Goal: Task Accomplishment & Management: Use online tool/utility

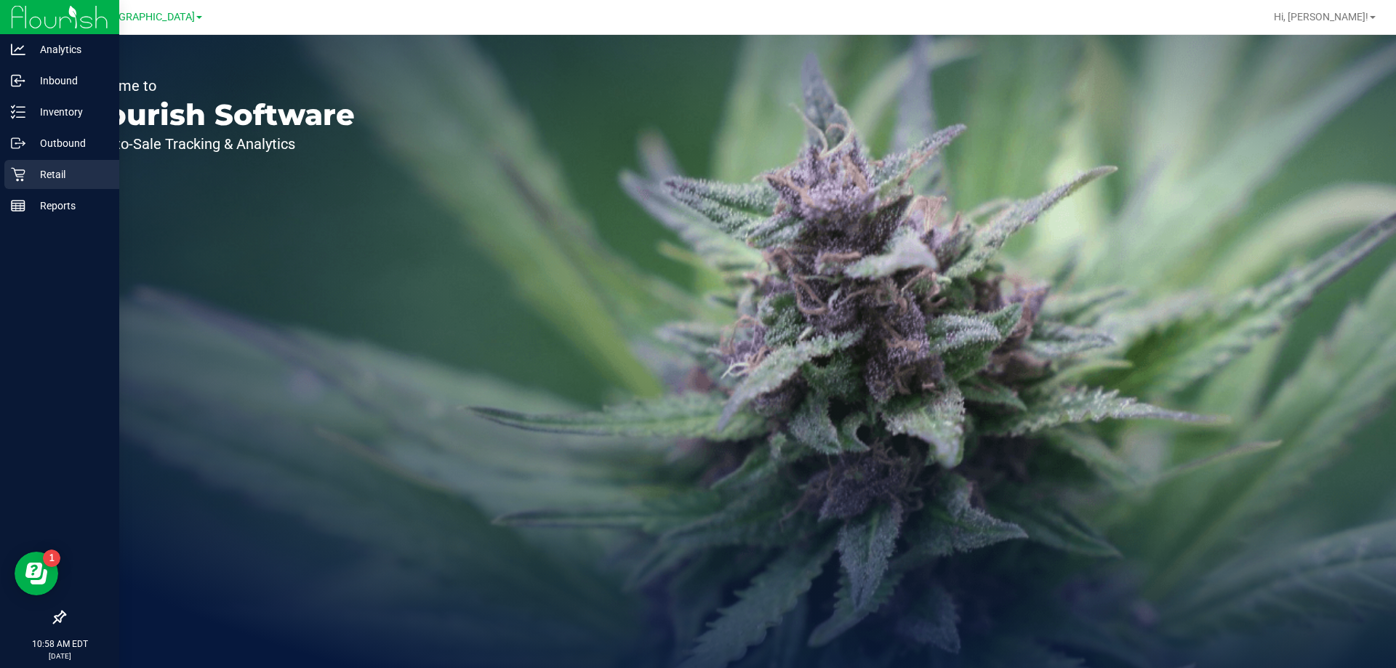
click at [33, 182] on p "Retail" at bounding box center [68, 174] width 87 height 17
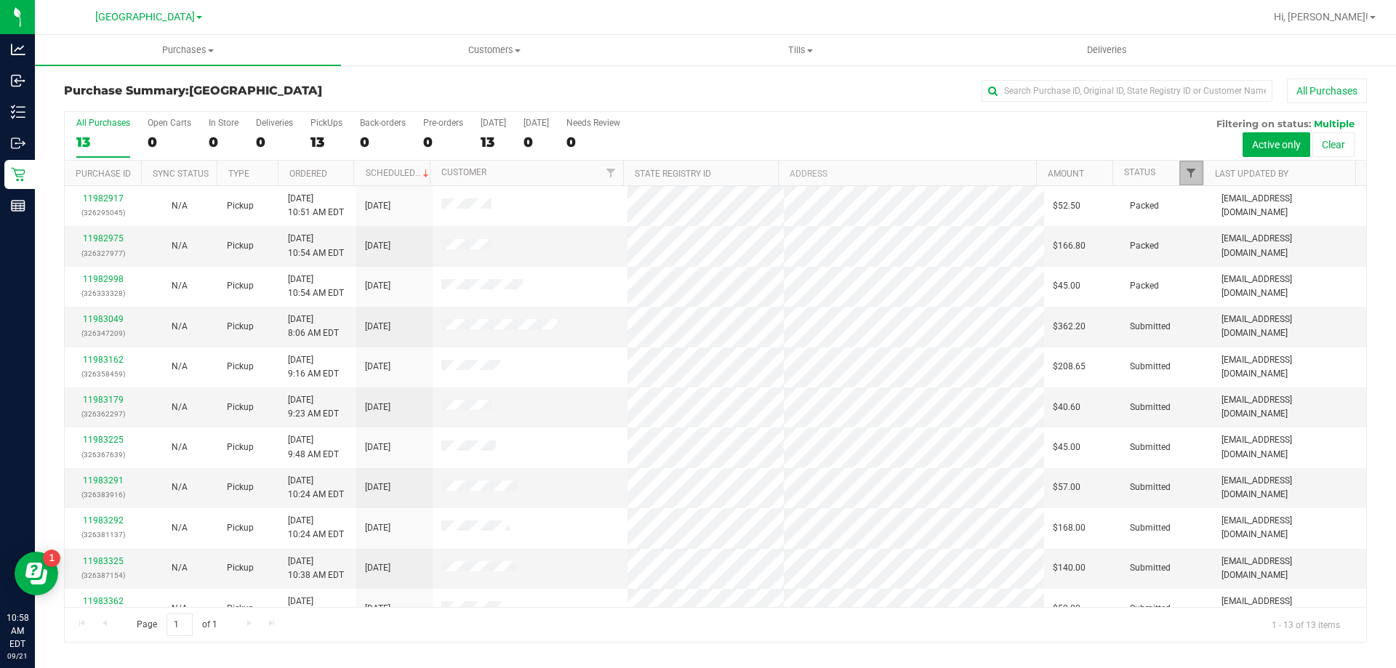
click at [1192, 174] on span "Filter" at bounding box center [1191, 173] width 12 height 12
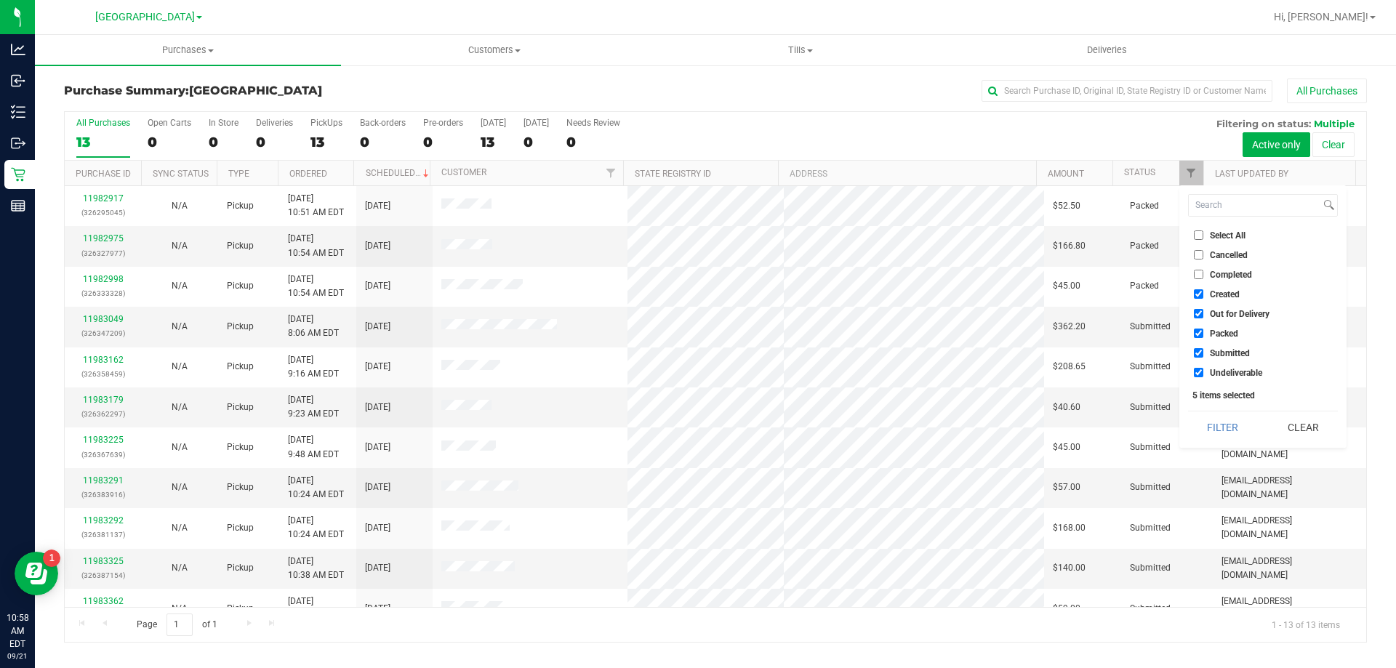
click at [1223, 288] on li "Created" at bounding box center [1263, 293] width 150 height 15
click at [1225, 313] on span "Out for Delivery" at bounding box center [1240, 314] width 60 height 9
click at [1203, 313] on input "Out for Delivery" at bounding box center [1198, 313] width 9 height 9
checkbox input "false"
click at [1223, 332] on span "Packed" at bounding box center [1224, 333] width 28 height 9
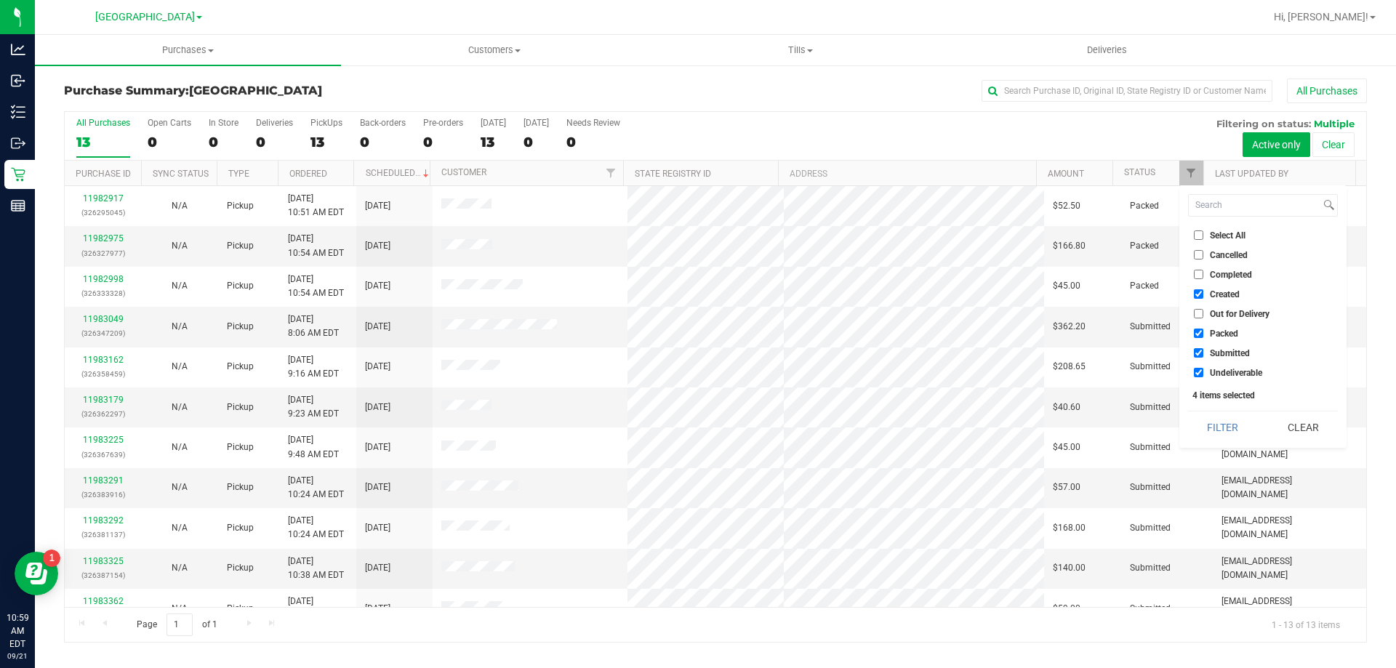
click at [1203, 332] on input "Packed" at bounding box center [1198, 333] width 9 height 9
checkbox input "false"
drag, startPoint x: 1215, startPoint y: 281, endPoint x: 1215, endPoint y: 291, distance: 10.2
click at [1215, 284] on ul "Select All Cancelled Completed Created Out for Delivery Packed Submitted Undeli…" at bounding box center [1263, 304] width 150 height 153
click at [1215, 291] on span "Created" at bounding box center [1225, 294] width 30 height 9
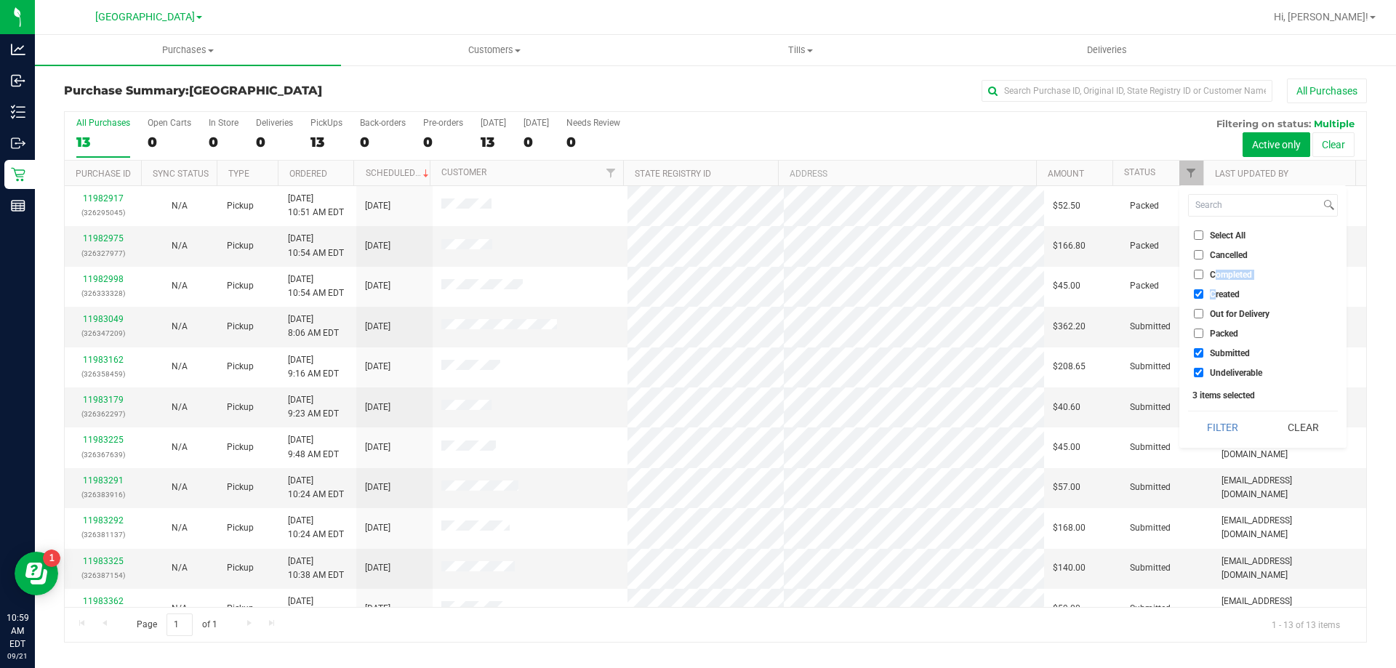
click at [1203, 291] on input "Created" at bounding box center [1198, 293] width 9 height 9
checkbox input "false"
click at [1233, 366] on li "Undeliverable" at bounding box center [1263, 372] width 150 height 15
click at [1244, 377] on span "Undeliverable" at bounding box center [1236, 373] width 52 height 9
click at [1203, 377] on input "Undeliverable" at bounding box center [1198, 372] width 9 height 9
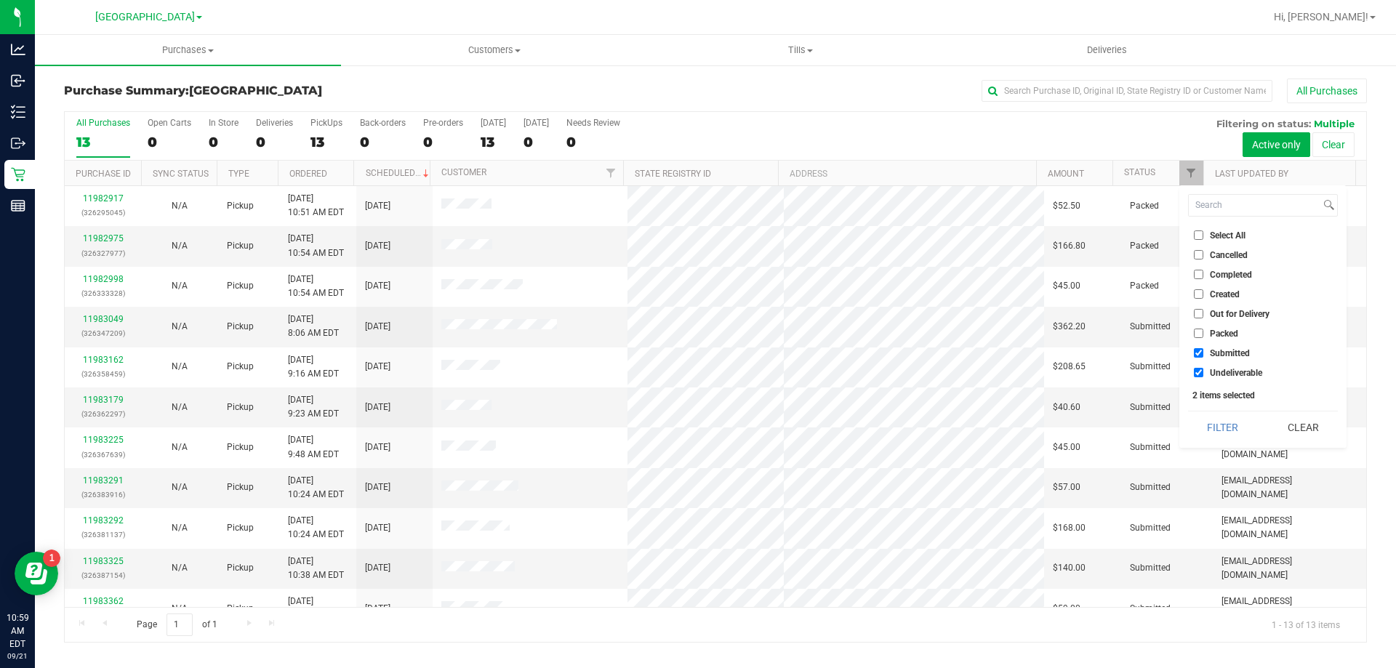
checkbox input "false"
click at [1231, 435] on button "Filter" at bounding box center [1223, 427] width 70 height 32
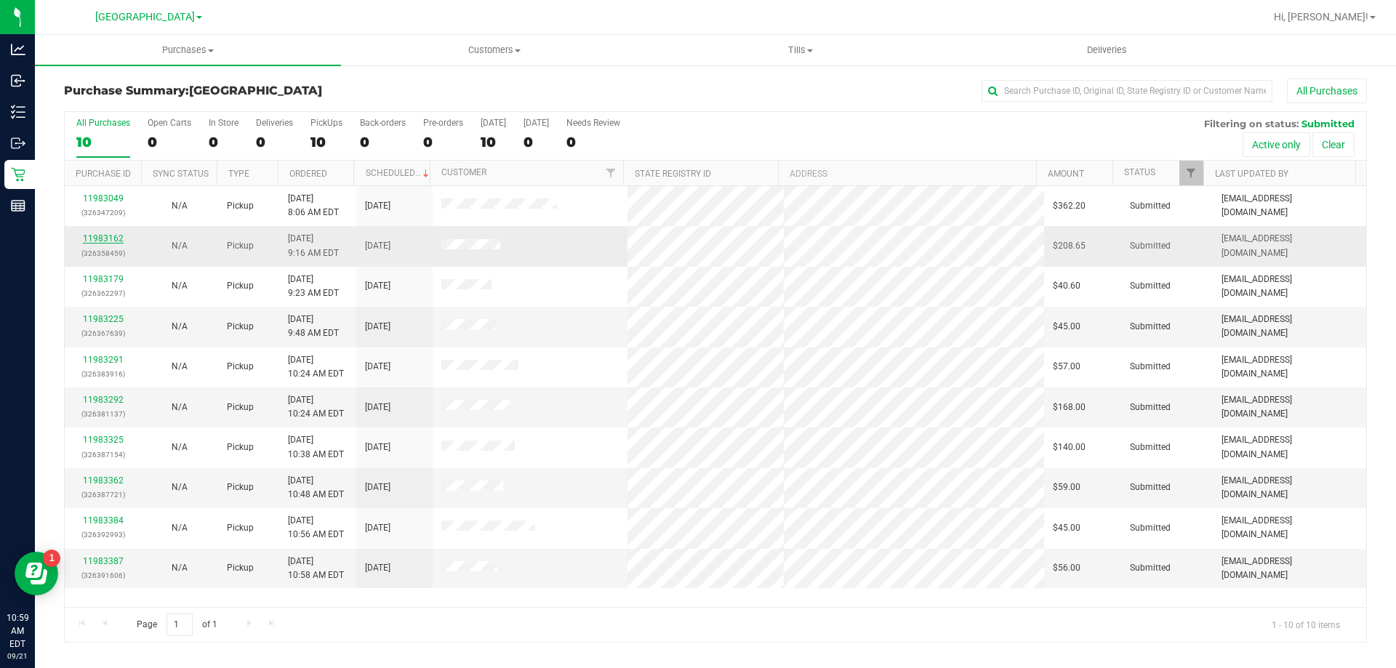
click at [107, 236] on link "11983162" at bounding box center [103, 238] width 41 height 10
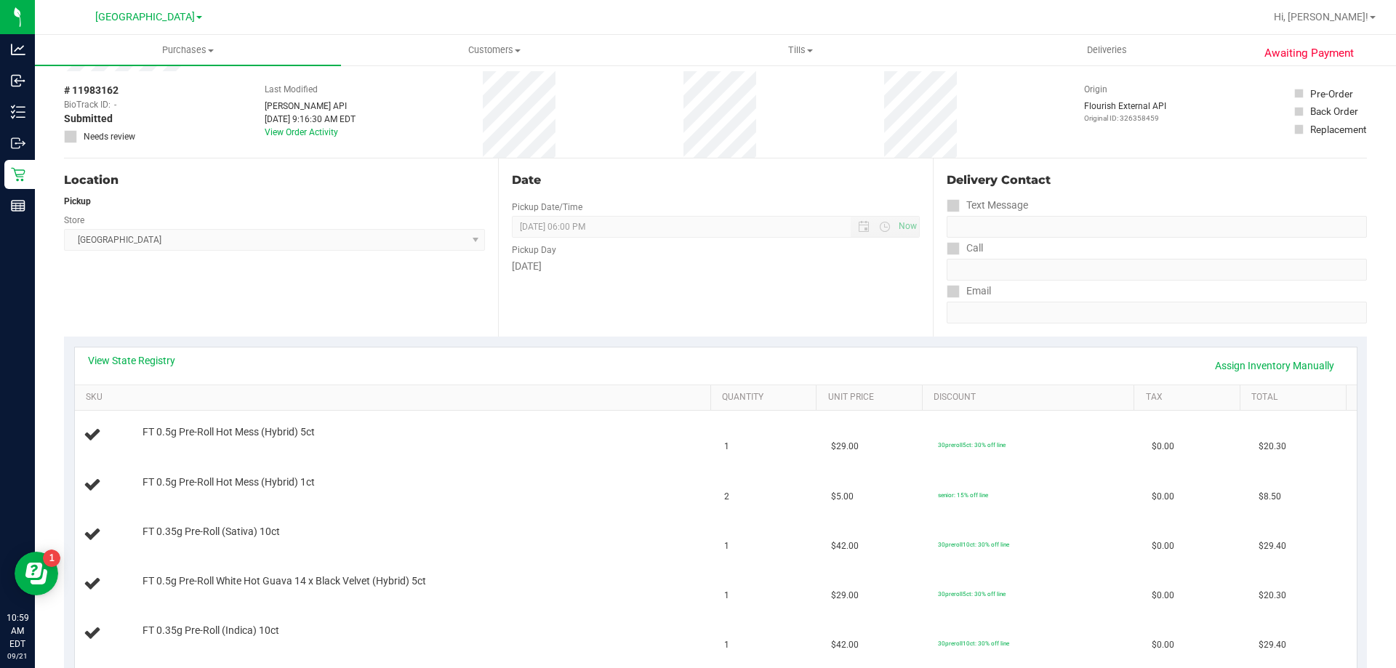
scroll to position [218, 0]
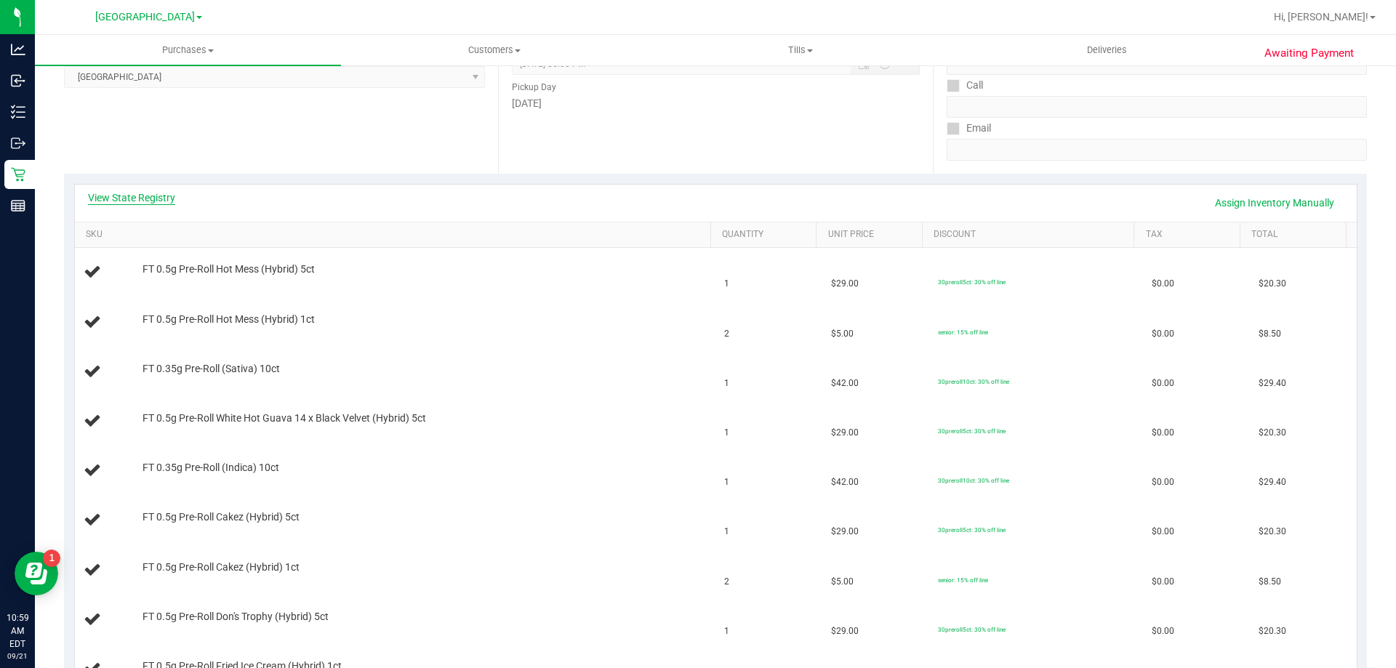
click at [150, 203] on link "View State Registry" at bounding box center [131, 197] width 87 height 15
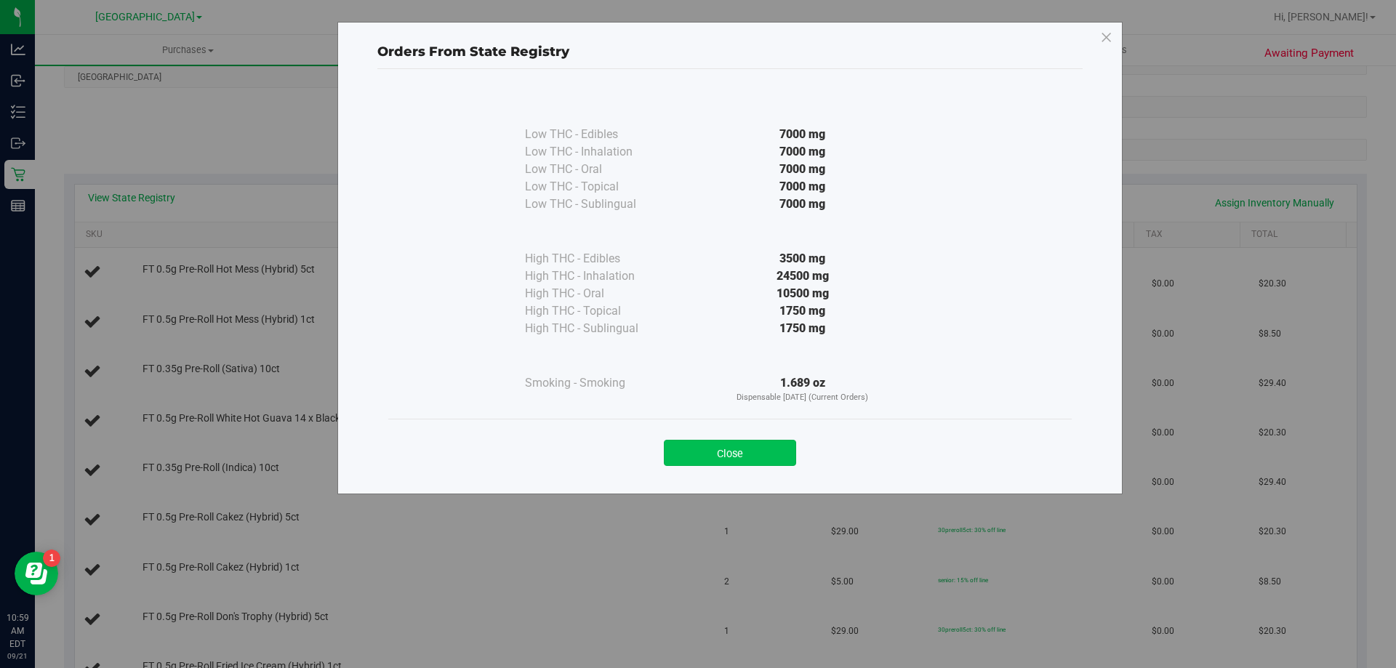
click at [705, 444] on button "Close" at bounding box center [730, 453] width 132 height 26
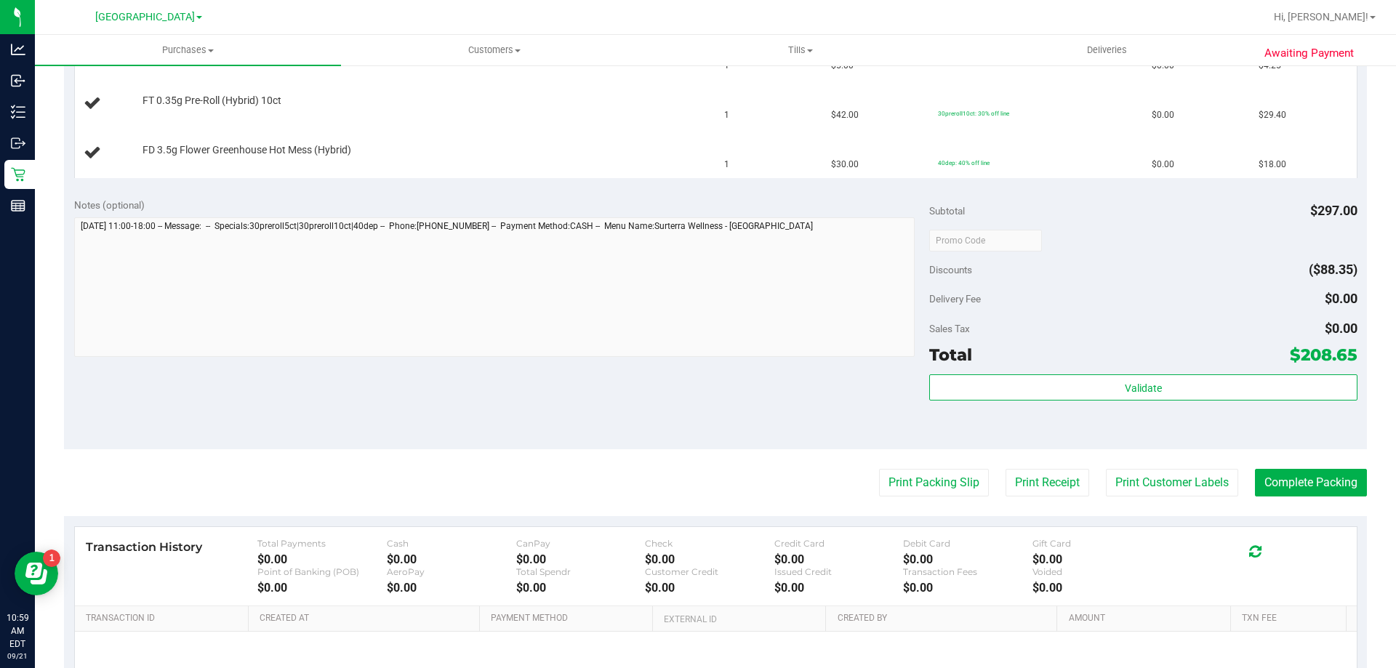
scroll to position [945, 0]
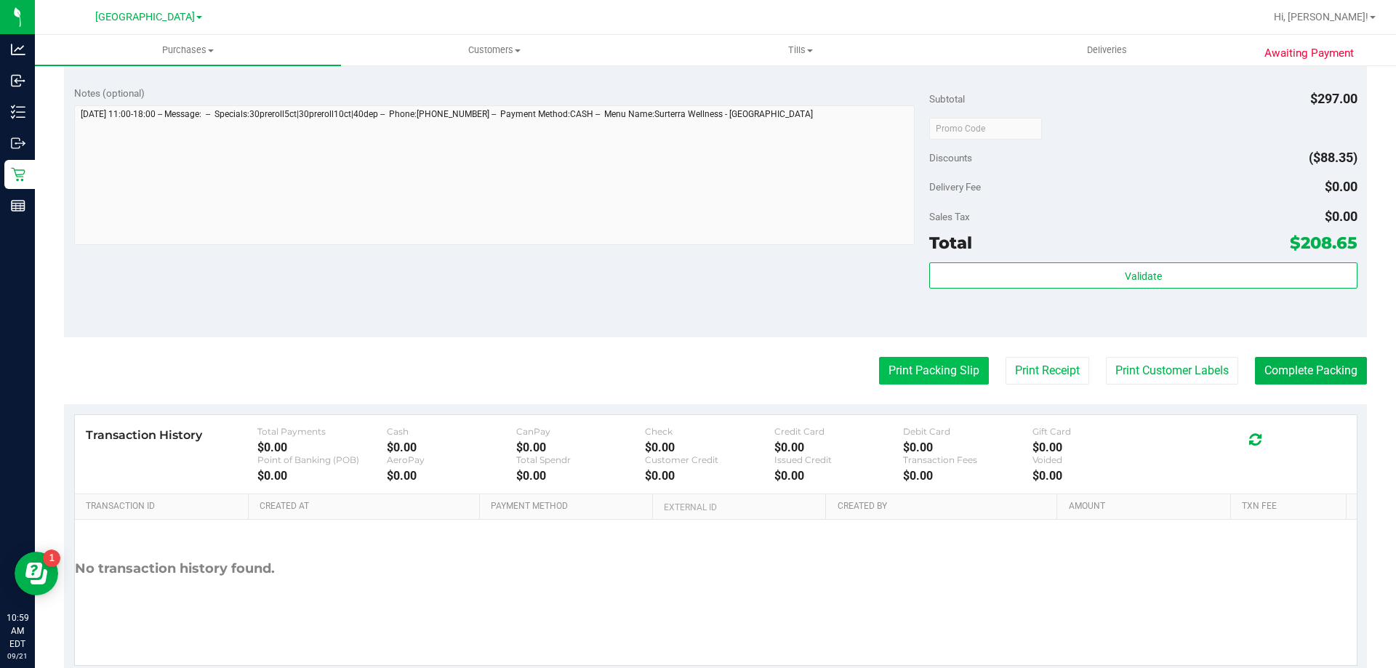
click at [888, 381] on button "Print Packing Slip" at bounding box center [934, 371] width 110 height 28
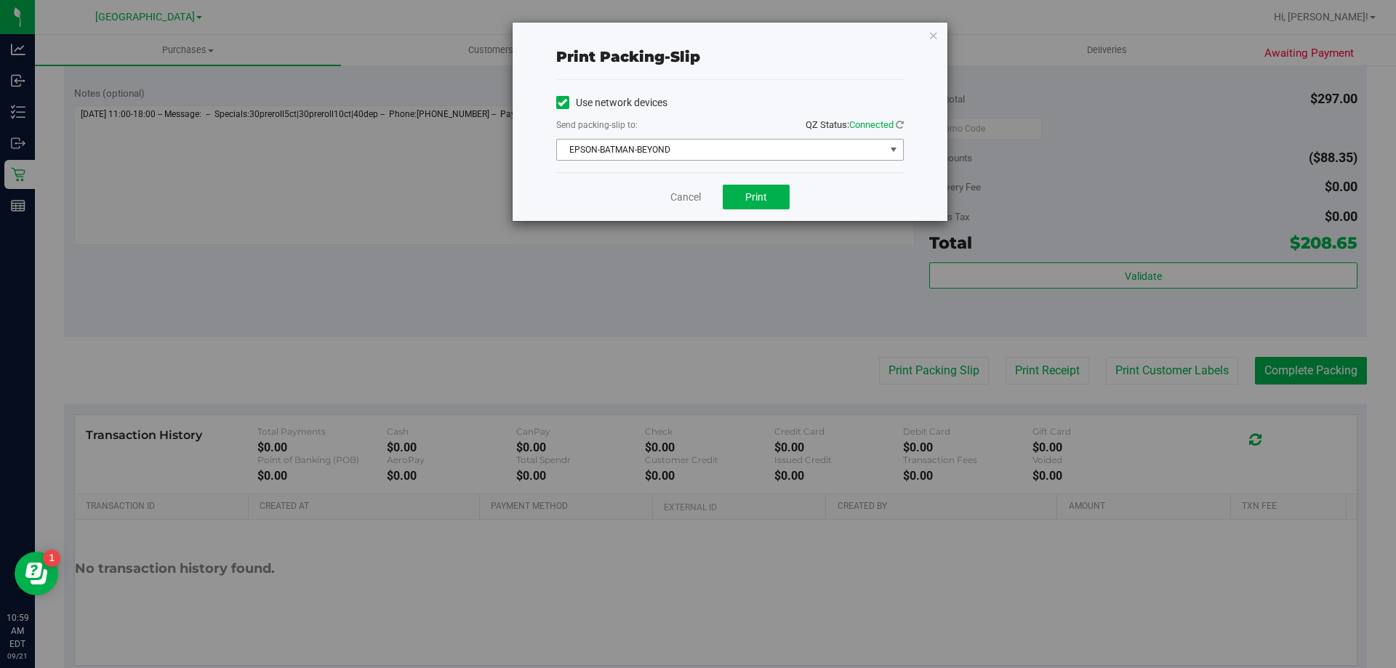
click at [615, 155] on span "EPSON-BATMAN-BEYOND" at bounding box center [721, 150] width 328 height 20
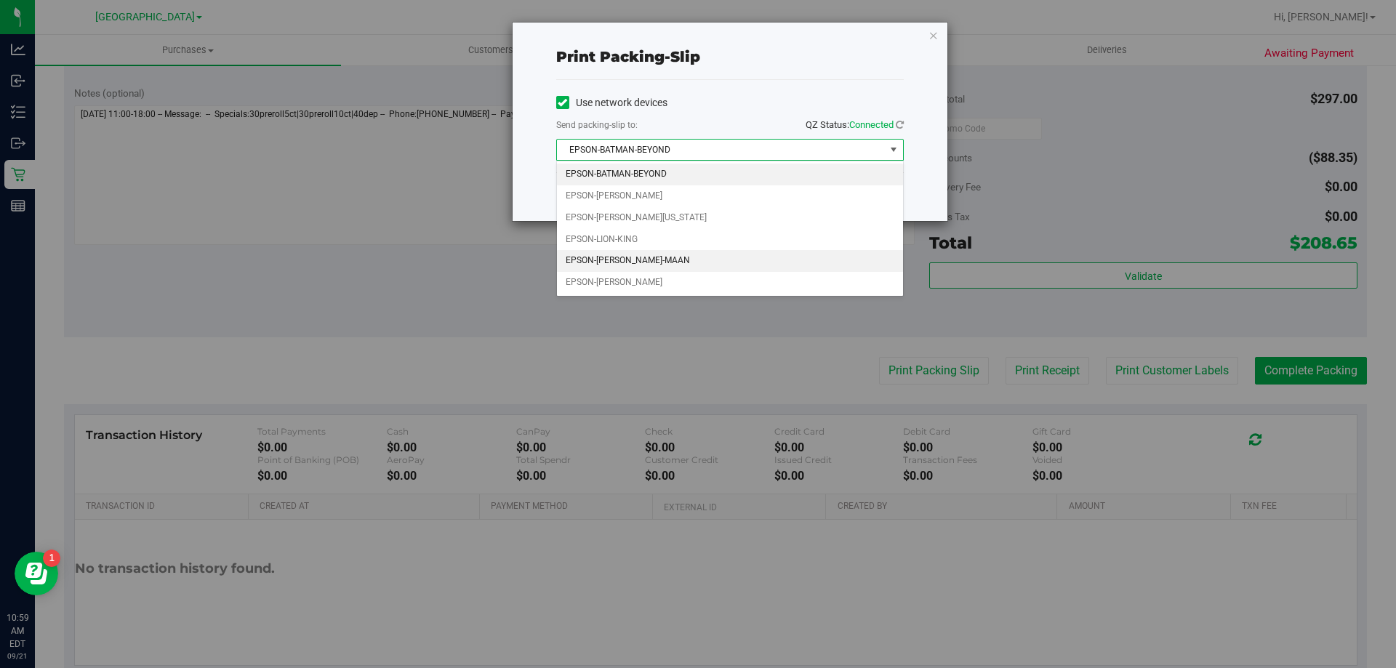
click at [620, 253] on li "EPSON-[PERSON_NAME]-MAAN" at bounding box center [730, 261] width 346 height 22
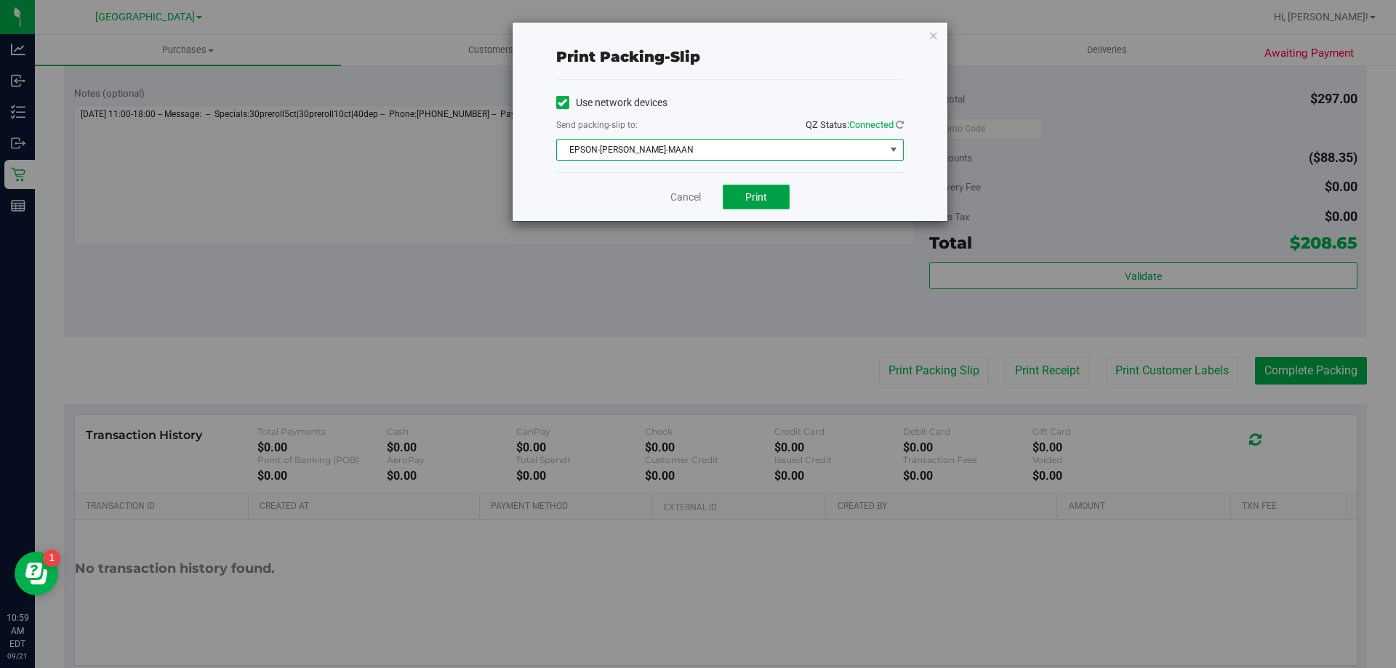
click at [748, 199] on span "Print" at bounding box center [756, 197] width 22 height 12
click at [671, 201] on link "Cancel" at bounding box center [685, 197] width 31 height 15
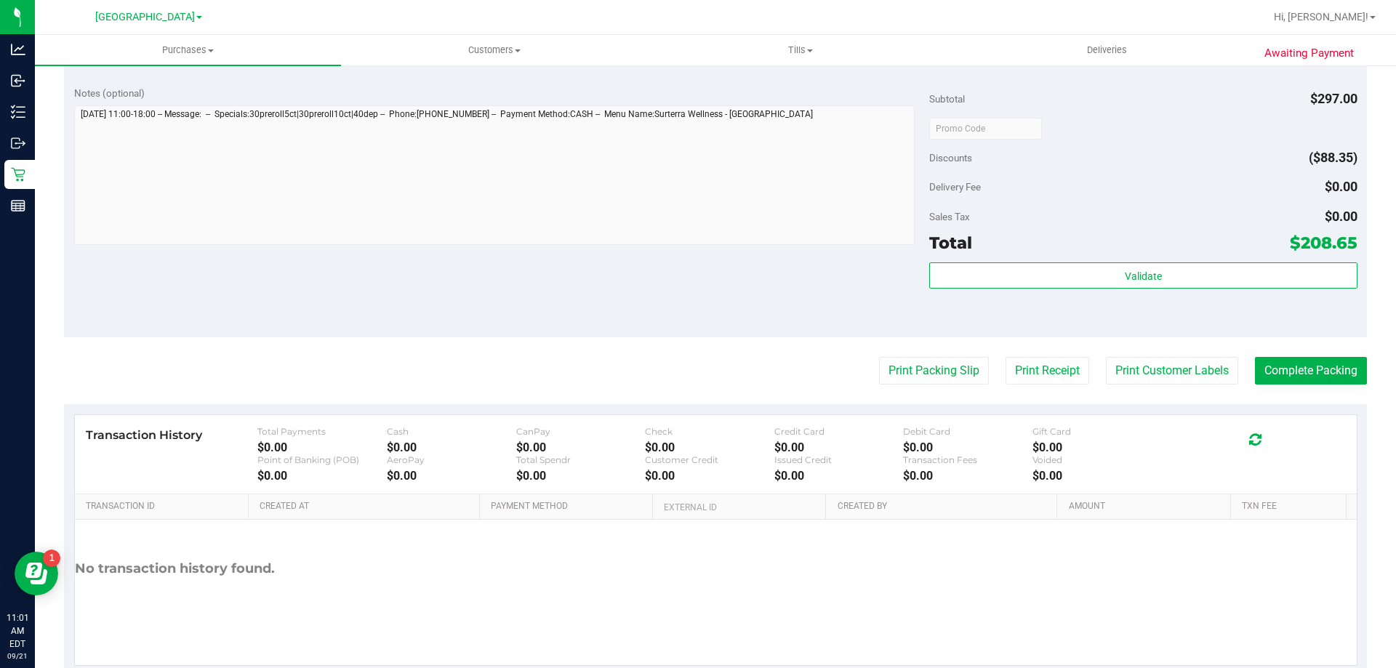
click at [879, 357] on button "Print Packing Slip" at bounding box center [934, 371] width 110 height 28
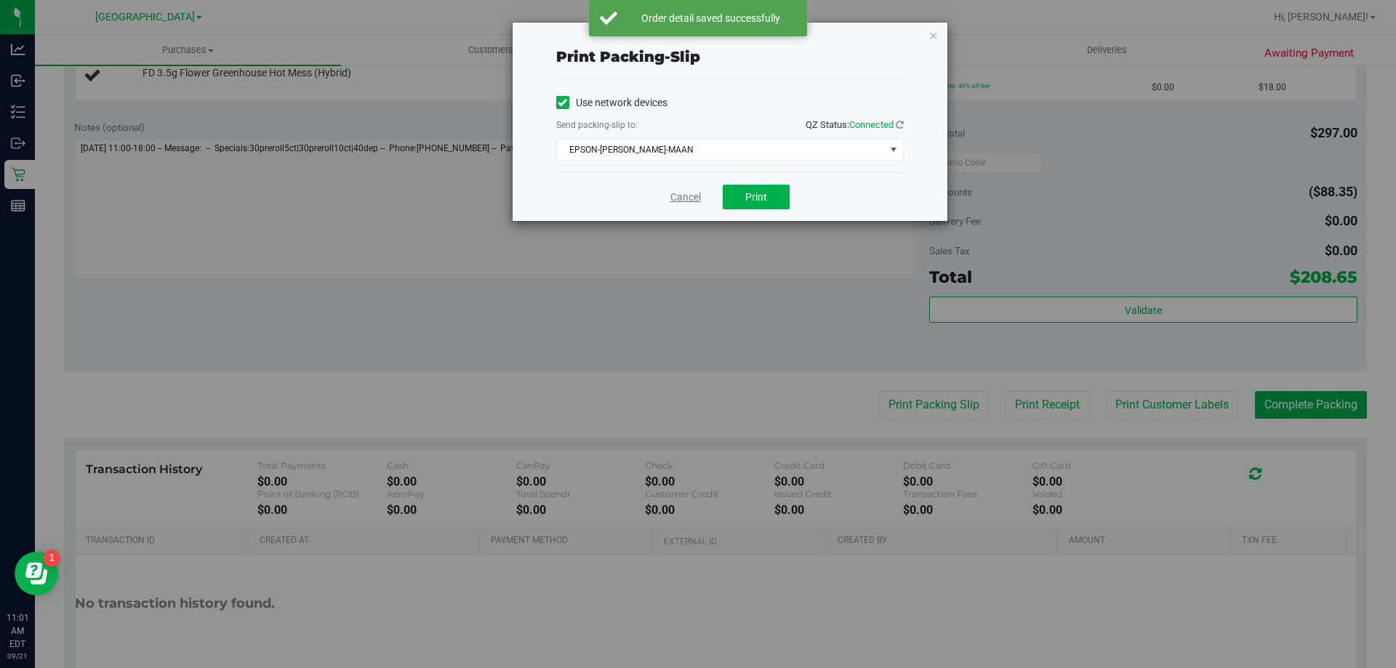
click at [697, 198] on link "Cancel" at bounding box center [685, 197] width 31 height 15
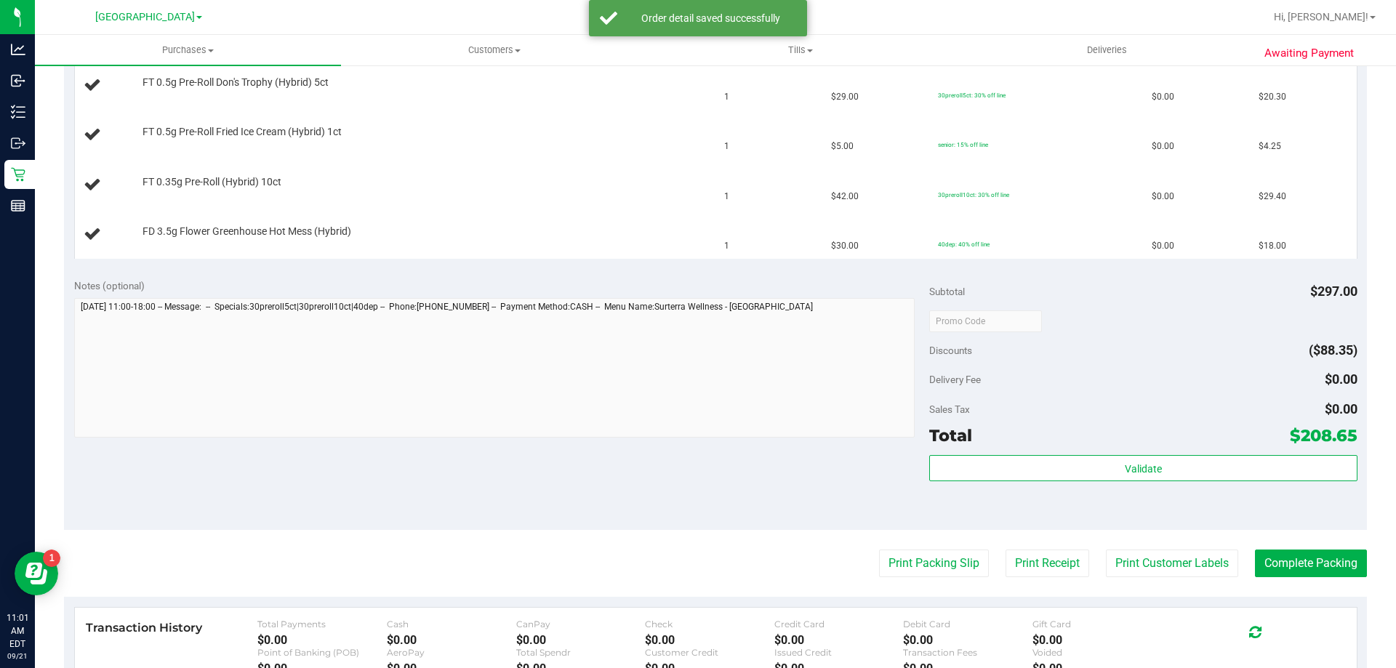
scroll to position [582, 0]
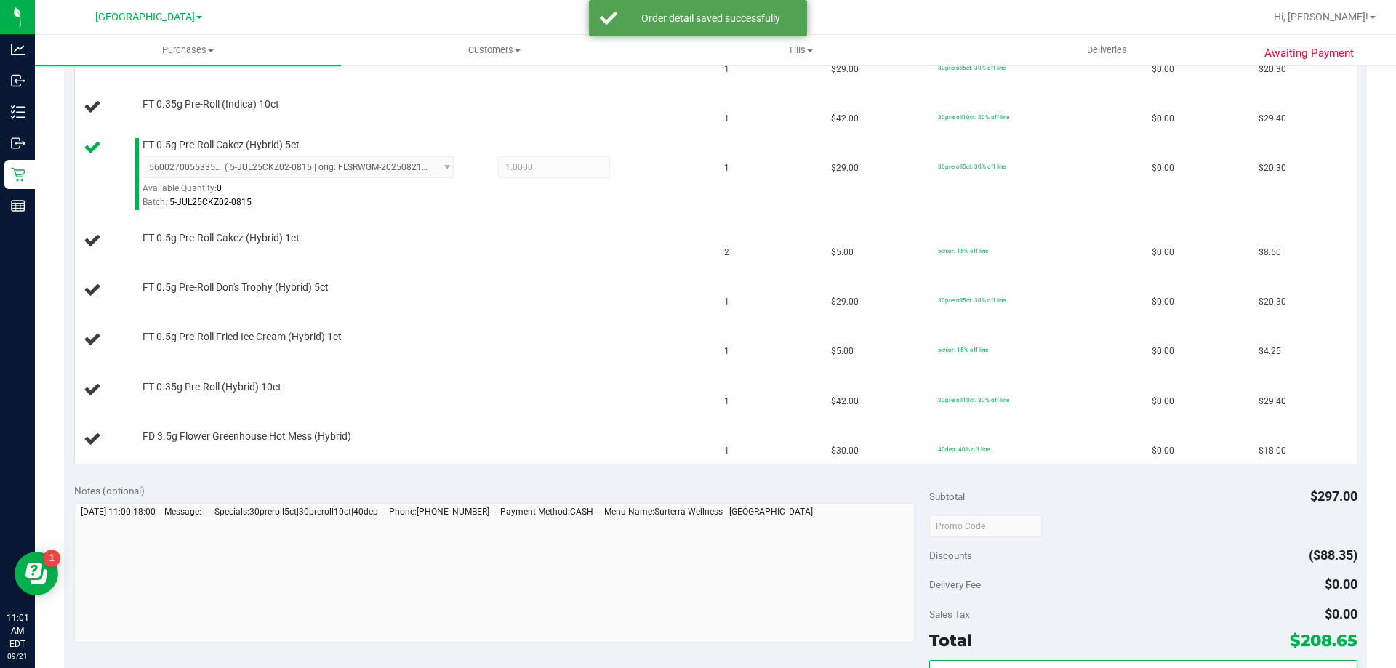
click at [696, 374] on td "FT 0.35g Pre-Roll (Hybrid) 10ct" at bounding box center [395, 390] width 641 height 49
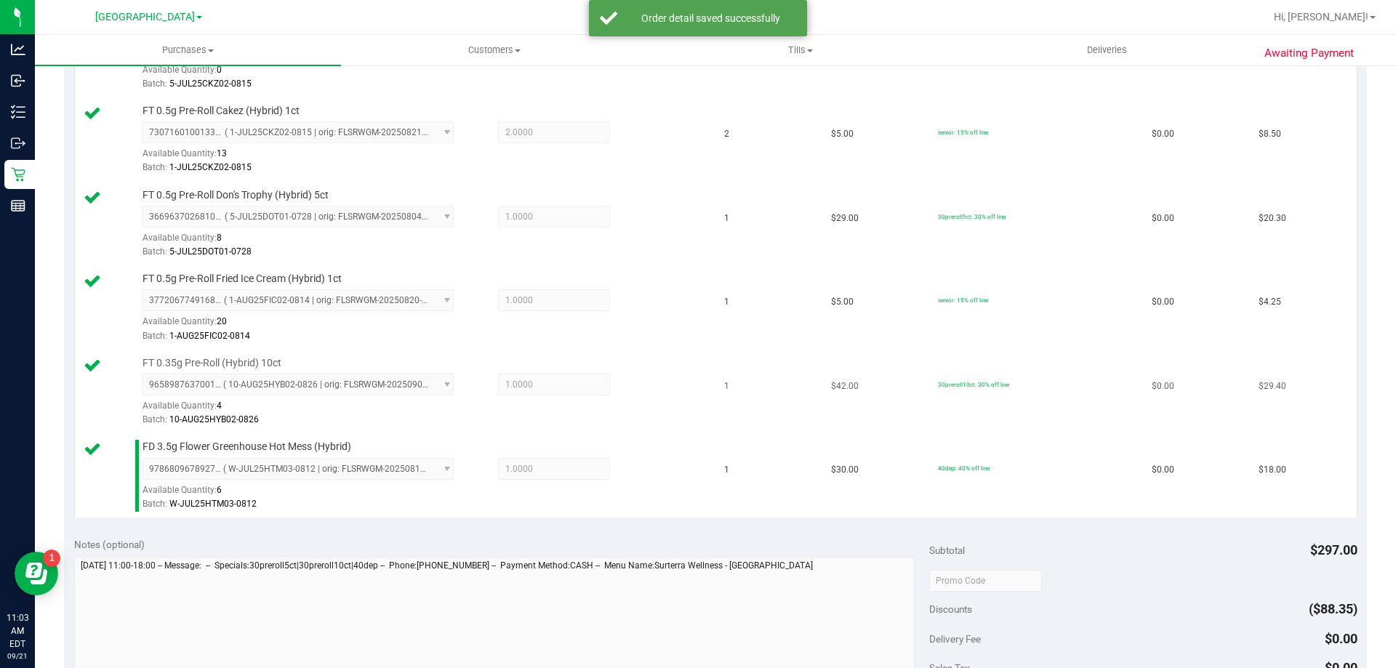
scroll to position [1090, 0]
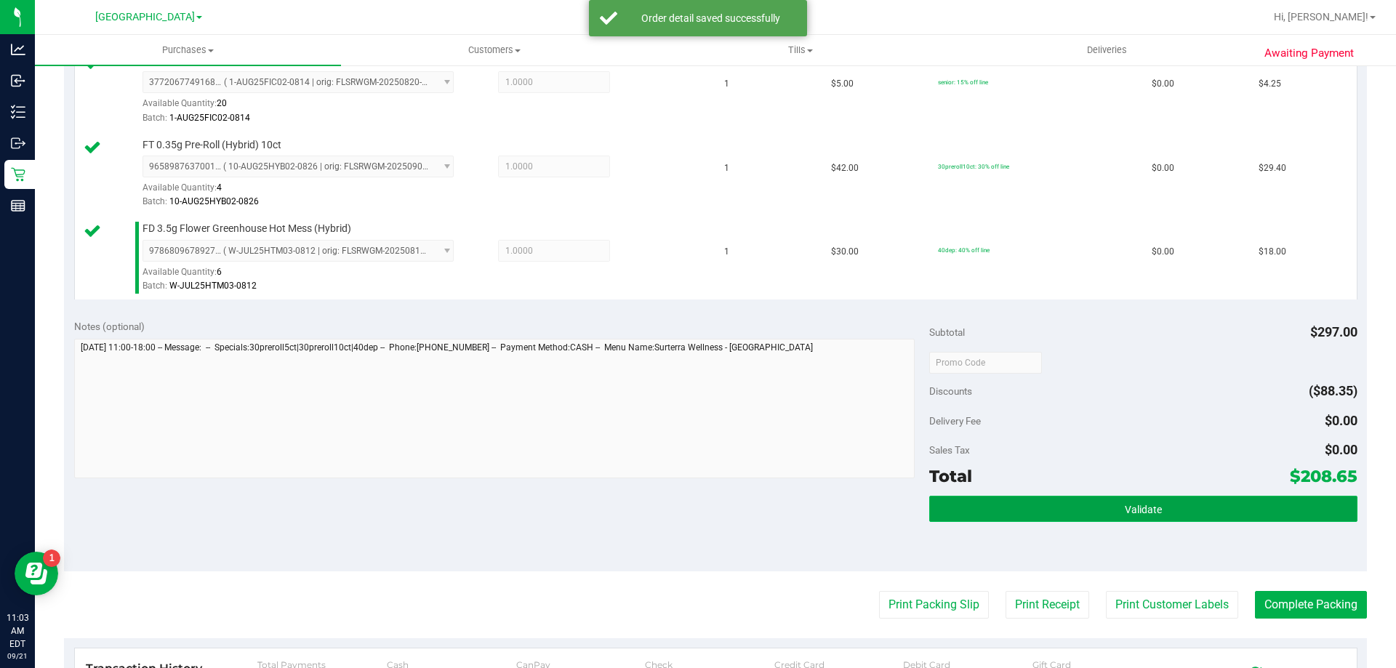
click at [1042, 510] on button "Validate" at bounding box center [1142, 509] width 427 height 26
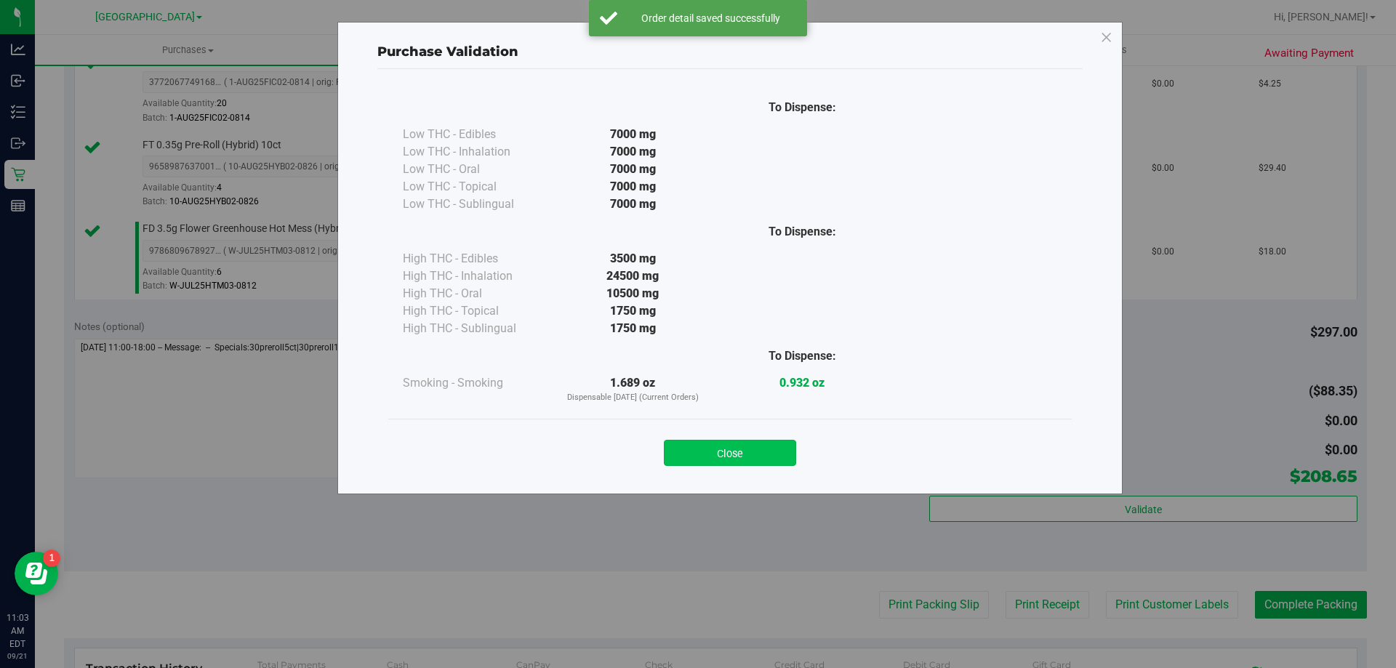
click at [762, 456] on button "Close" at bounding box center [730, 453] width 132 height 26
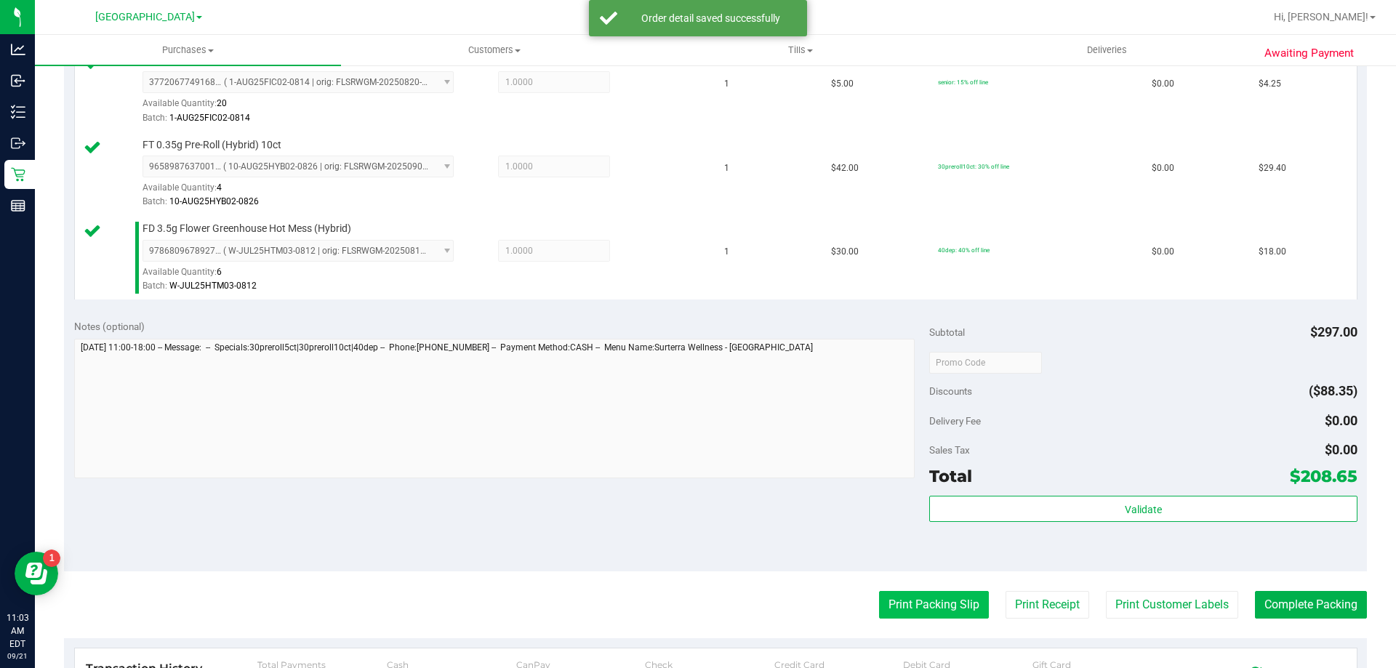
drag, startPoint x: 901, startPoint y: 584, endPoint x: 901, endPoint y: 593, distance: 9.5
click at [901, 597] on button "Print Packing Slip" at bounding box center [934, 605] width 110 height 28
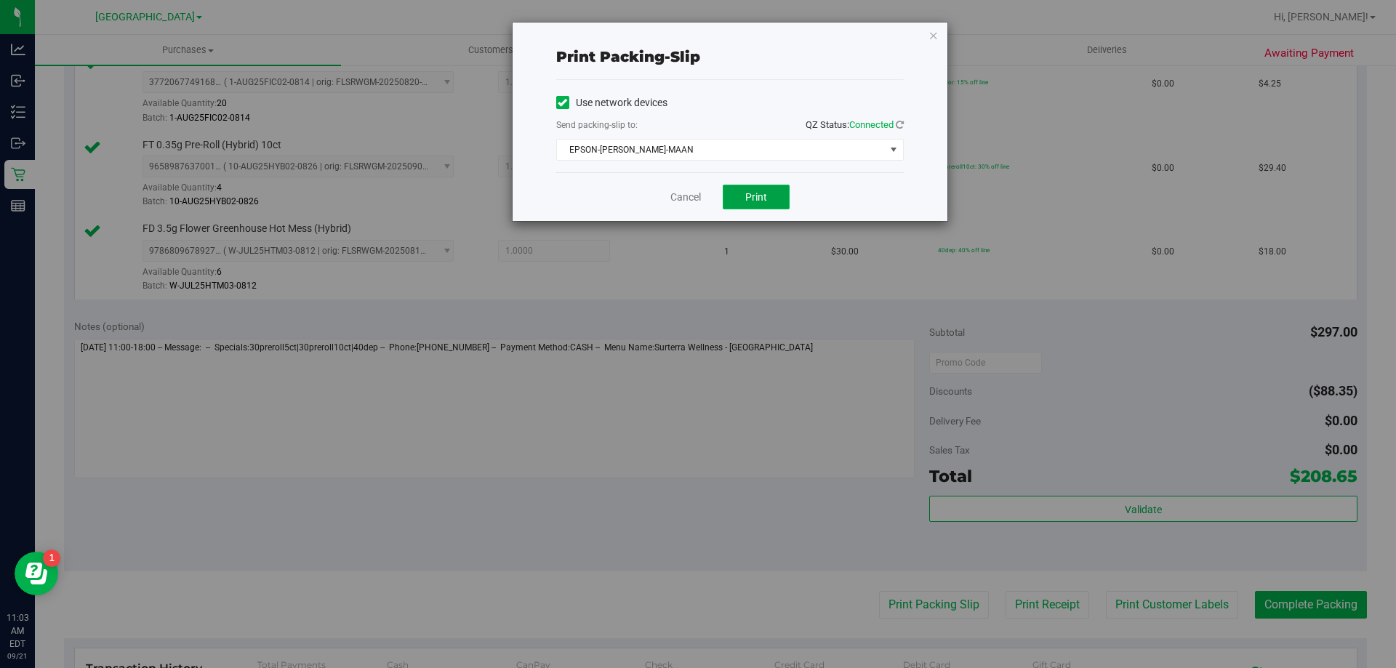
click at [753, 198] on span "Print" at bounding box center [756, 197] width 22 height 12
click at [692, 201] on link "Cancel" at bounding box center [685, 197] width 31 height 15
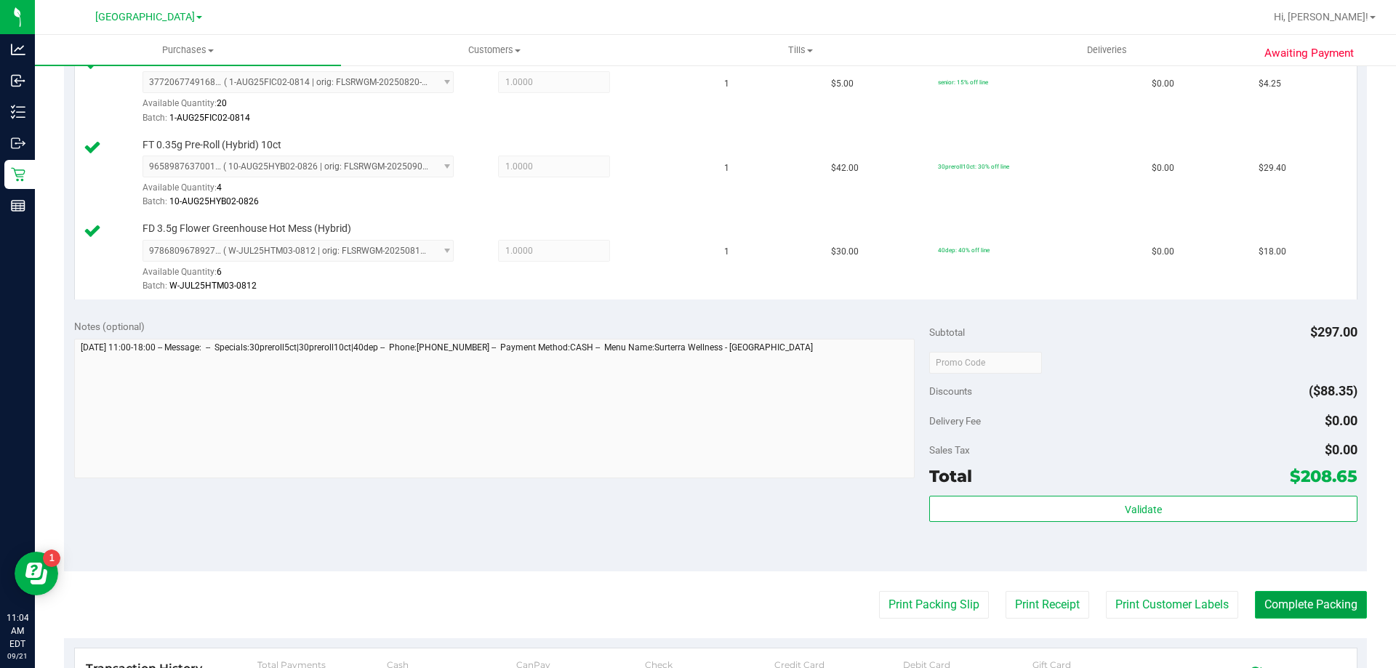
click at [1343, 615] on button "Complete Packing" at bounding box center [1311, 605] width 112 height 28
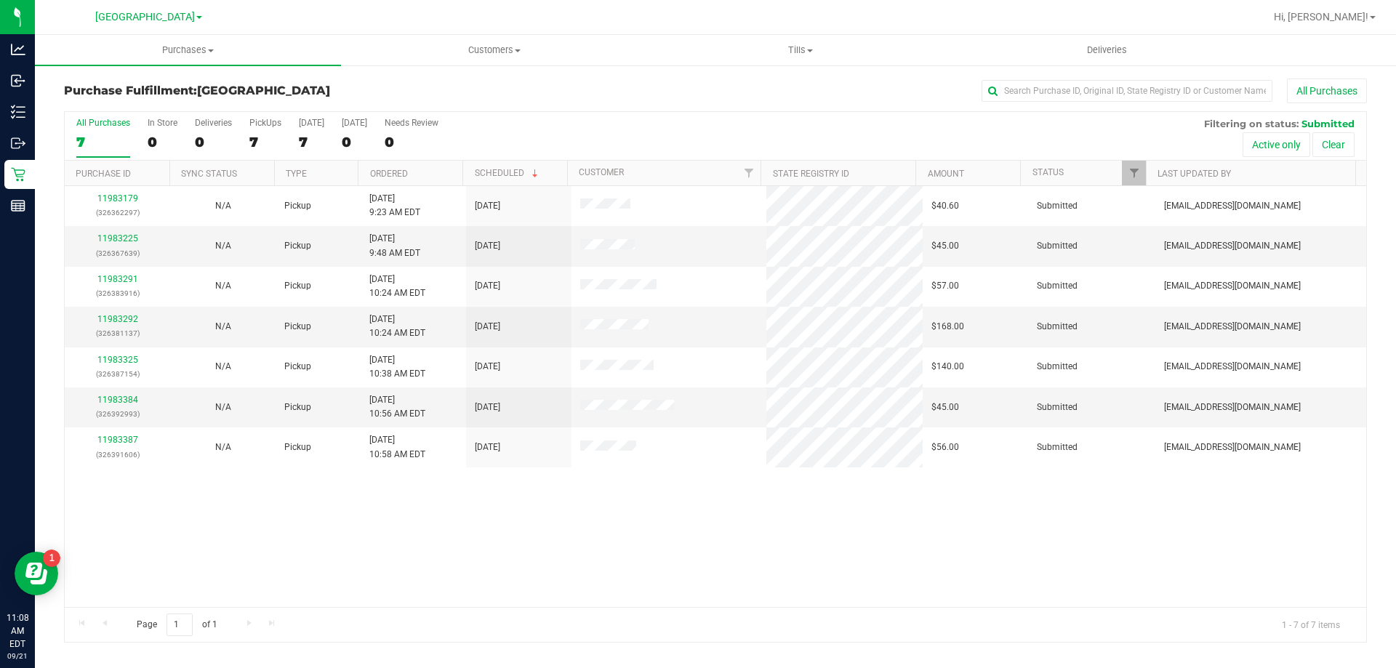
click at [247, 140] on div "All Purchases 7 In Store 0 Deliveries 0 PickUps 7 [DATE] 7 [DATE] 0 Needs Revie…" at bounding box center [715, 136] width 1301 height 49
click at [253, 140] on div "7" at bounding box center [265, 142] width 32 height 17
click at [0, 0] on input "PickUps 7" at bounding box center [0, 0] width 0 height 0
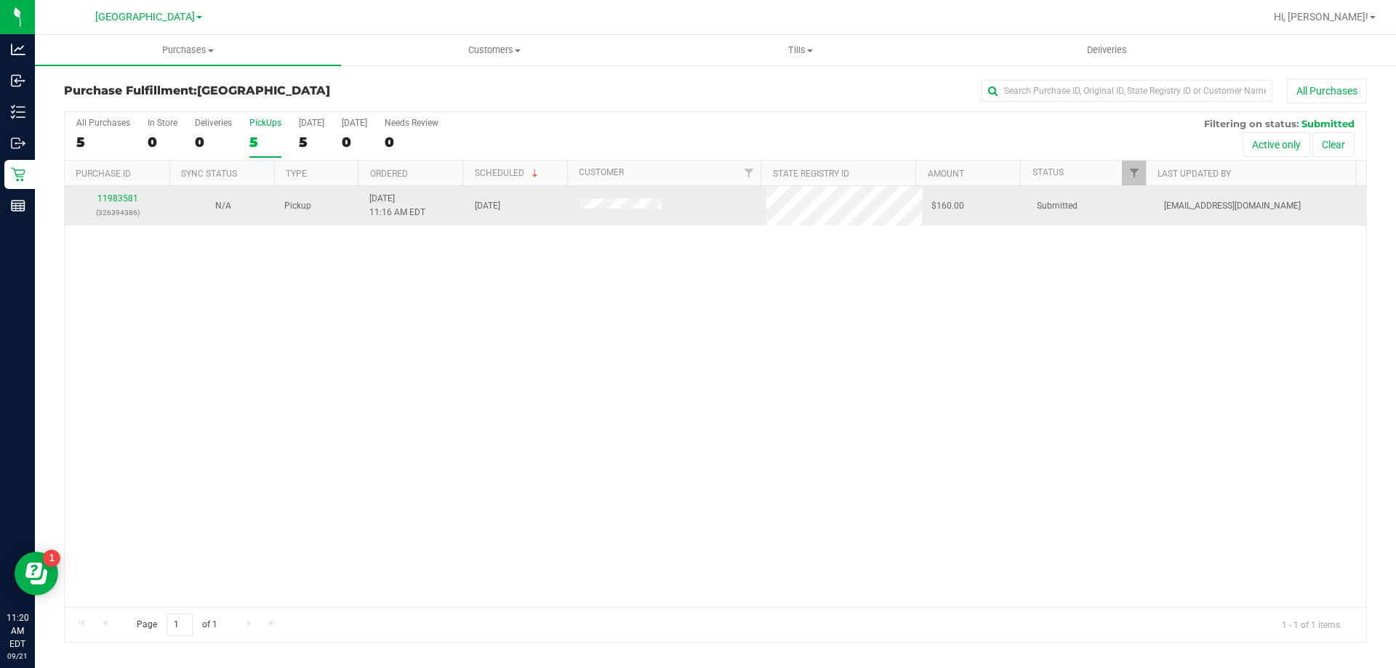
click at [130, 206] on p "(326394386)" at bounding box center [117, 213] width 88 height 14
click at [121, 193] on div "11983581 (326394386)" at bounding box center [117, 206] width 88 height 28
click at [120, 196] on link "11983581" at bounding box center [117, 198] width 41 height 10
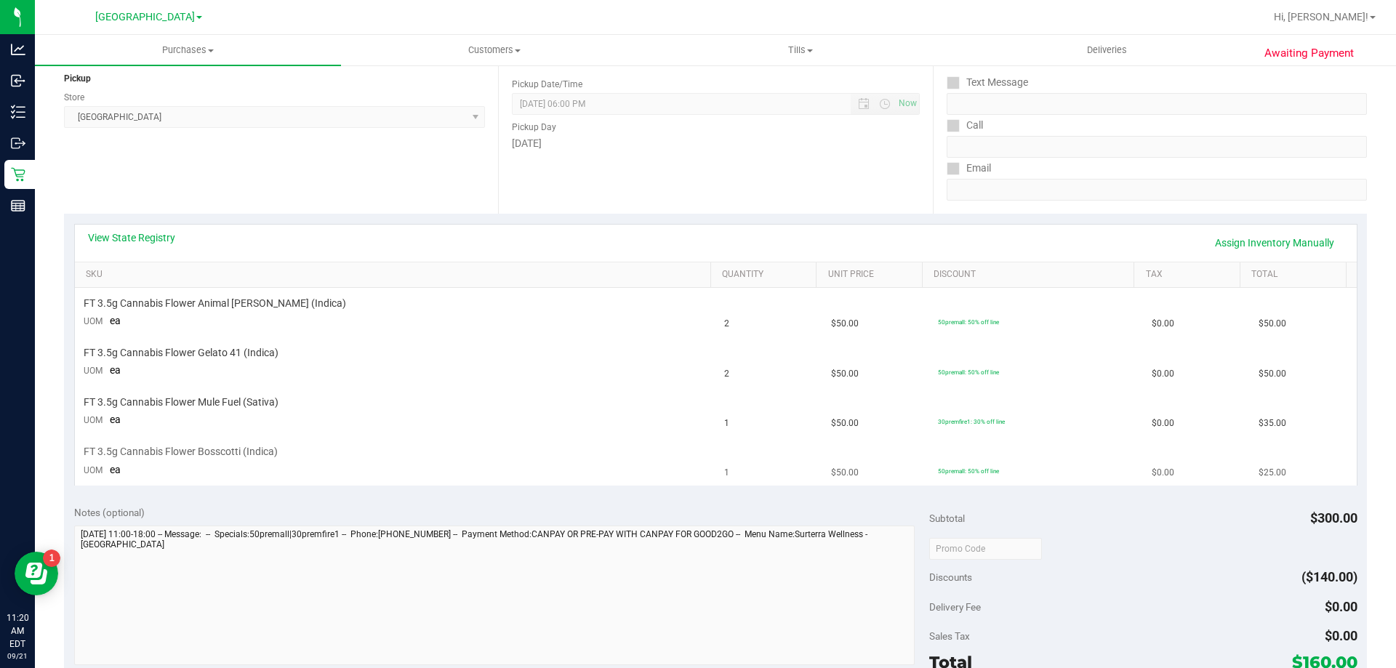
scroll to position [291, 0]
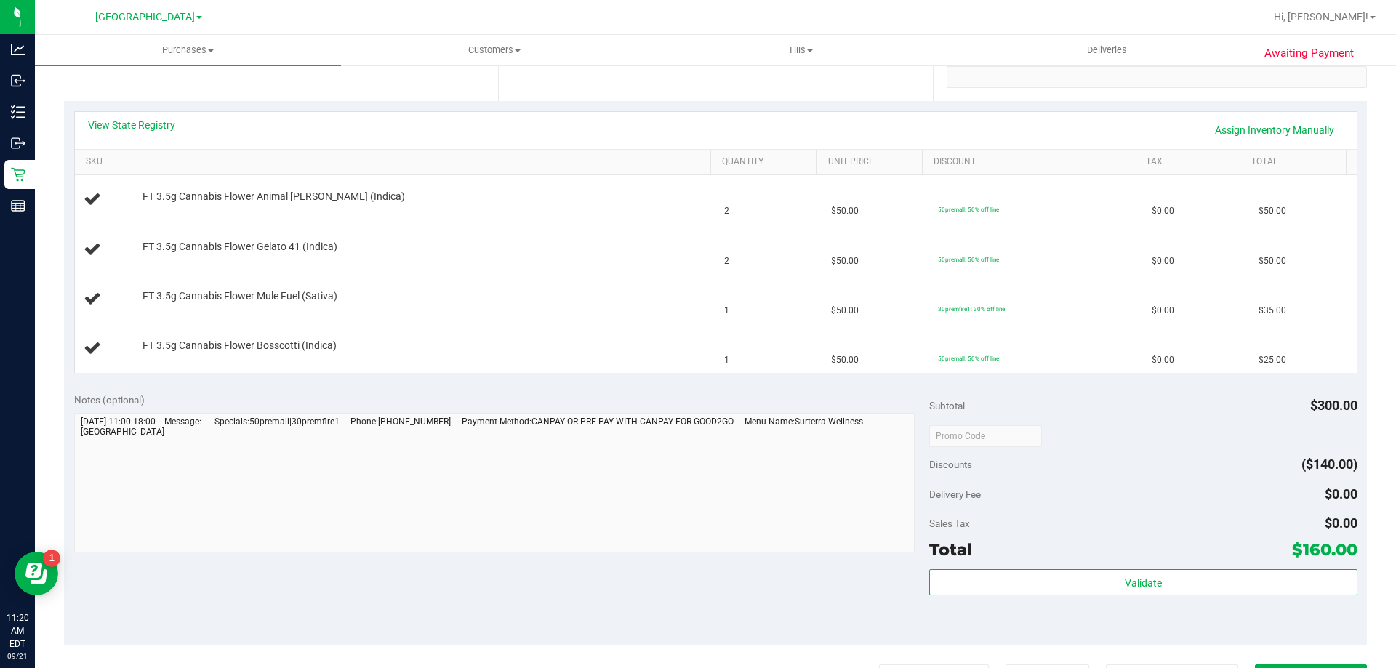
click at [150, 129] on link "View State Registry" at bounding box center [131, 125] width 87 height 15
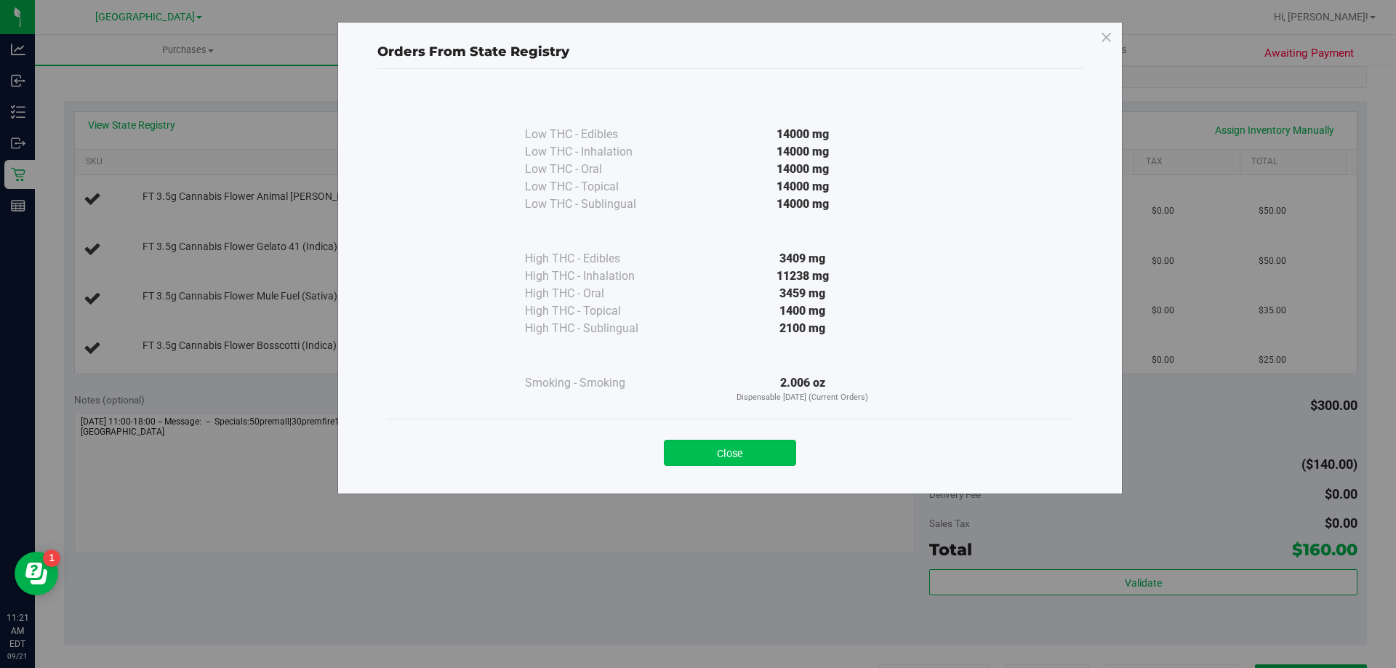
click at [718, 443] on button "Close" at bounding box center [730, 453] width 132 height 26
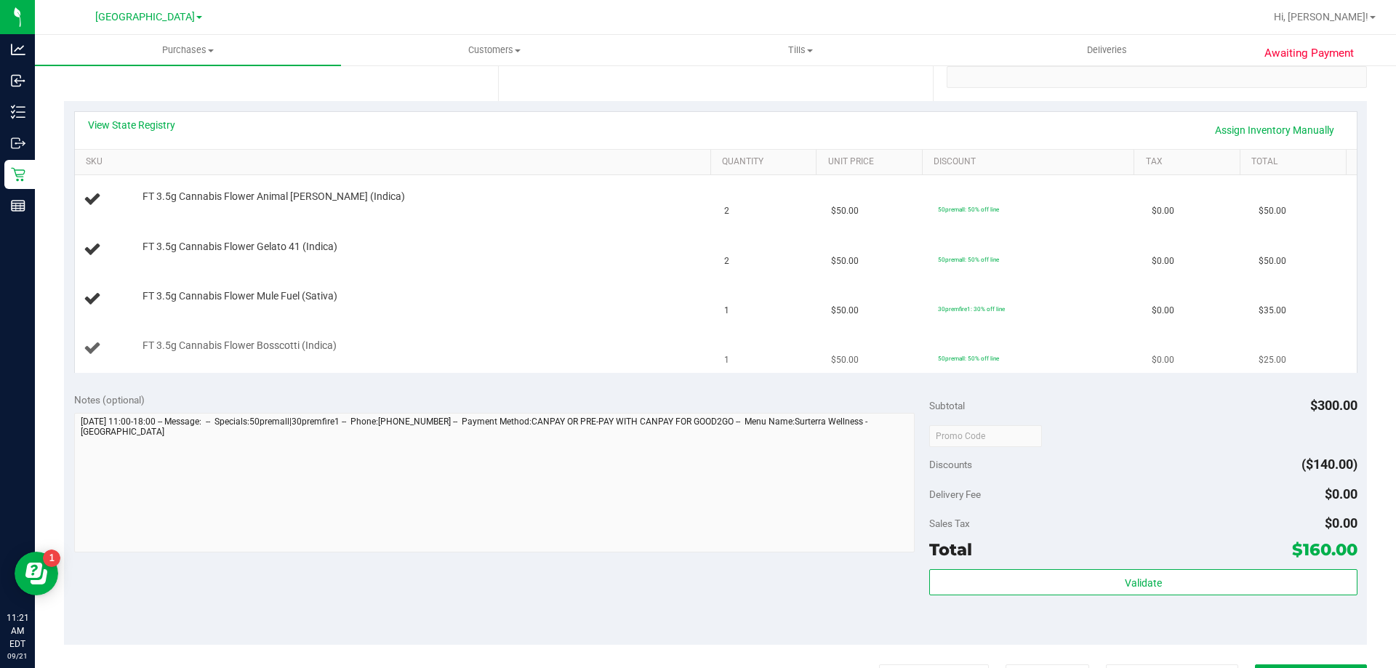
click at [590, 328] on td "FT 3.5g Cannabis Flower Bosscotti (Indica)" at bounding box center [395, 348] width 641 height 49
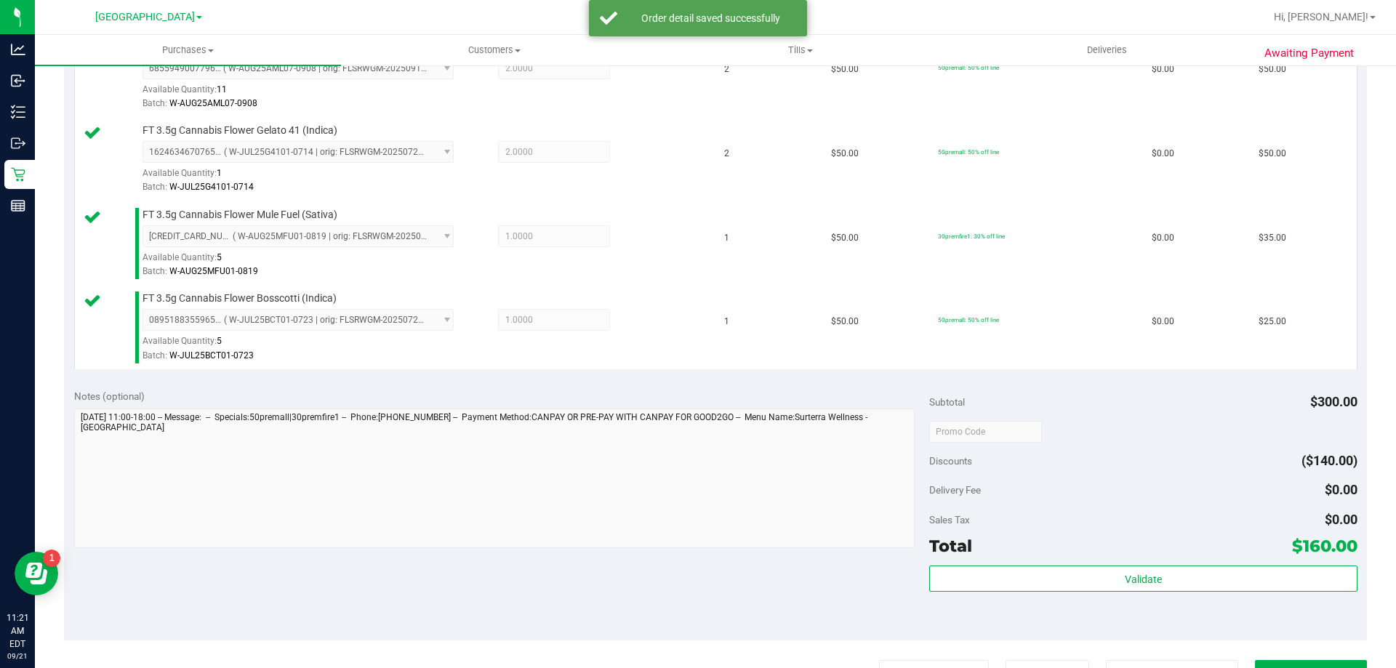
scroll to position [727, 0]
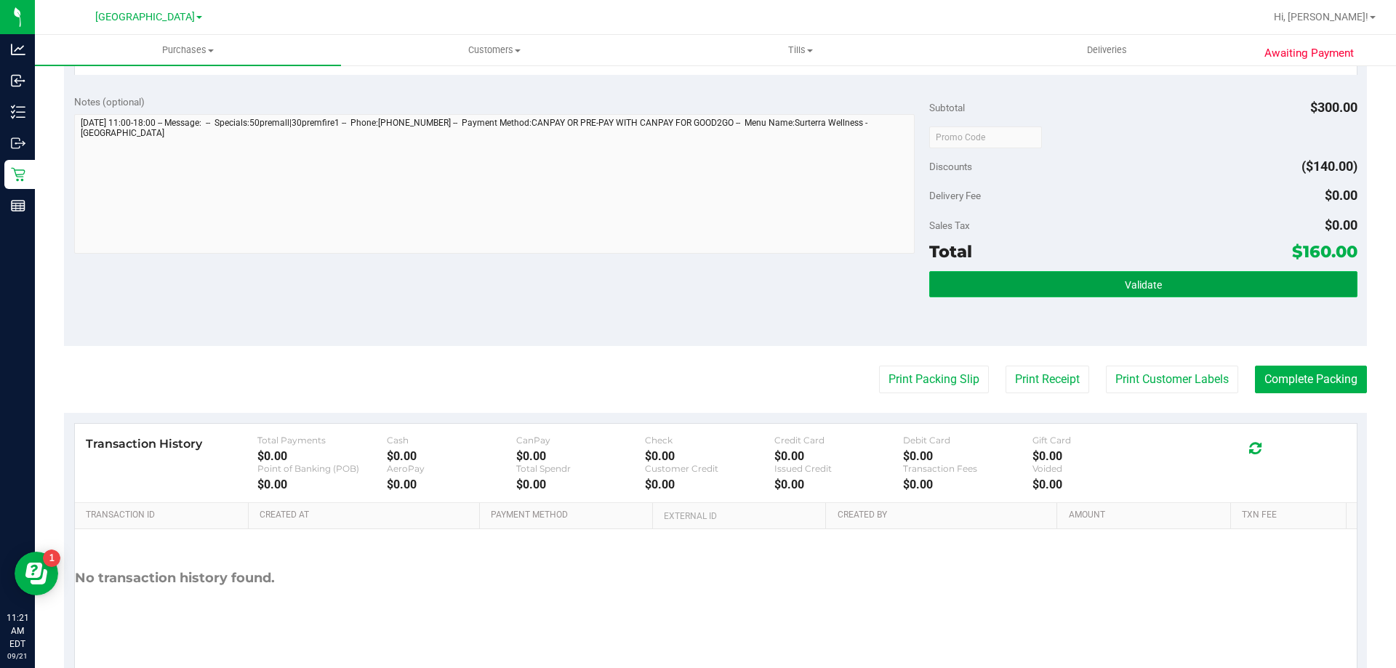
click at [1202, 282] on button "Validate" at bounding box center [1142, 284] width 427 height 26
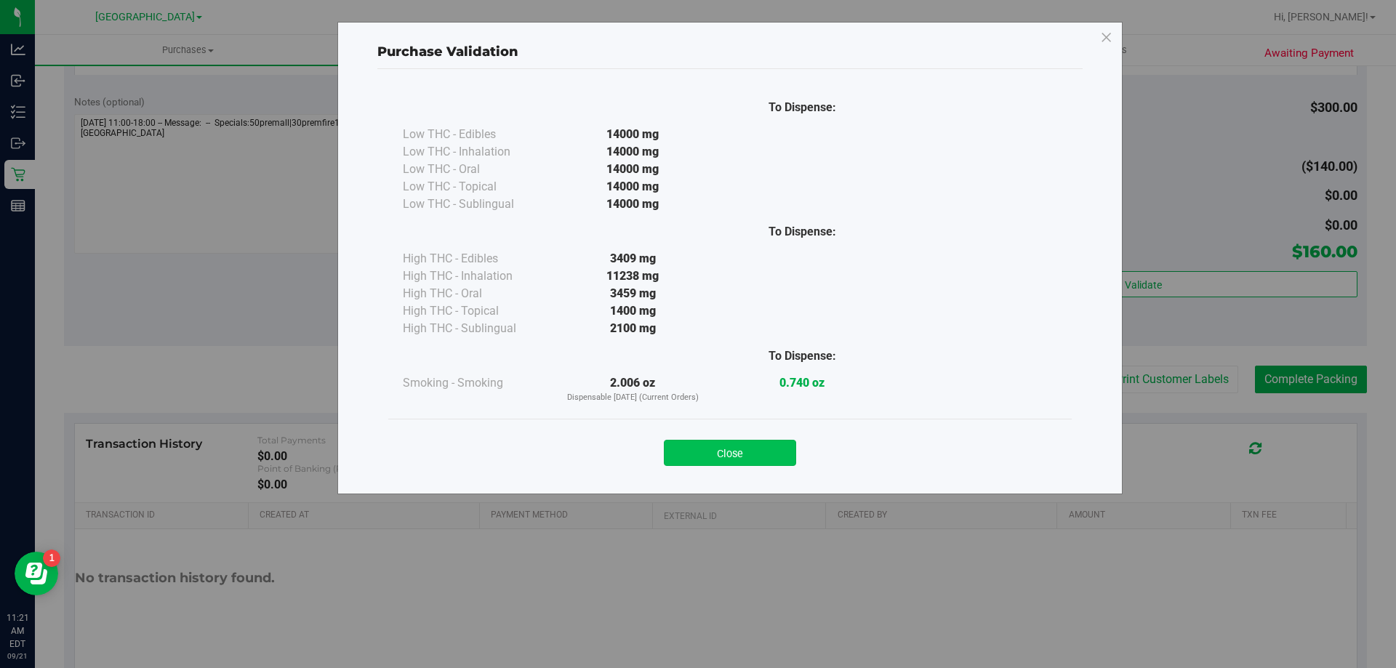
click at [752, 456] on button "Close" at bounding box center [730, 453] width 132 height 26
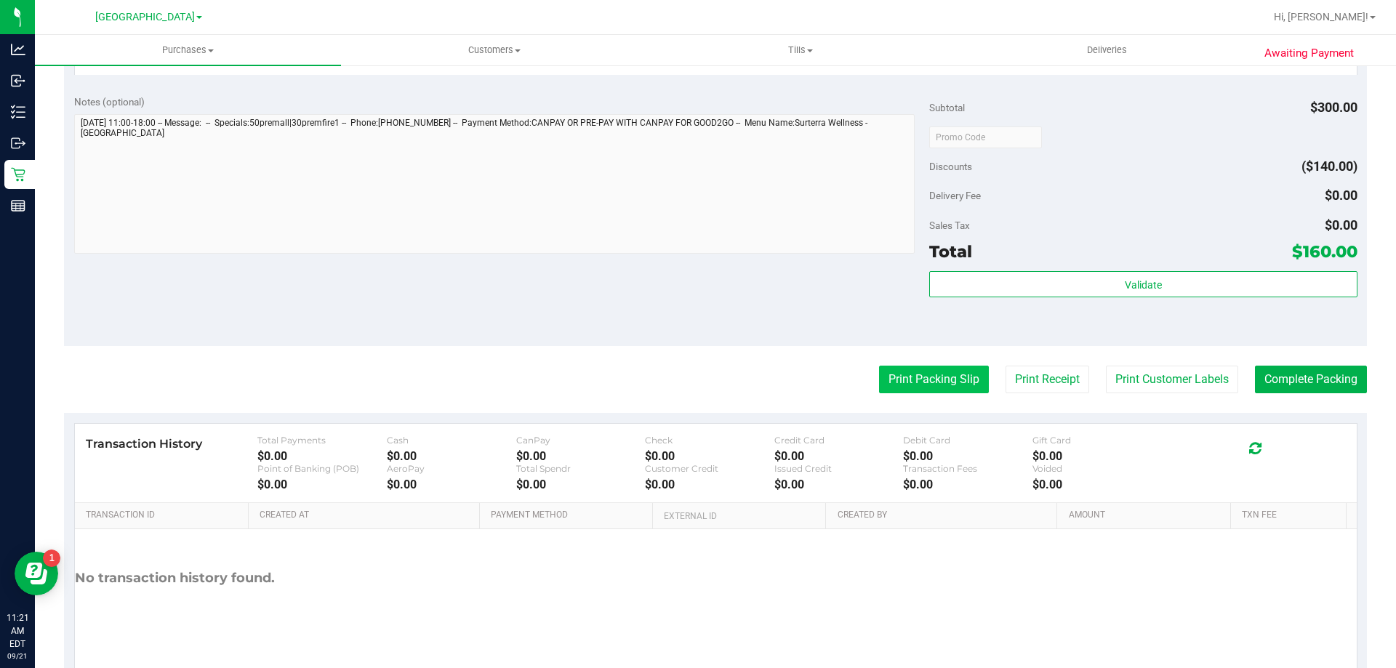
click at [912, 383] on button "Print Packing Slip" at bounding box center [934, 380] width 110 height 28
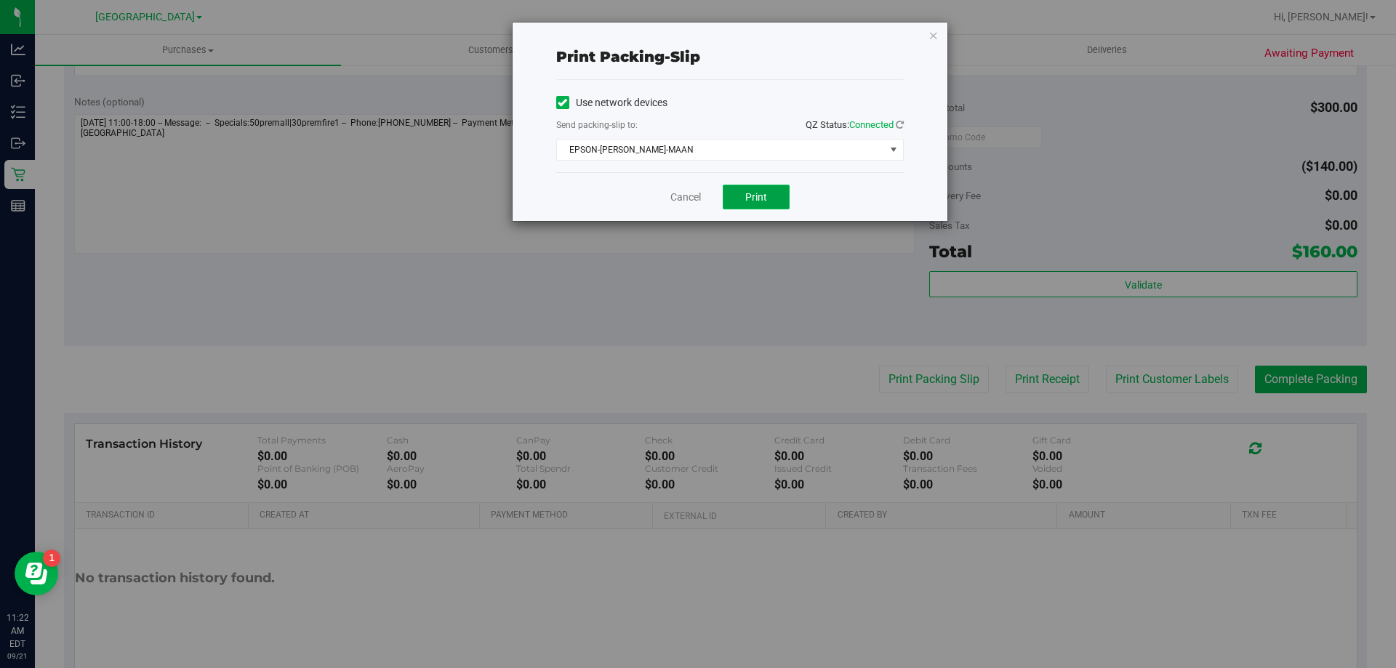
click at [747, 193] on span "Print" at bounding box center [756, 197] width 22 height 12
click at [676, 200] on link "Cancel" at bounding box center [685, 197] width 31 height 15
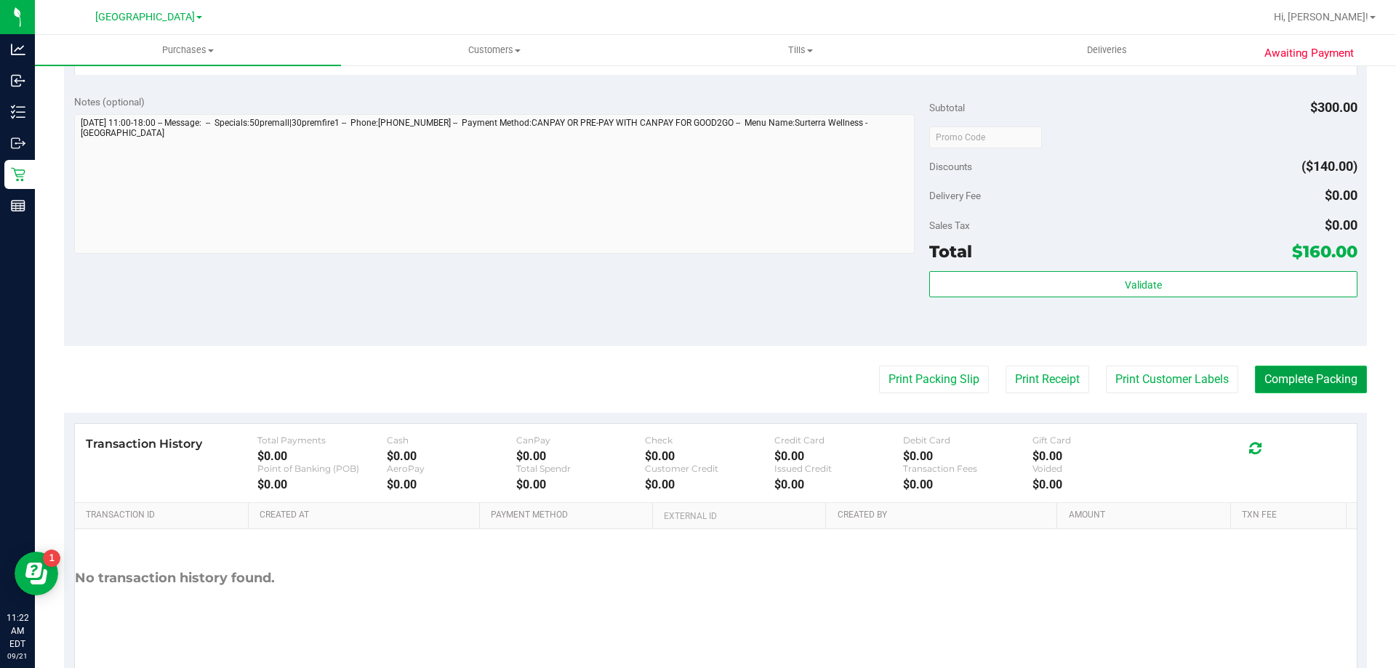
click at [1305, 386] on button "Complete Packing" at bounding box center [1311, 380] width 112 height 28
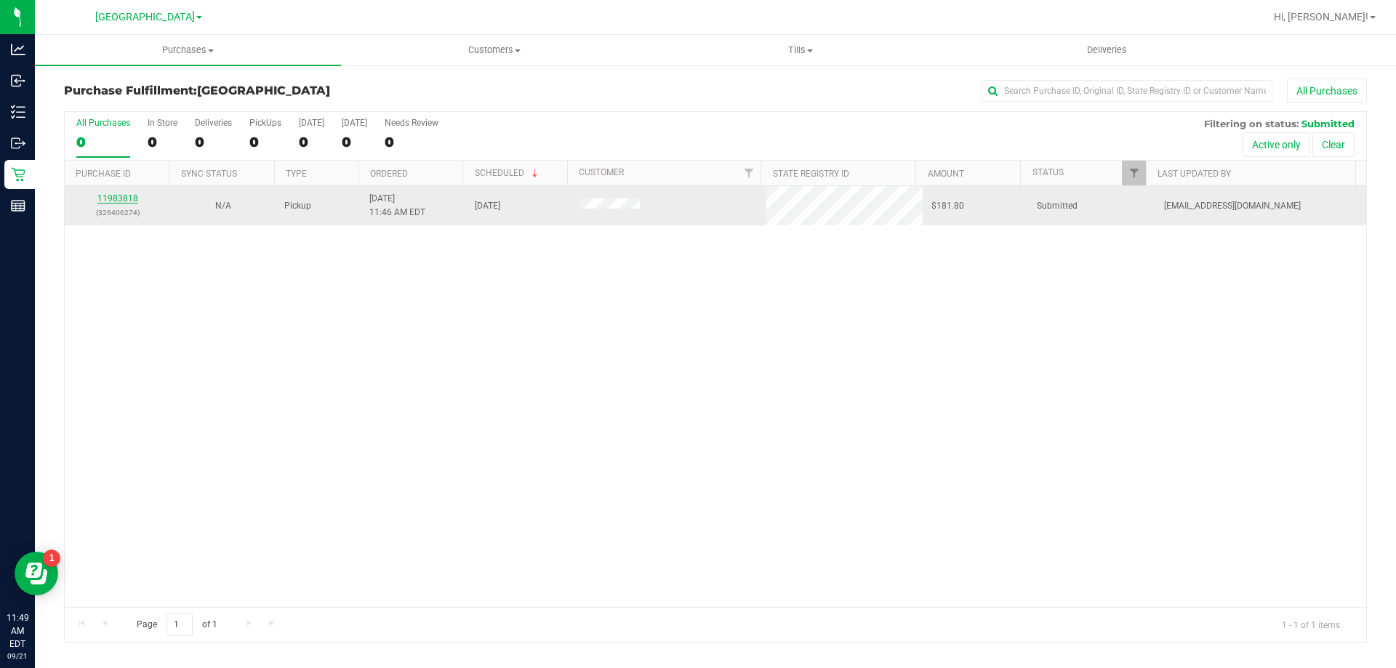
click at [108, 198] on link "11983818" at bounding box center [117, 198] width 41 height 10
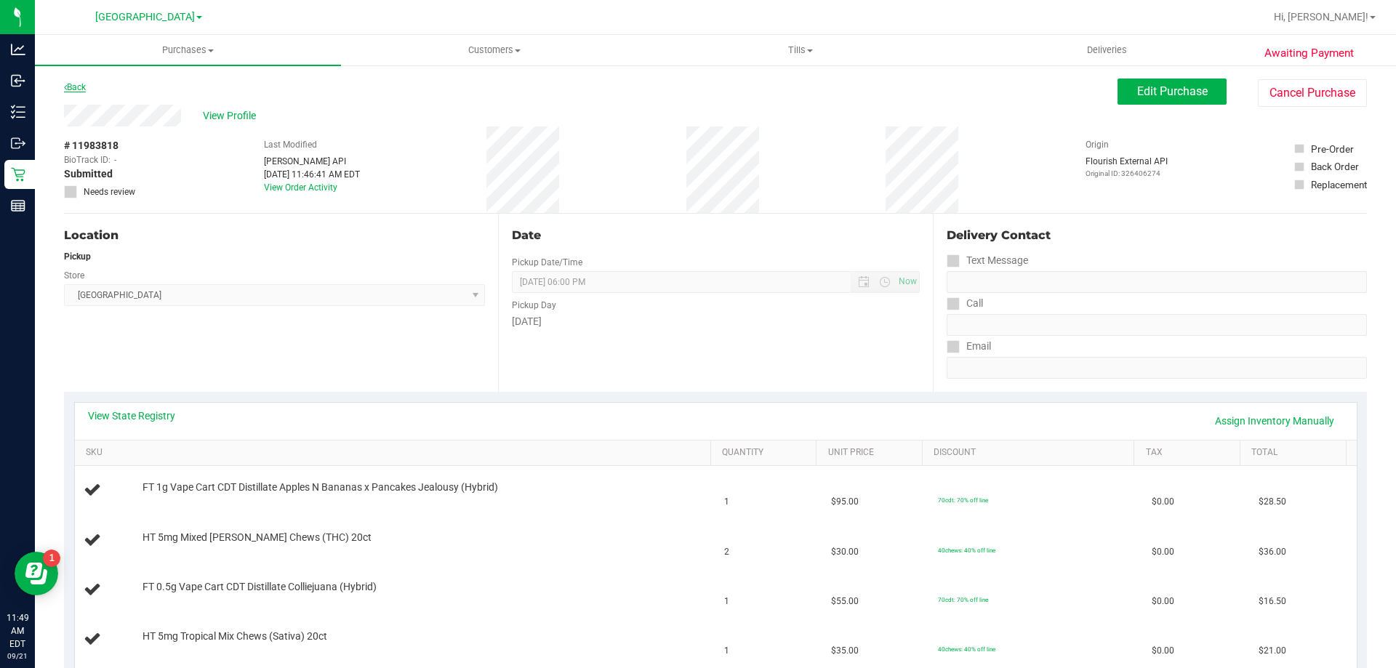
click at [71, 92] on link "Back" at bounding box center [75, 87] width 22 height 10
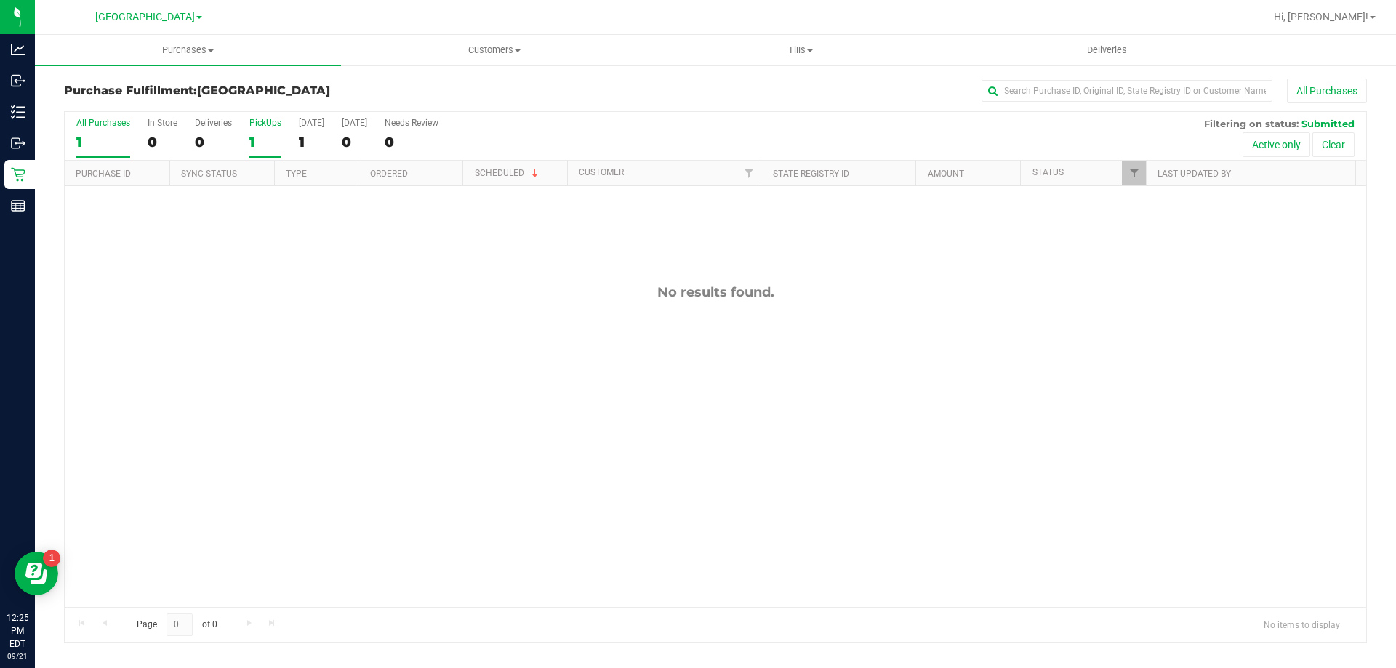
click at [260, 130] on label "PickUps 1" at bounding box center [265, 138] width 32 height 40
click at [0, 0] on input "PickUps 1" at bounding box center [0, 0] width 0 height 0
click at [262, 132] on label "PickUps 1" at bounding box center [265, 138] width 32 height 40
click at [0, 0] on input "PickUps 1" at bounding box center [0, 0] width 0 height 0
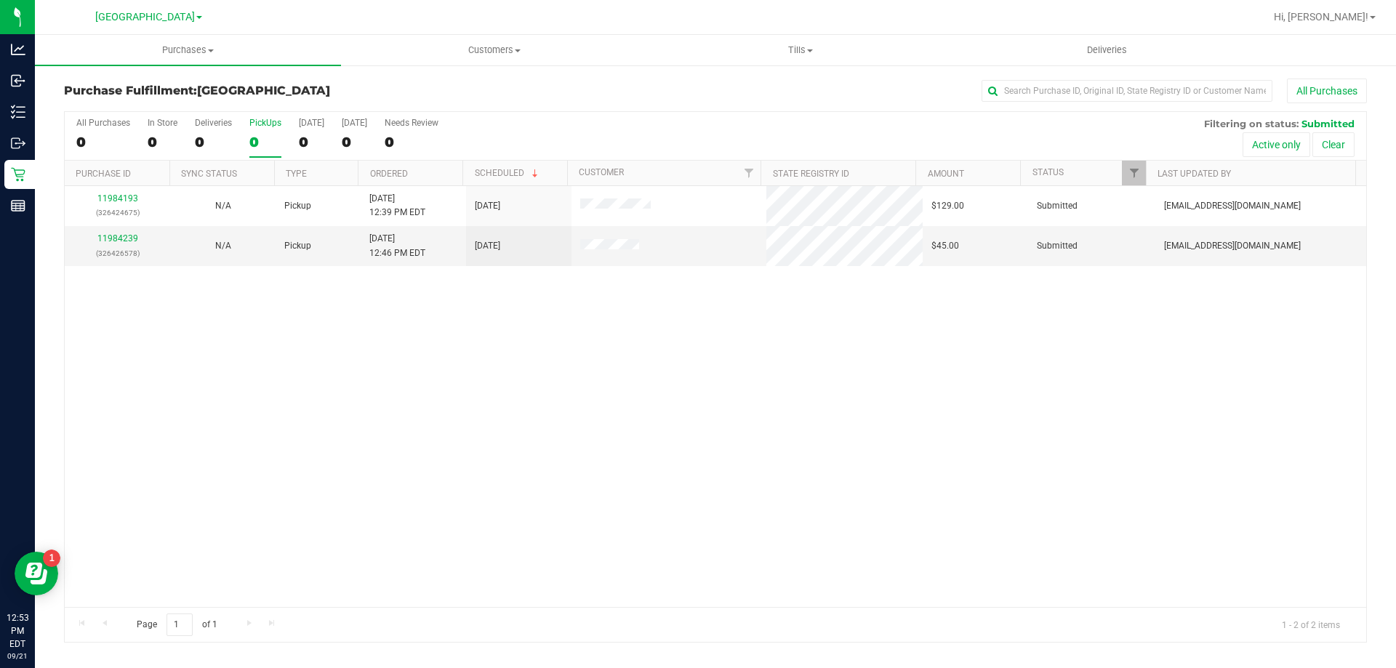
click at [252, 142] on div "0" at bounding box center [265, 142] width 32 height 17
click at [0, 0] on input "PickUps 0" at bounding box center [0, 0] width 0 height 0
click at [252, 142] on div "0" at bounding box center [265, 142] width 32 height 17
click at [0, 0] on input "PickUps 0" at bounding box center [0, 0] width 0 height 0
click at [252, 142] on div "0" at bounding box center [265, 142] width 32 height 17
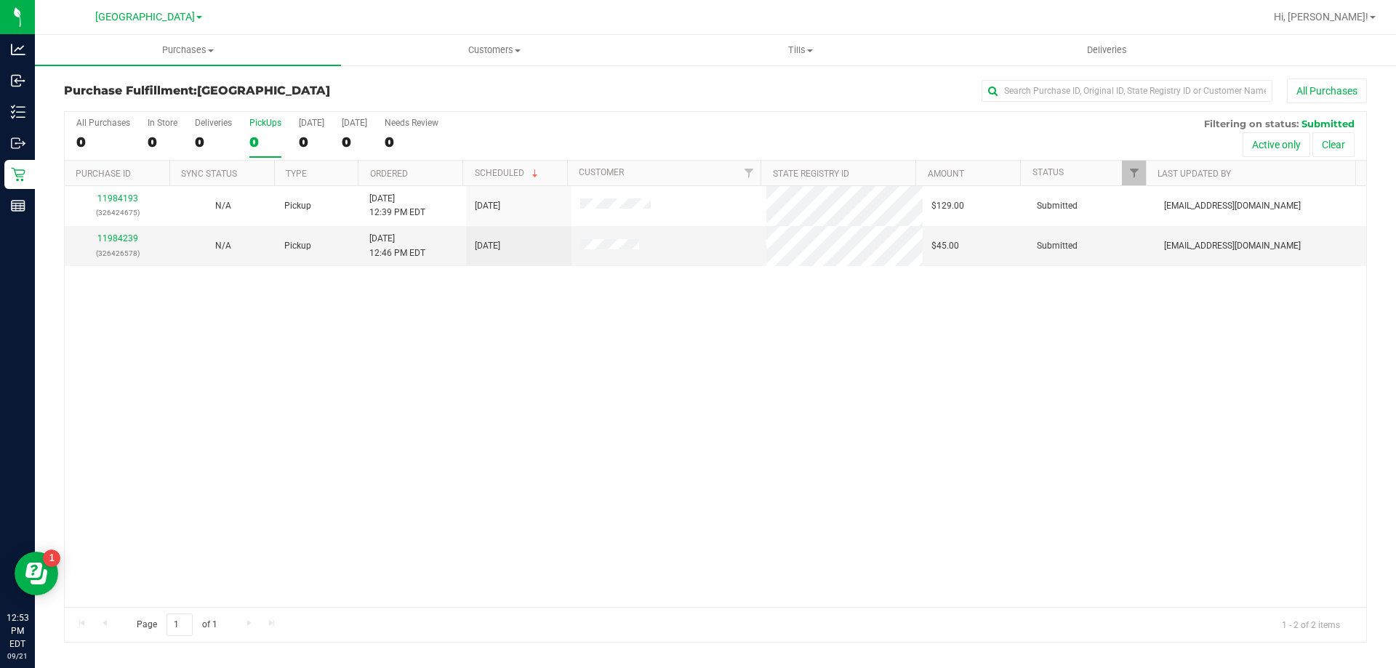
click at [0, 0] on input "PickUps 0" at bounding box center [0, 0] width 0 height 0
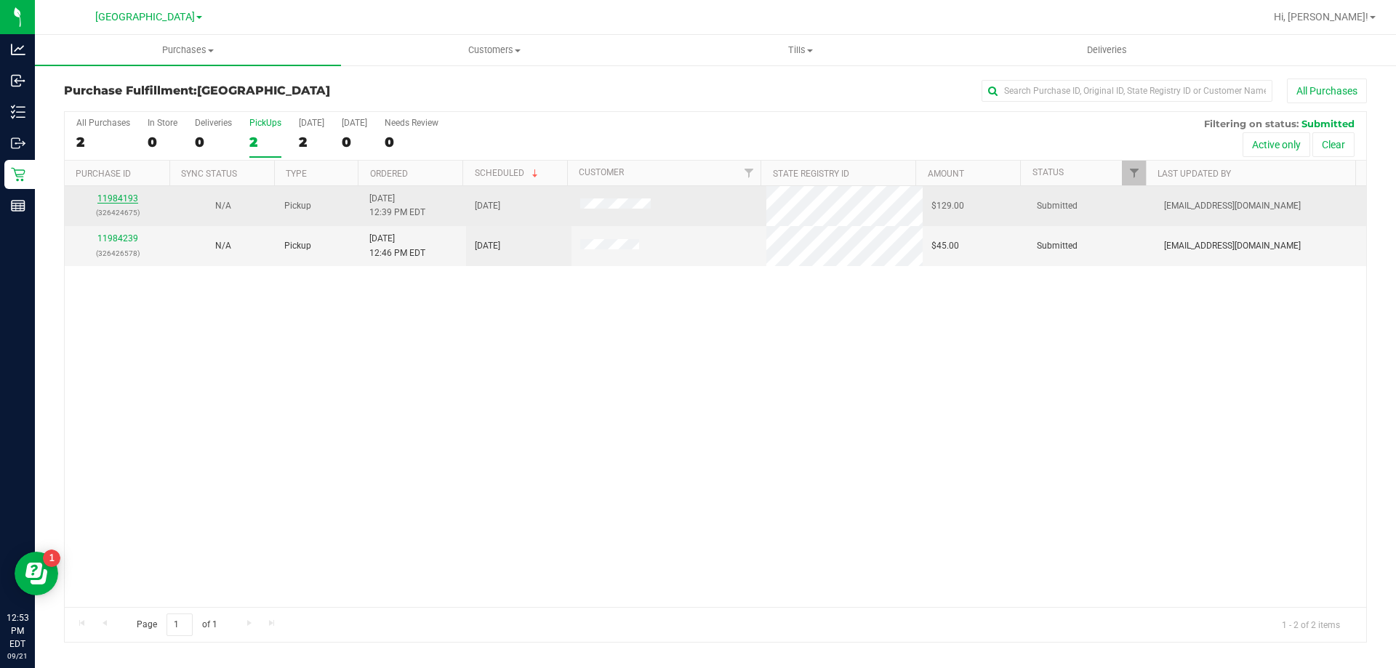
click at [131, 199] on link "11984193" at bounding box center [117, 198] width 41 height 10
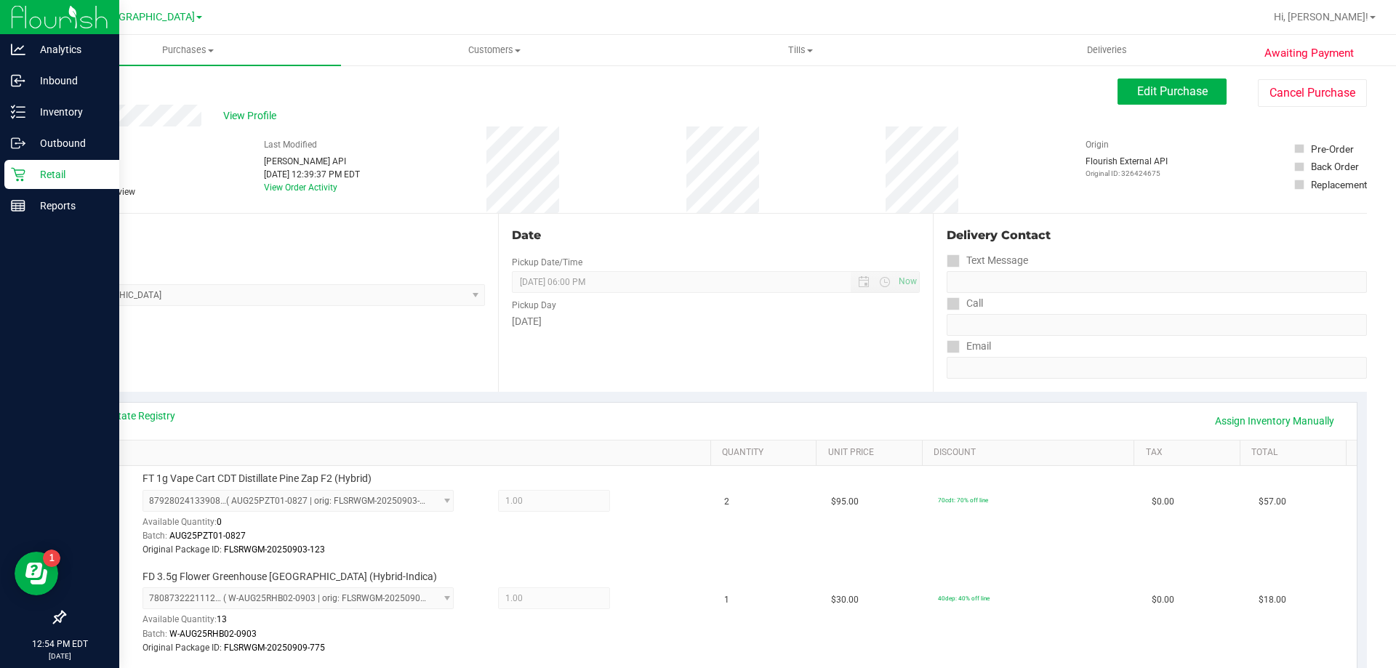
click at [20, 172] on icon at bounding box center [18, 174] width 15 height 15
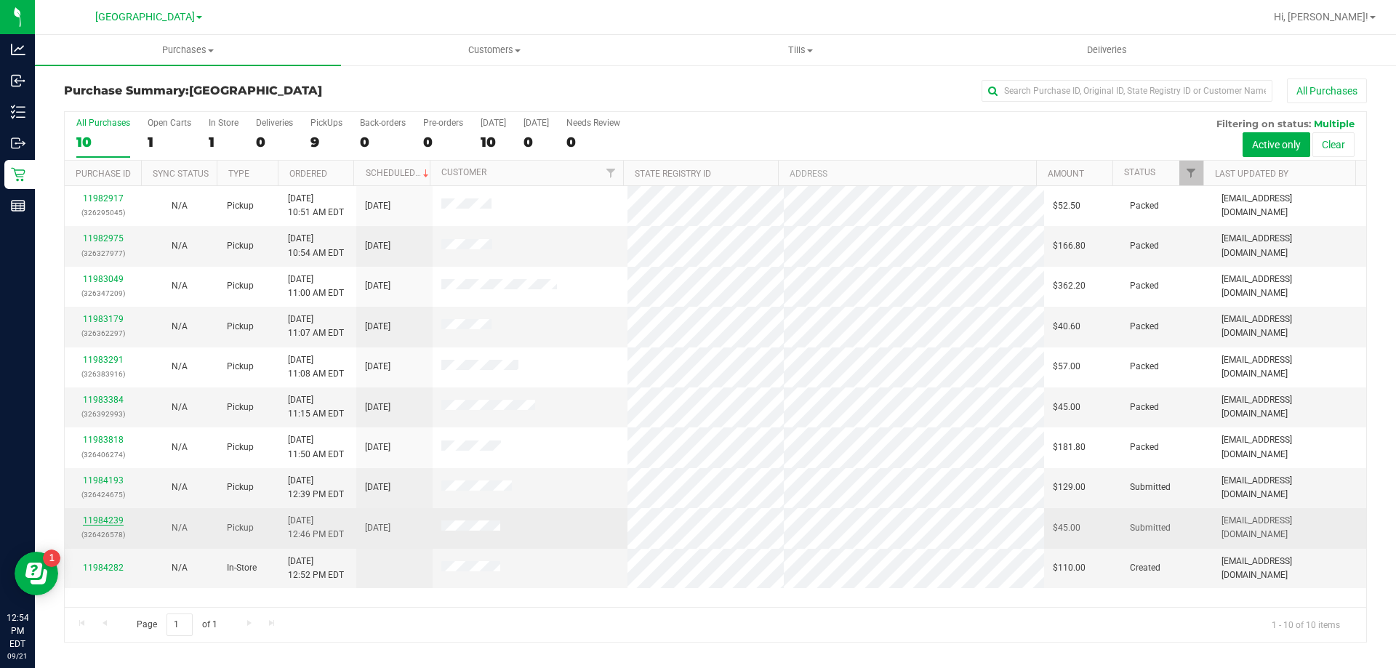
click at [107, 515] on link "11984239" at bounding box center [103, 520] width 41 height 10
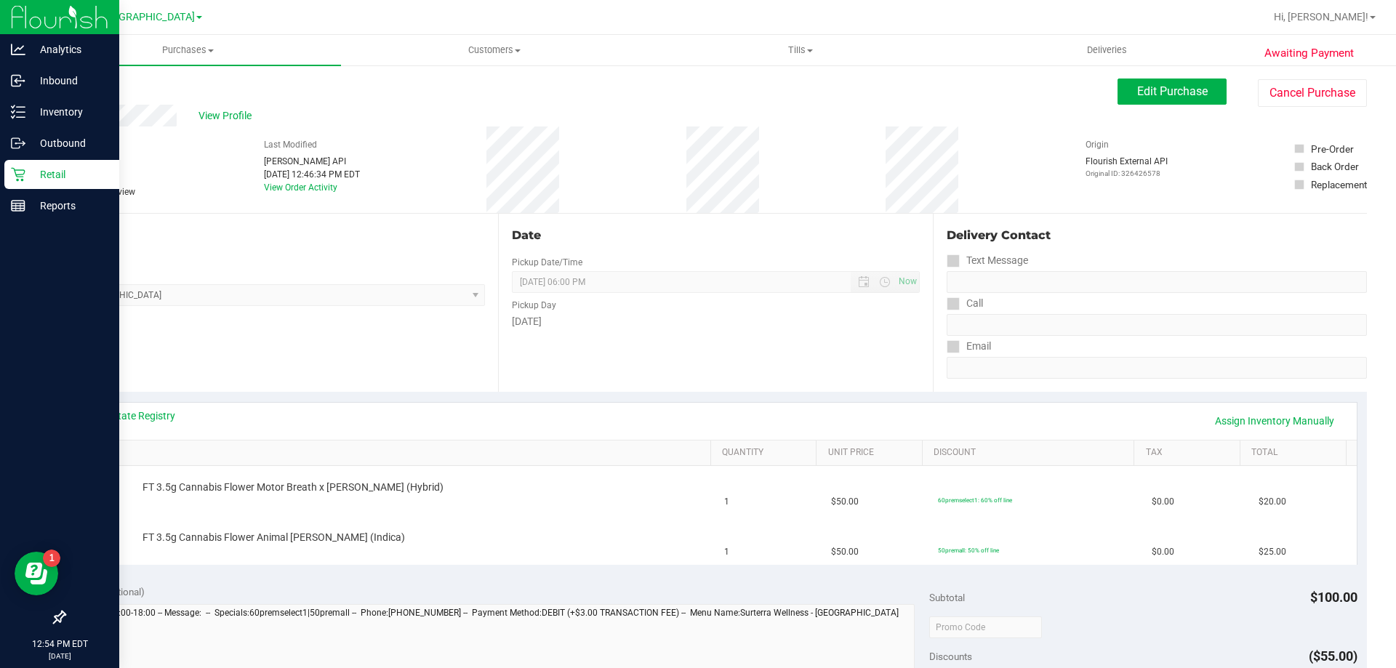
click at [24, 183] on div "Retail" at bounding box center [61, 174] width 115 height 29
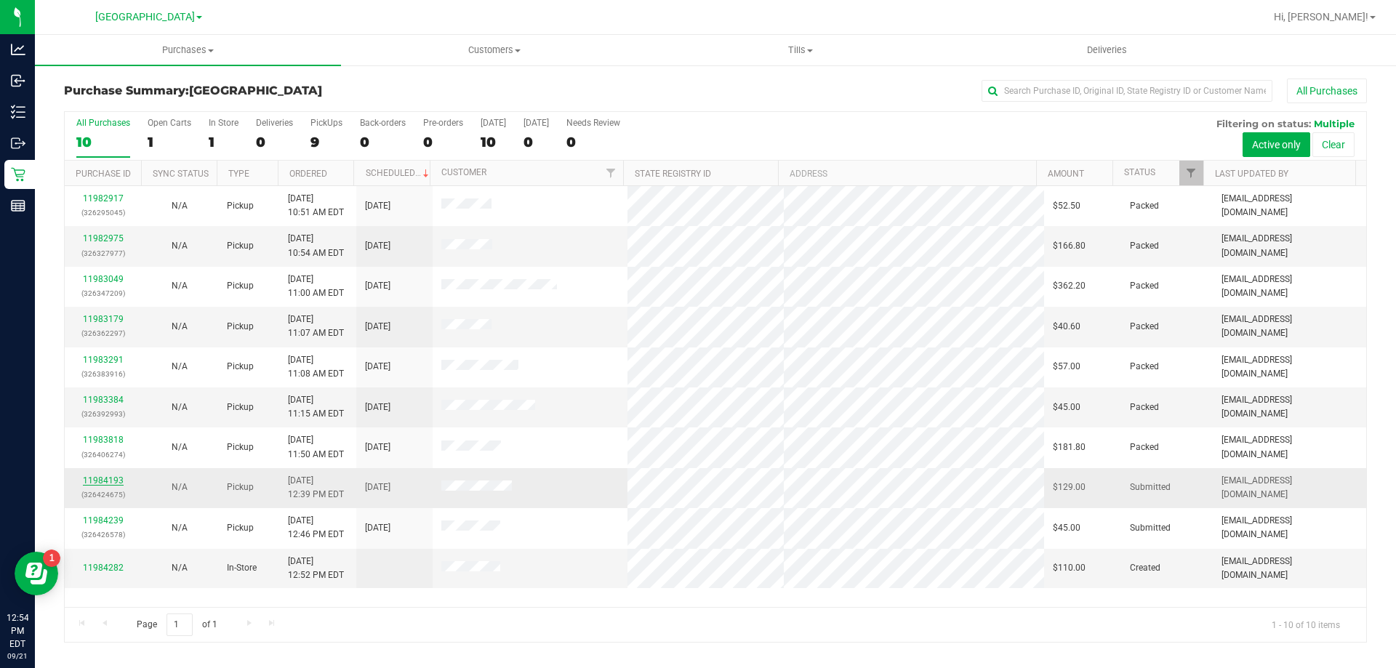
click at [107, 485] on link "11984193" at bounding box center [103, 480] width 41 height 10
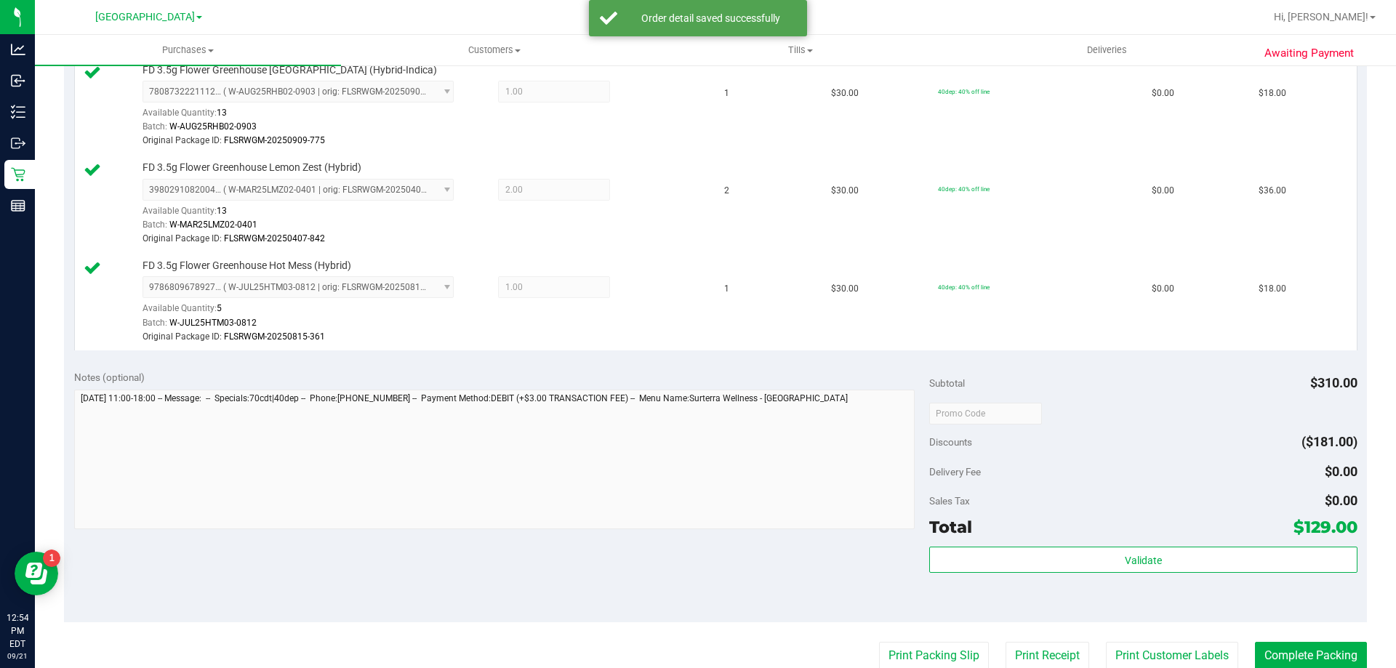
scroll to position [654, 0]
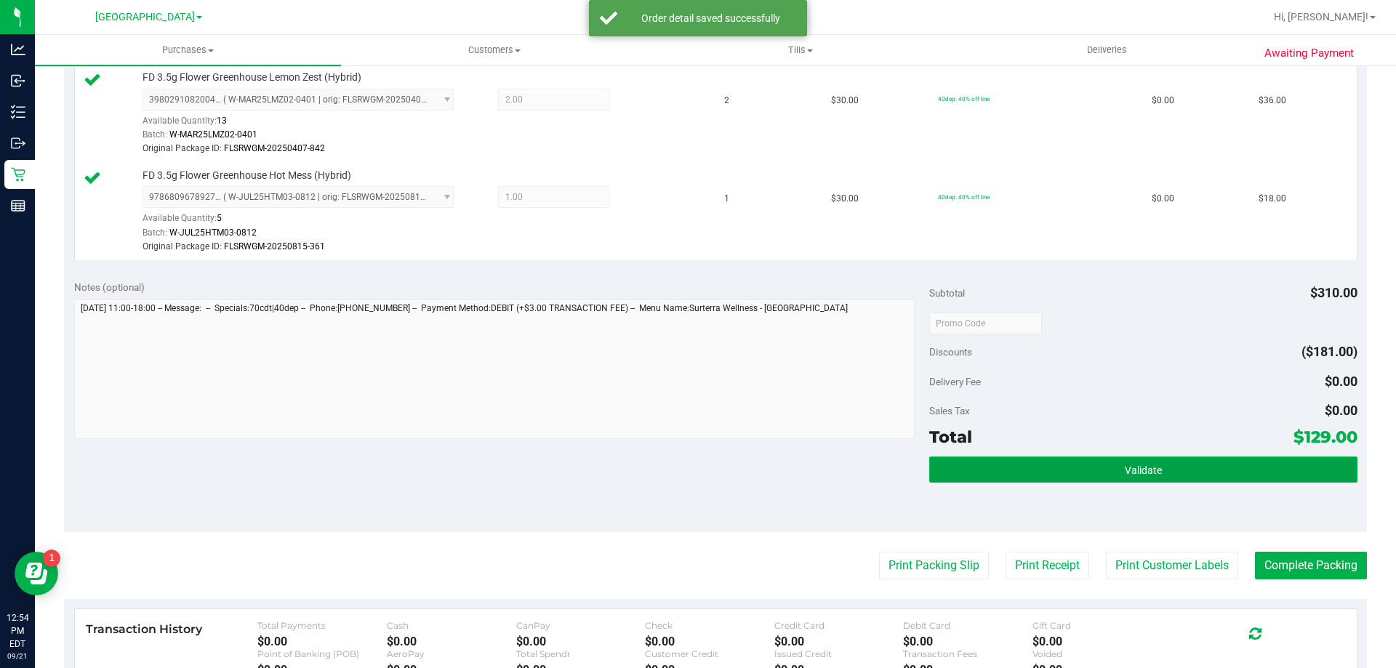
click at [1103, 462] on button "Validate" at bounding box center [1142, 469] width 427 height 26
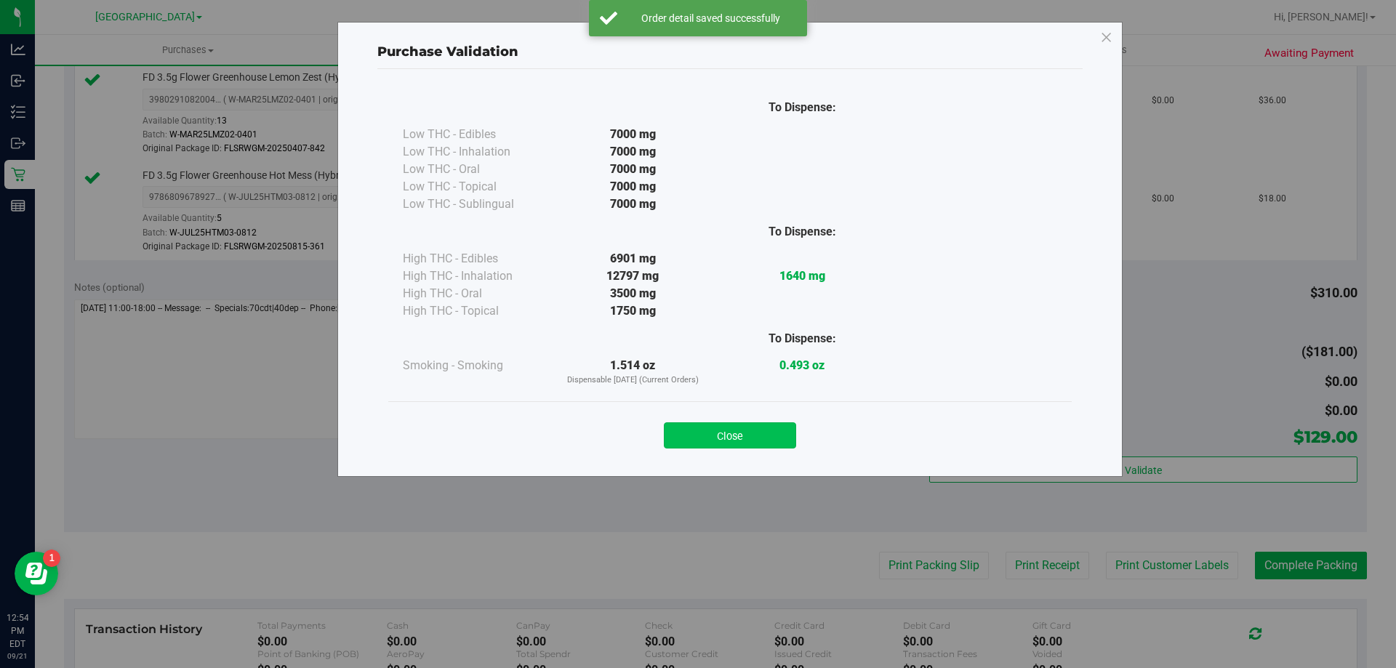
click at [731, 435] on button "Close" at bounding box center [730, 435] width 132 height 26
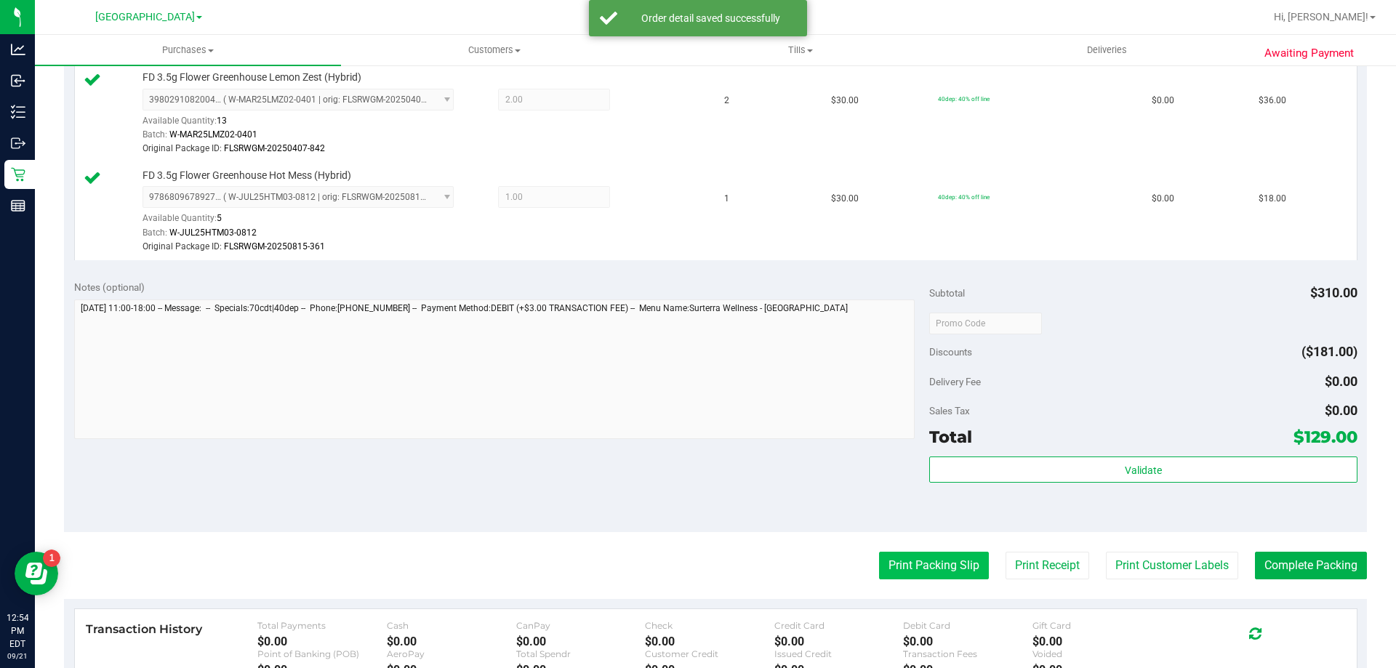
click at [904, 555] on button "Print Packing Slip" at bounding box center [934, 566] width 110 height 28
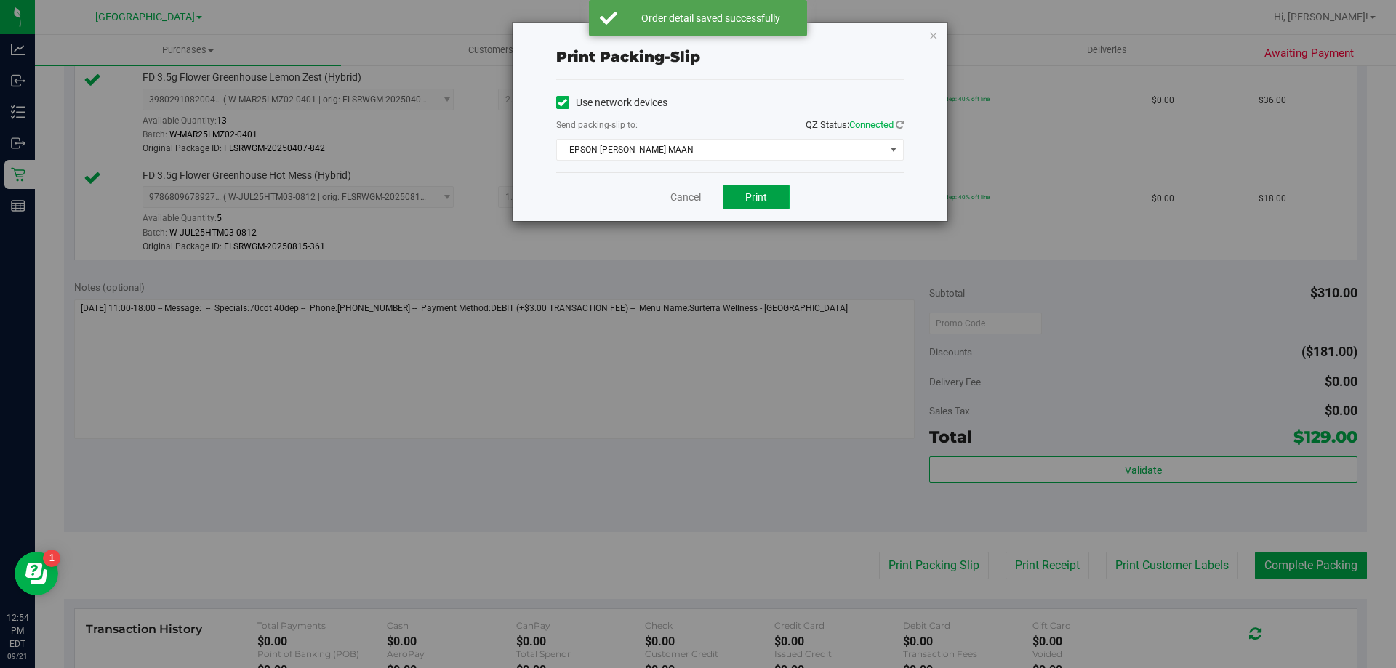
click at [761, 190] on button "Print" at bounding box center [756, 197] width 67 height 25
click at [686, 198] on link "Cancel" at bounding box center [685, 197] width 31 height 15
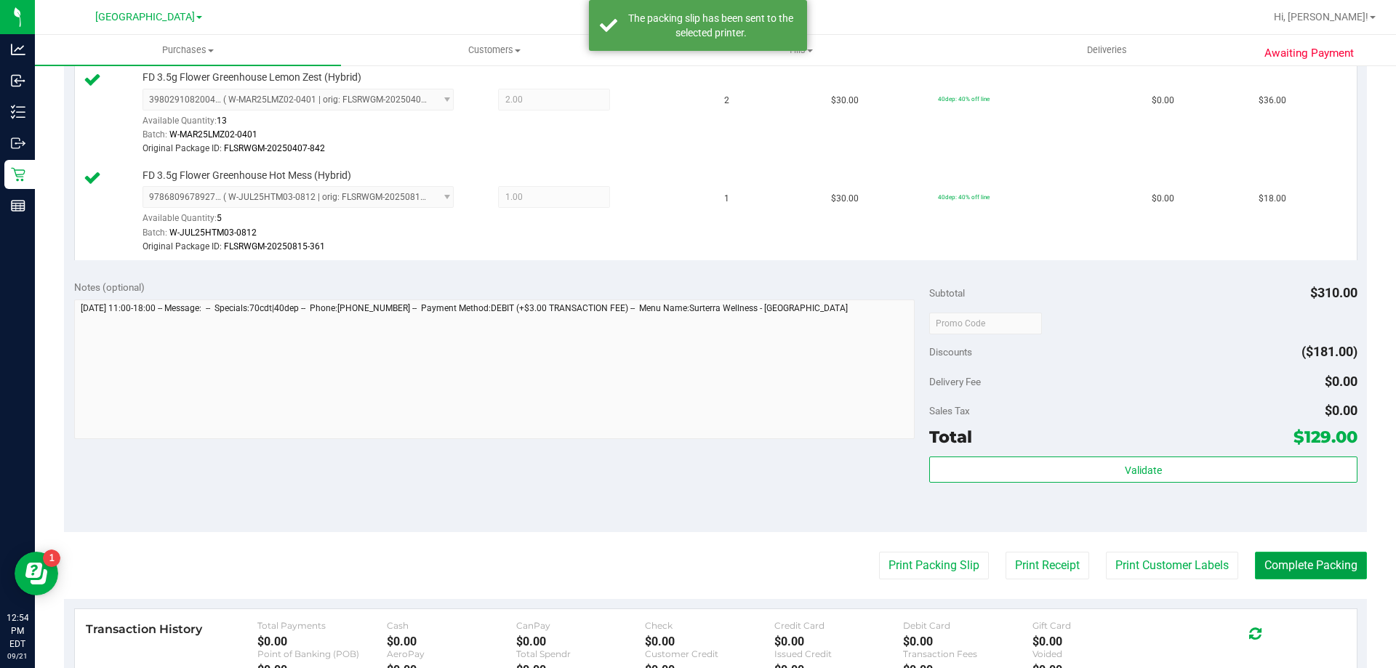
click at [1300, 571] on button "Complete Packing" at bounding box center [1311, 566] width 112 height 28
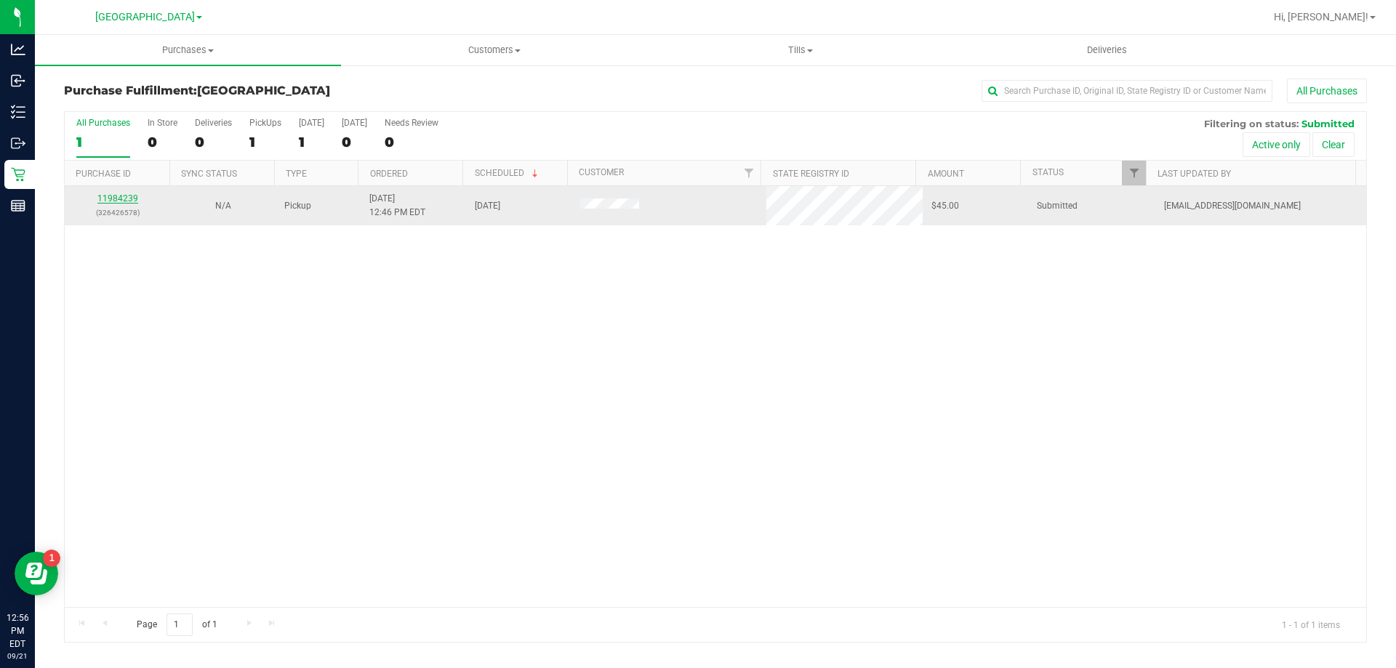
click at [134, 196] on link "11984239" at bounding box center [117, 198] width 41 height 10
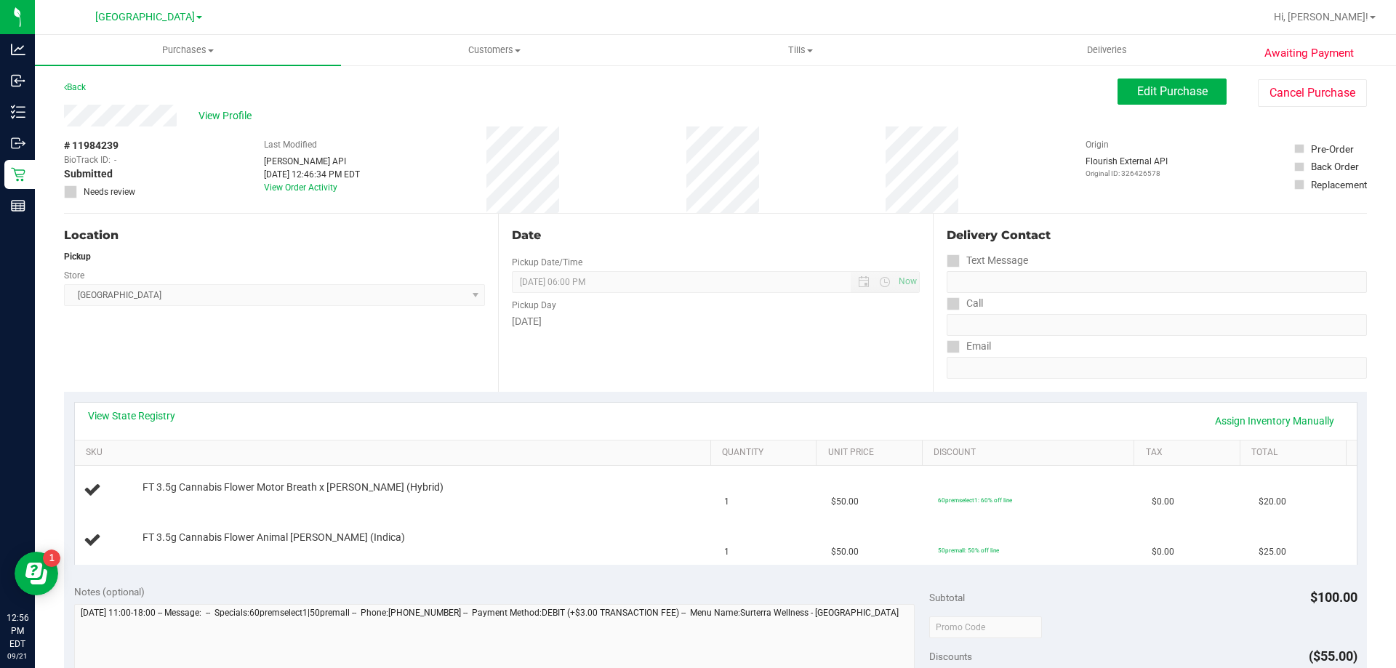
click at [139, 407] on div "View State Registry Assign Inventory Manually" at bounding box center [716, 421] width 1282 height 37
click at [137, 420] on link "View State Registry" at bounding box center [131, 416] width 87 height 15
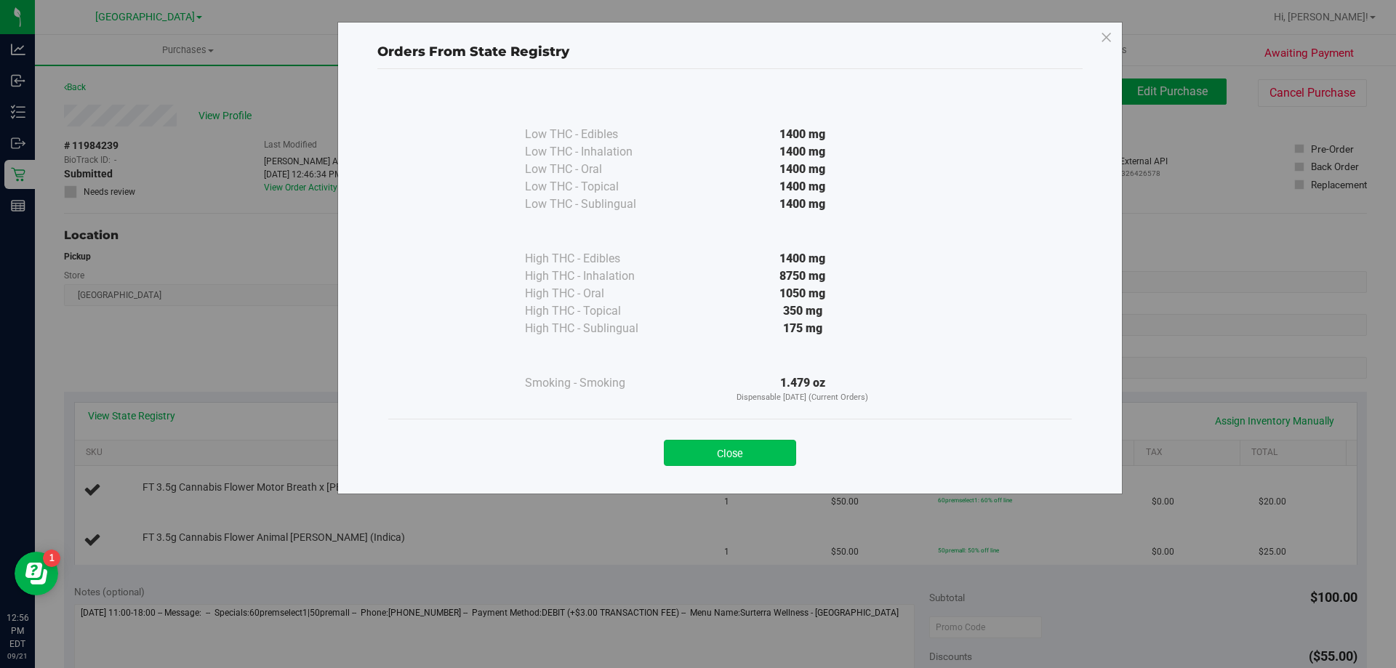
click at [777, 452] on button "Close" at bounding box center [730, 453] width 132 height 26
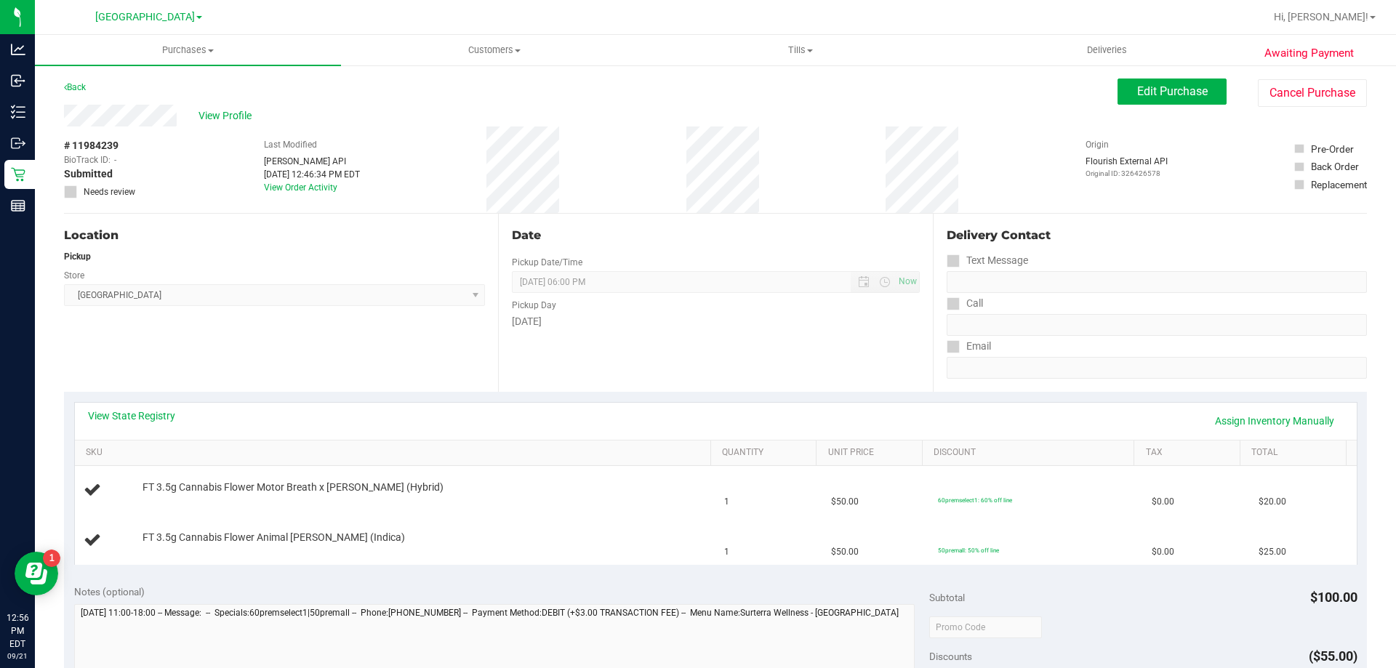
click at [745, 412] on div "View State Registry Assign Inventory Manually" at bounding box center [715, 421] width 1255 height 25
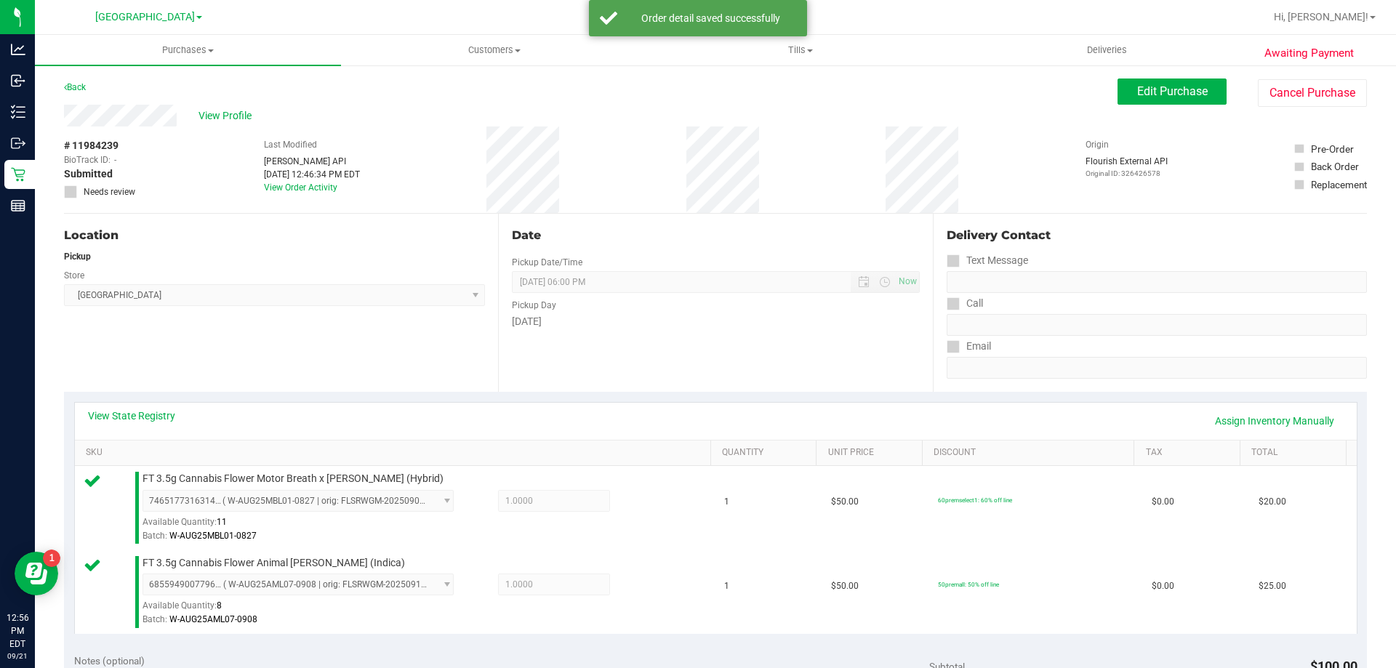
scroll to position [509, 0]
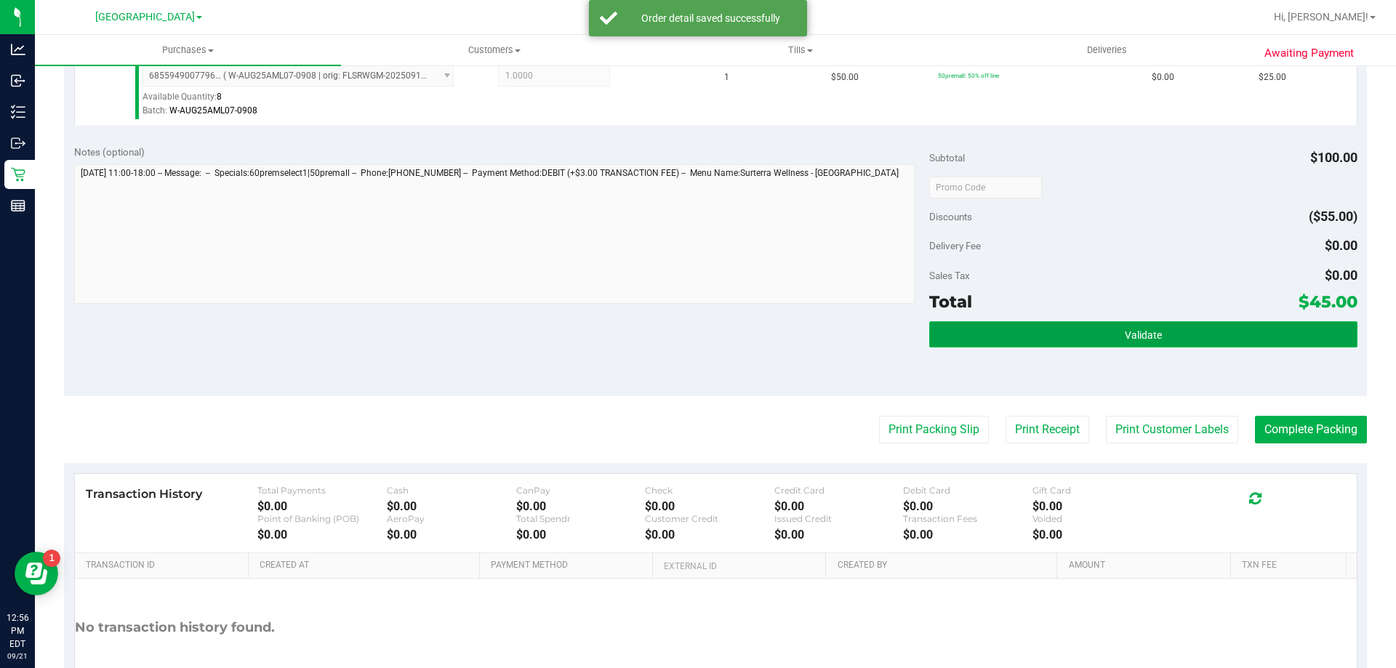
click at [1125, 329] on span "Validate" at bounding box center [1143, 335] width 37 height 12
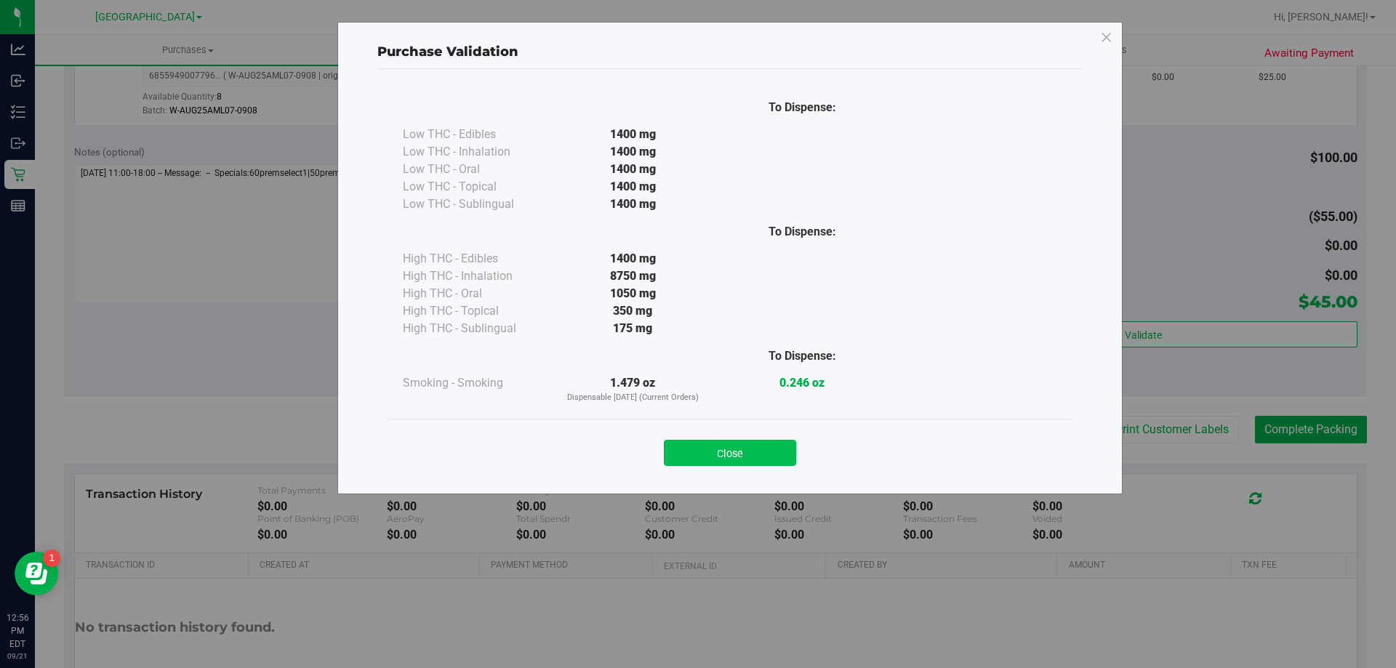
click at [761, 454] on button "Close" at bounding box center [730, 453] width 132 height 26
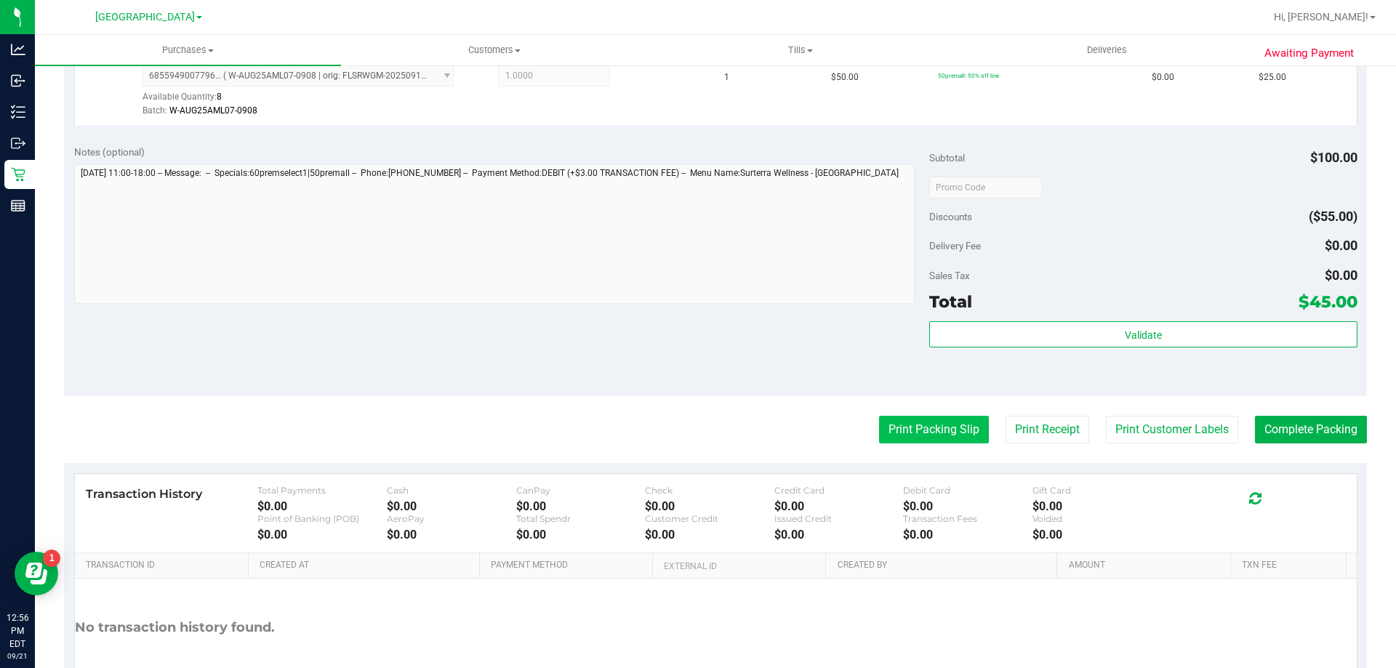
click at [881, 440] on button "Print Packing Slip" at bounding box center [934, 430] width 110 height 28
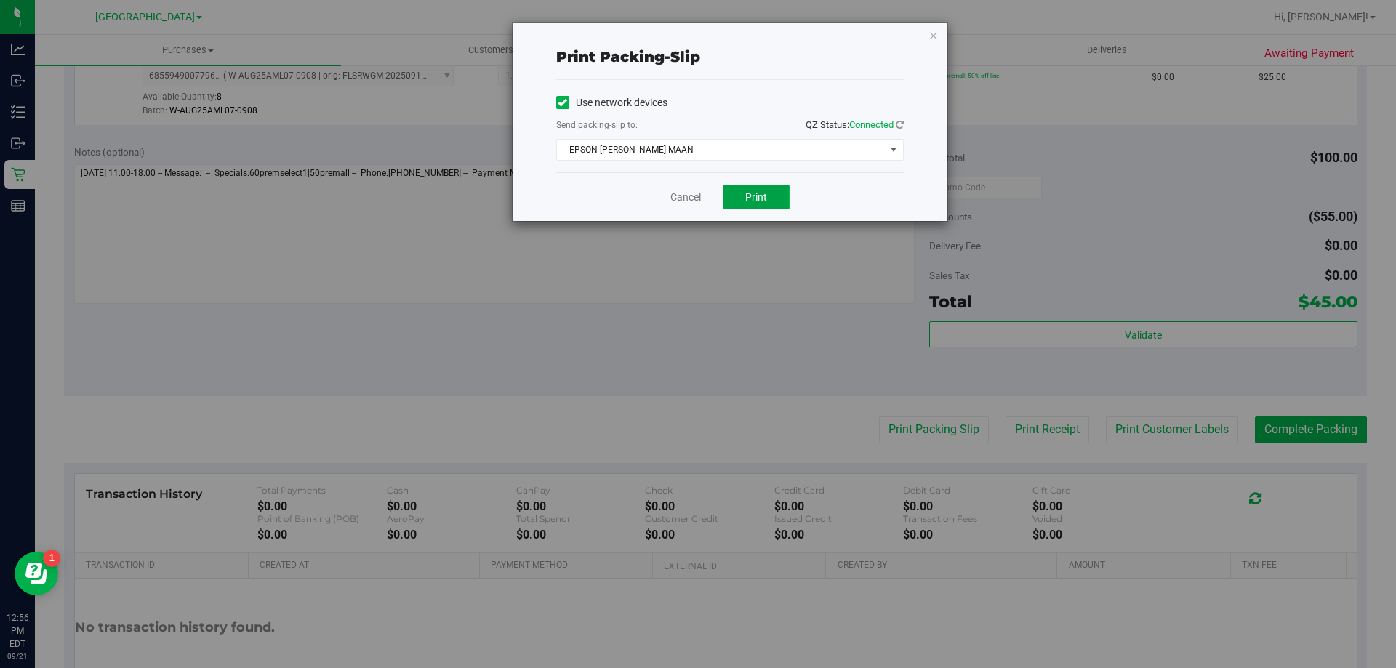
click at [752, 203] on button "Print" at bounding box center [756, 197] width 67 height 25
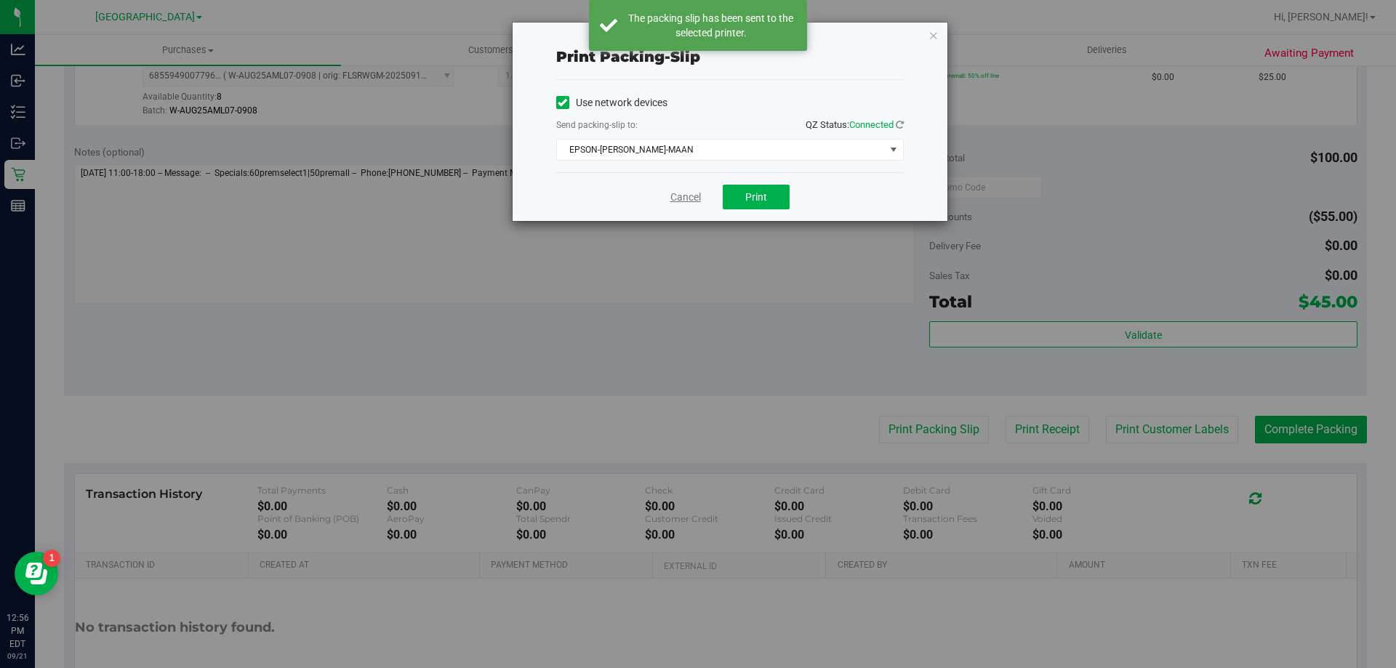
click at [696, 195] on link "Cancel" at bounding box center [685, 197] width 31 height 15
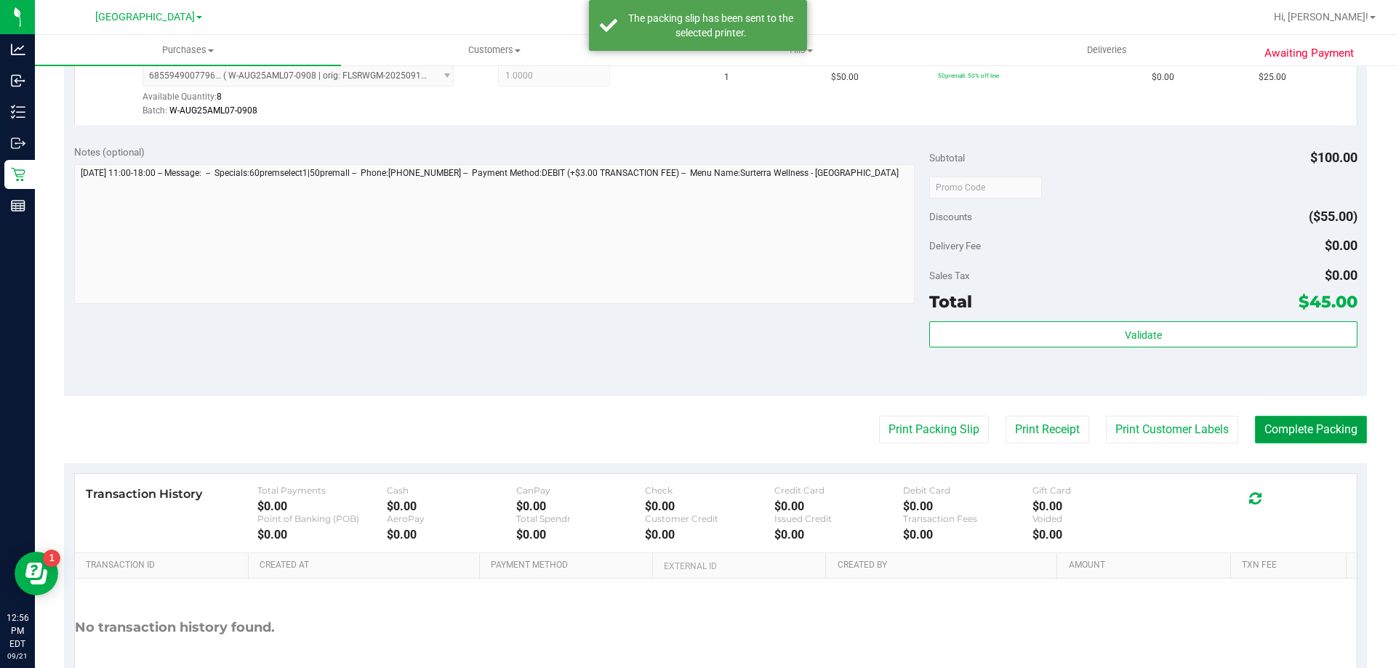
click at [1271, 432] on button "Complete Packing" at bounding box center [1311, 430] width 112 height 28
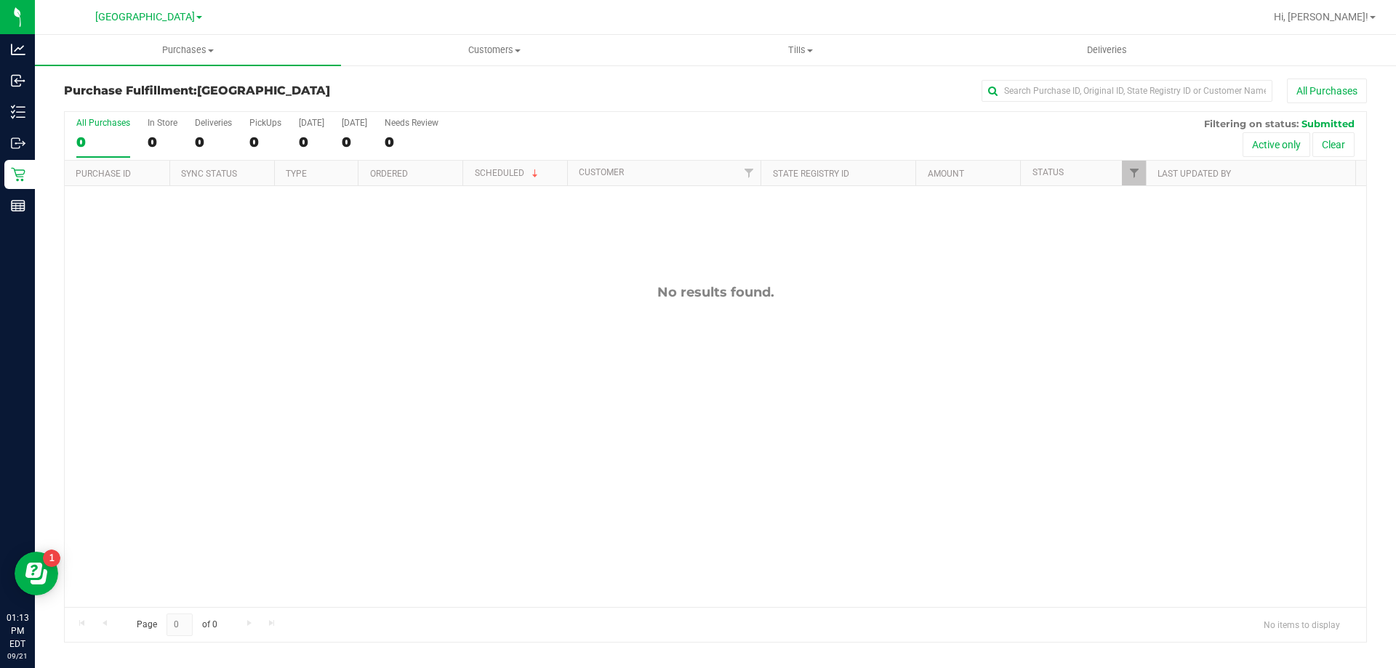
click at [1298, 352] on div "No results found." at bounding box center [715, 445] width 1301 height 519
click at [154, 443] on div "No results found." at bounding box center [715, 445] width 1301 height 519
click at [1288, 293] on div "No results found." at bounding box center [715, 292] width 1301 height 16
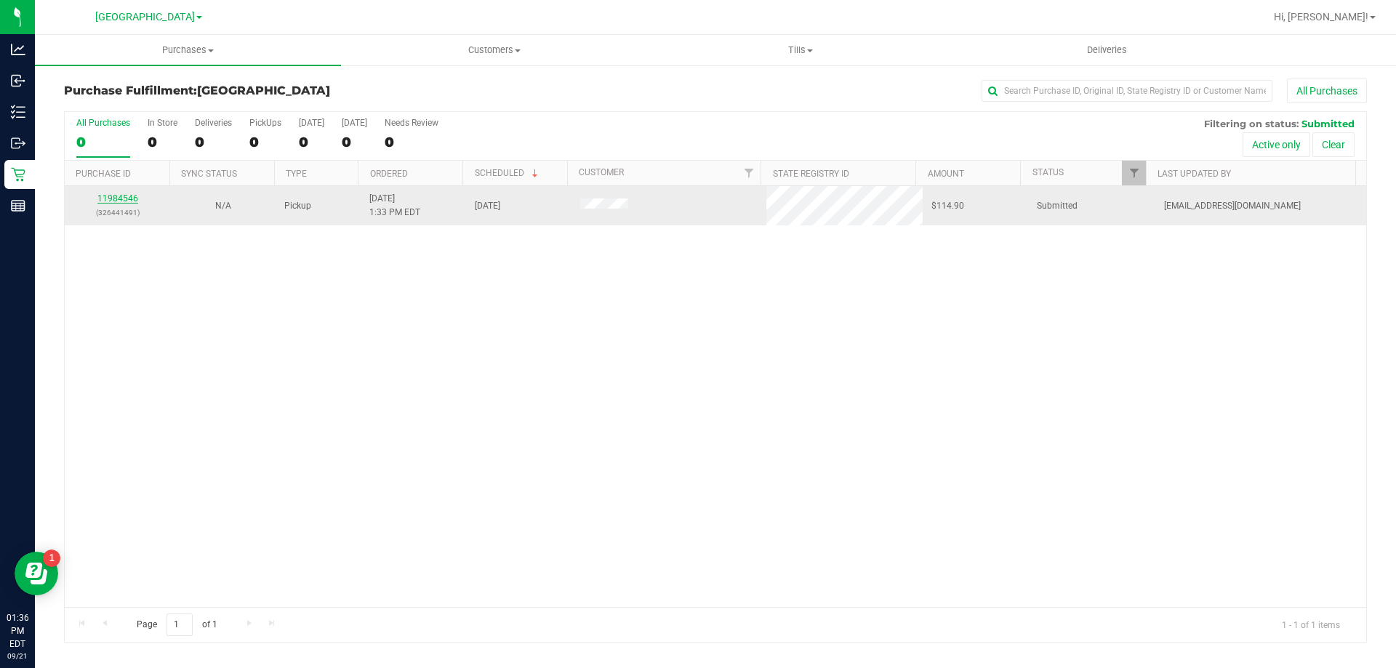
click at [126, 201] on link "11984546" at bounding box center [117, 198] width 41 height 10
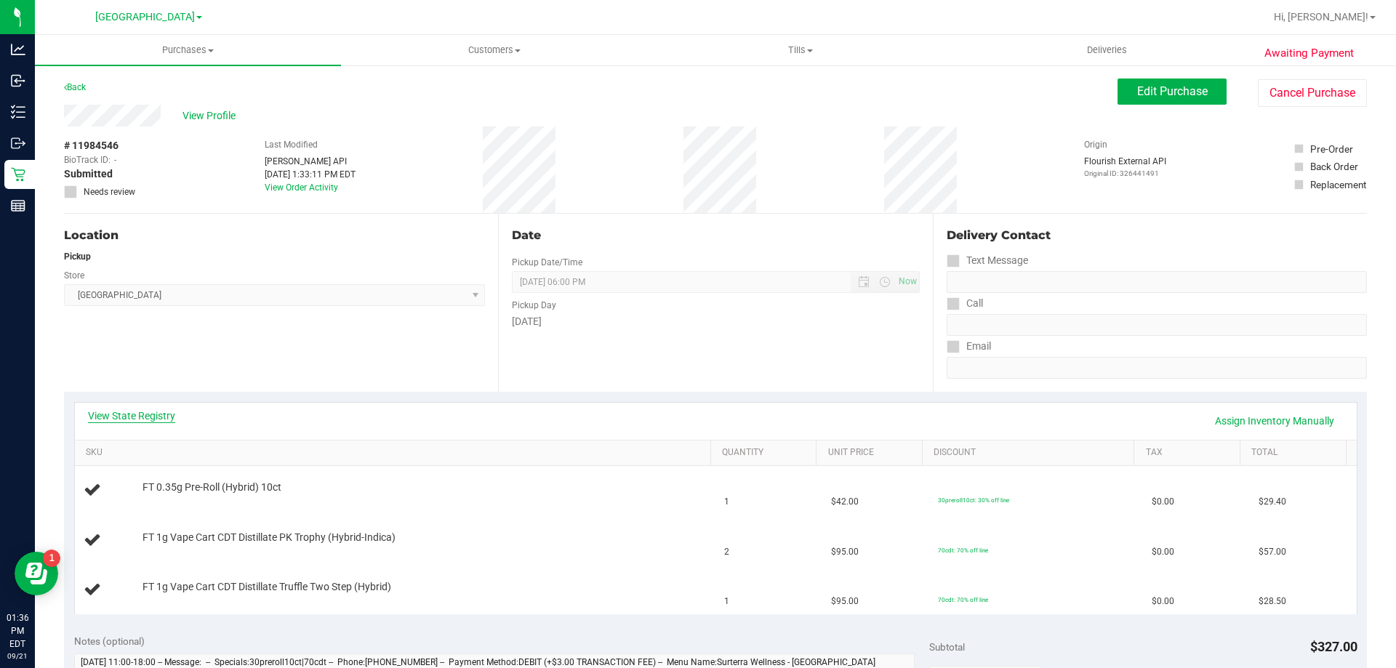
click at [161, 415] on link "View State Registry" at bounding box center [131, 416] width 87 height 15
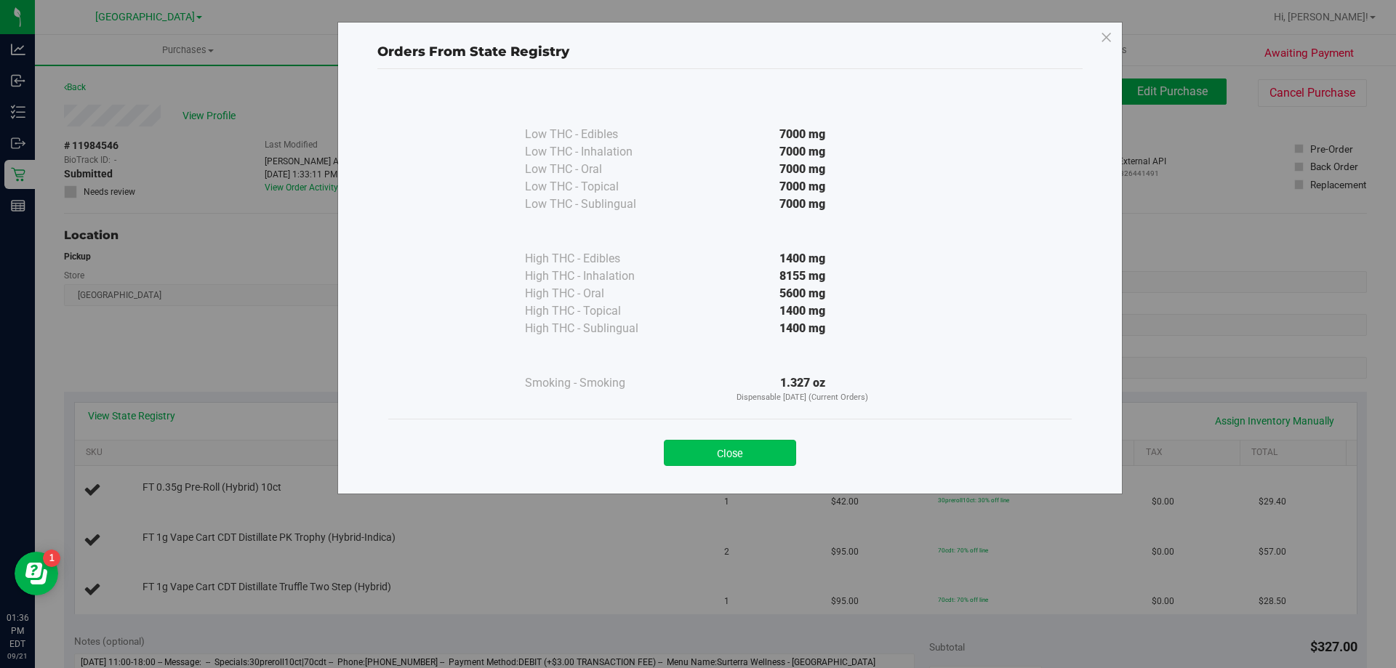
click at [733, 453] on button "Close" at bounding box center [730, 453] width 132 height 26
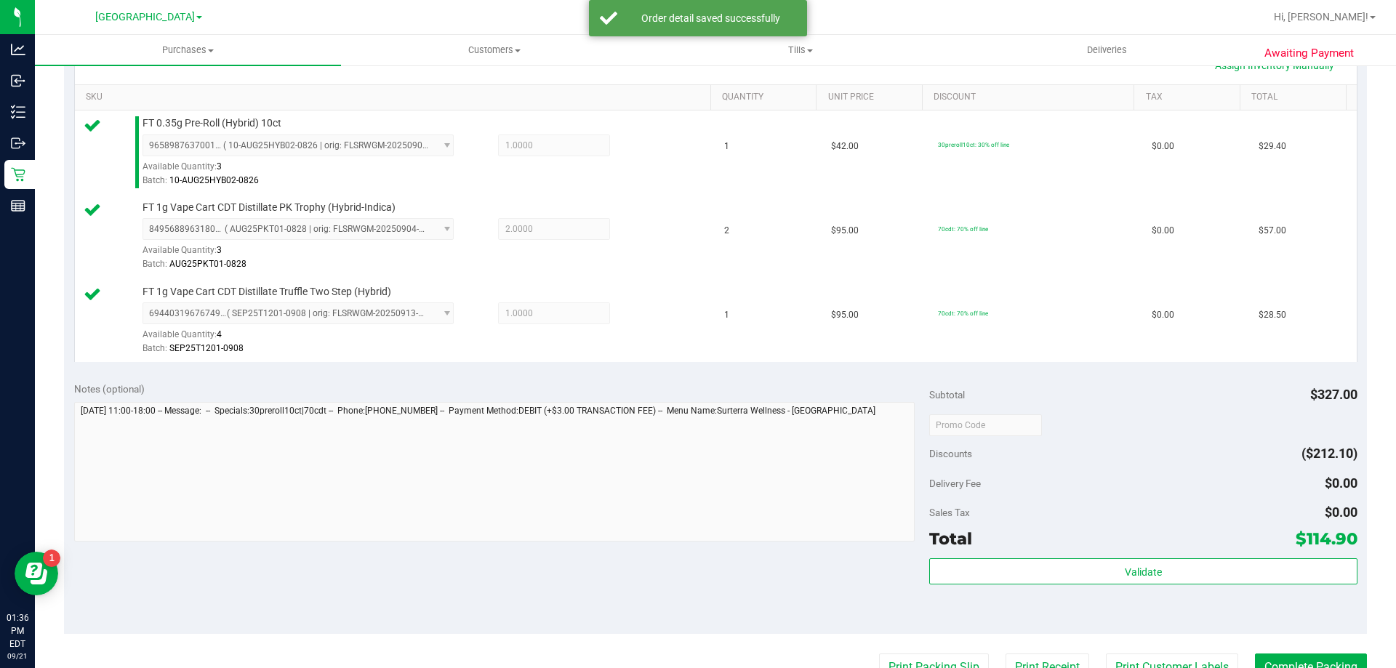
scroll to position [363, 0]
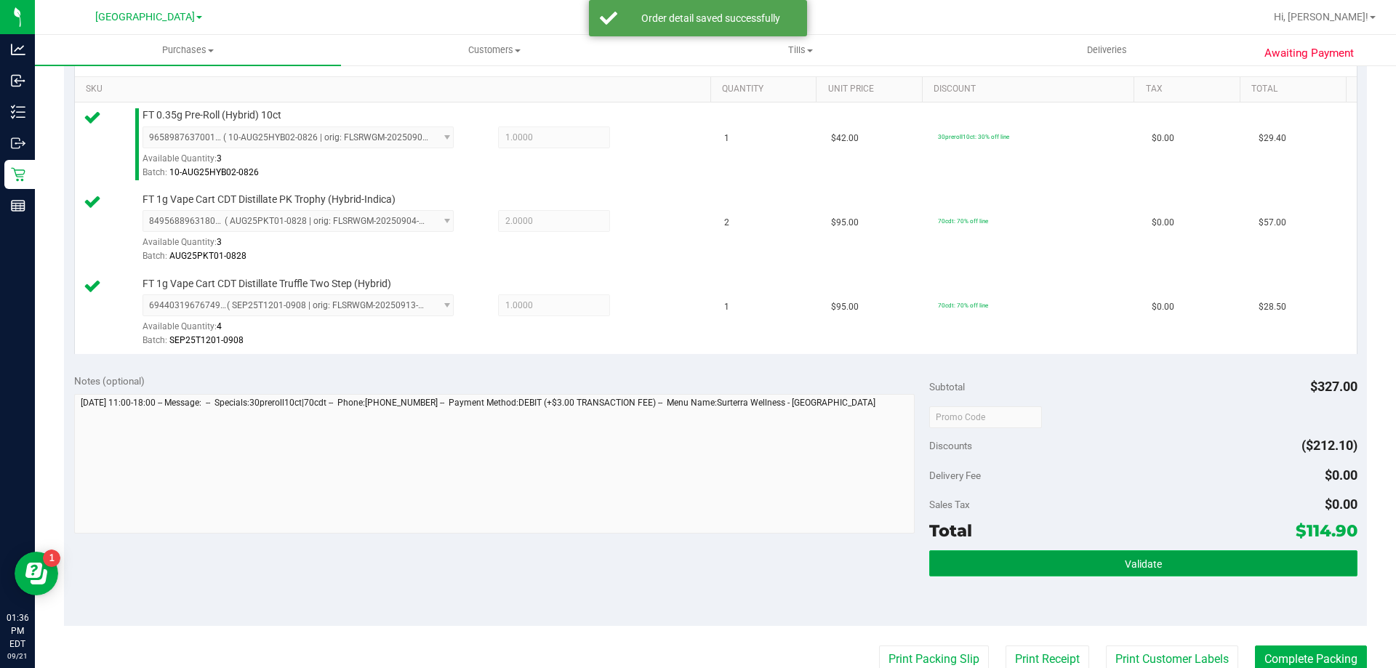
click at [1127, 570] on span "Validate" at bounding box center [1143, 564] width 37 height 12
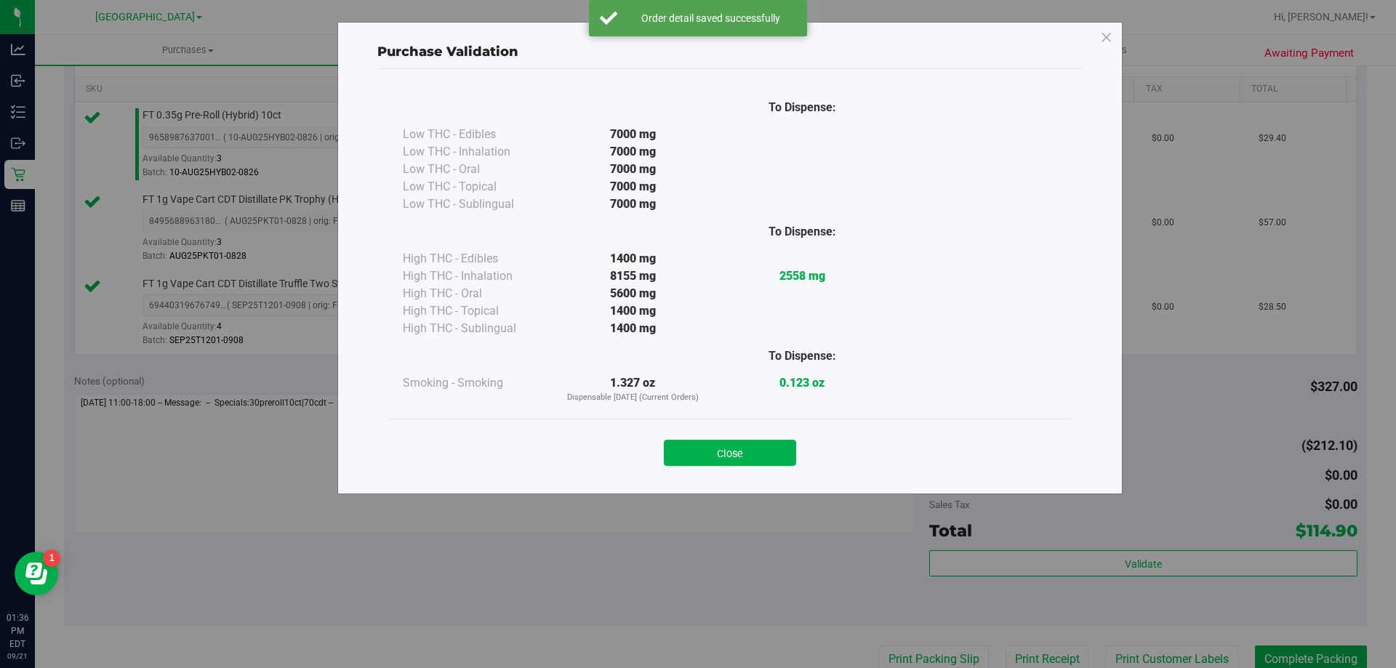
click at [700, 466] on div "Close" at bounding box center [729, 448] width 683 height 59
click at [728, 452] on button "Close" at bounding box center [730, 453] width 132 height 26
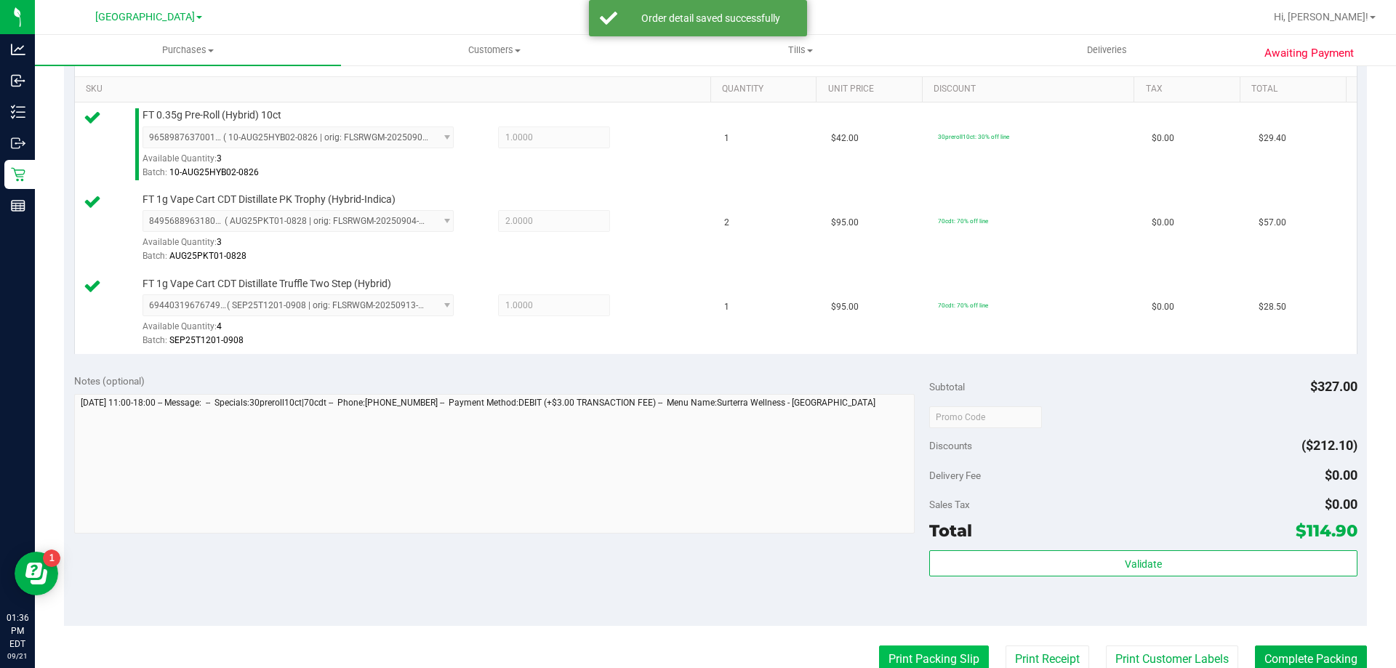
click at [925, 648] on button "Print Packing Slip" at bounding box center [934, 659] width 110 height 28
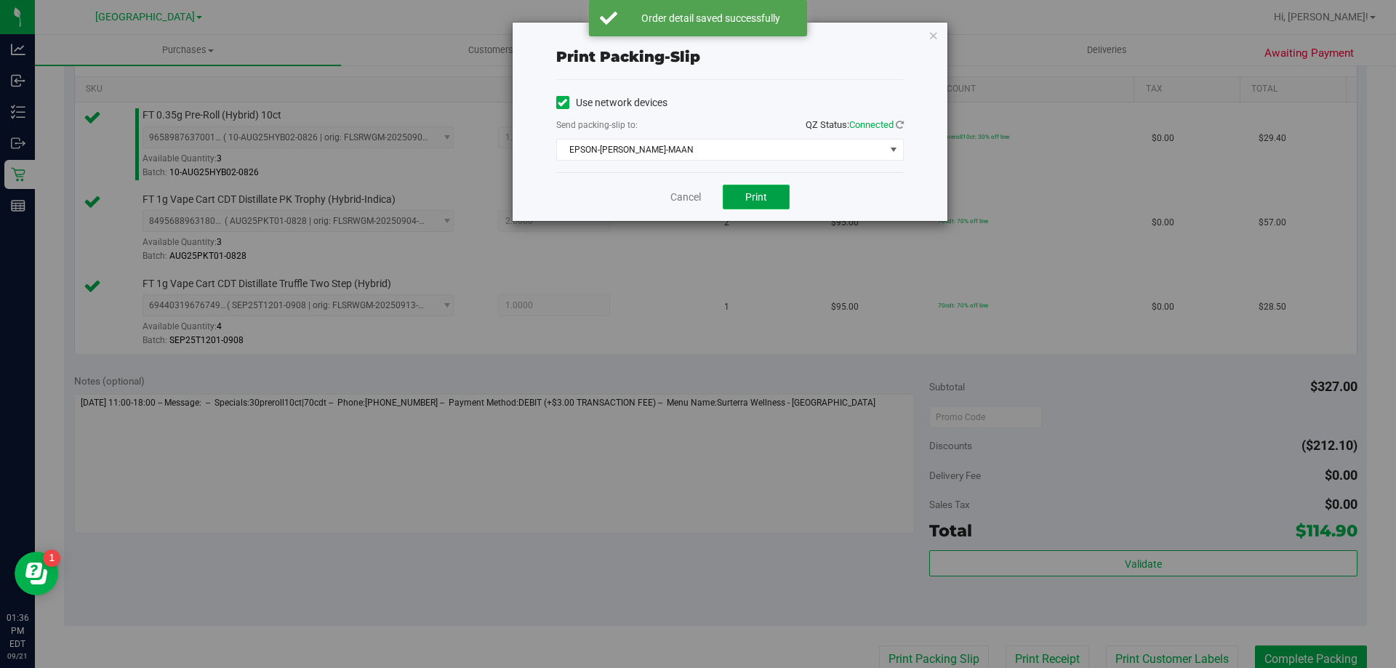
click at [768, 197] on button "Print" at bounding box center [756, 197] width 67 height 25
click at [698, 196] on link "Cancel" at bounding box center [685, 197] width 31 height 15
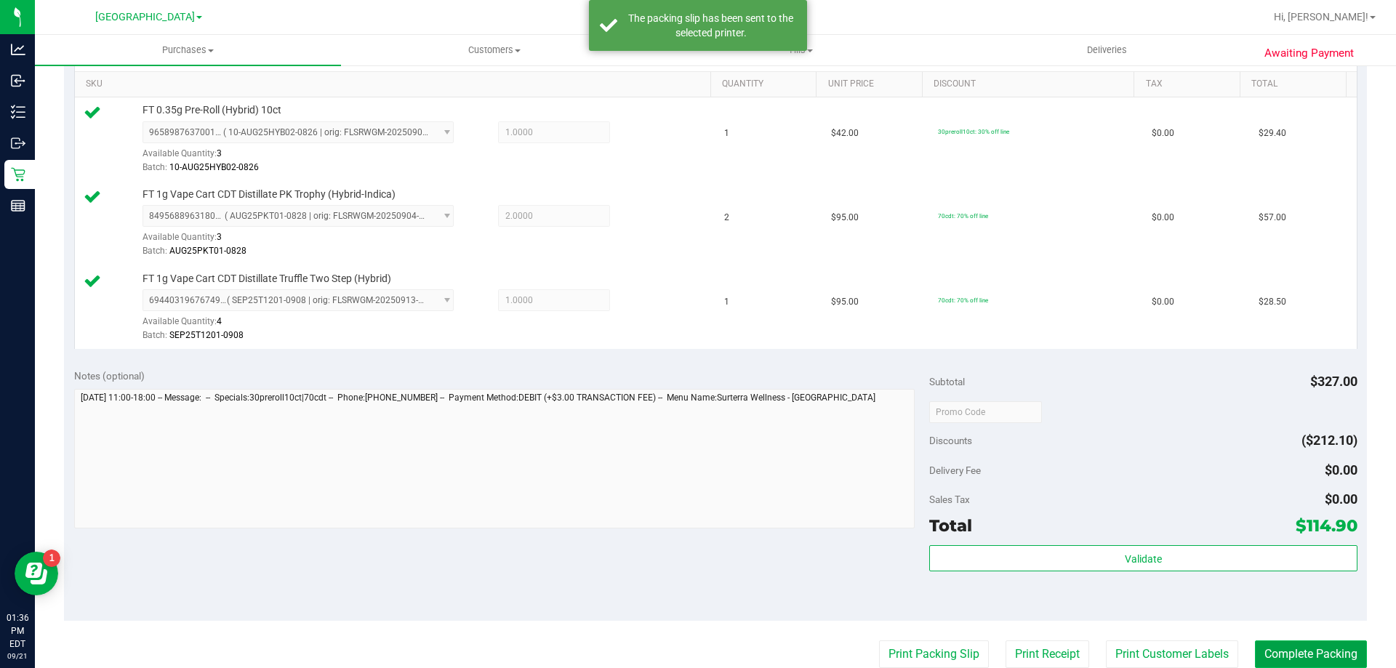
click at [1287, 641] on button "Complete Packing" at bounding box center [1311, 654] width 112 height 28
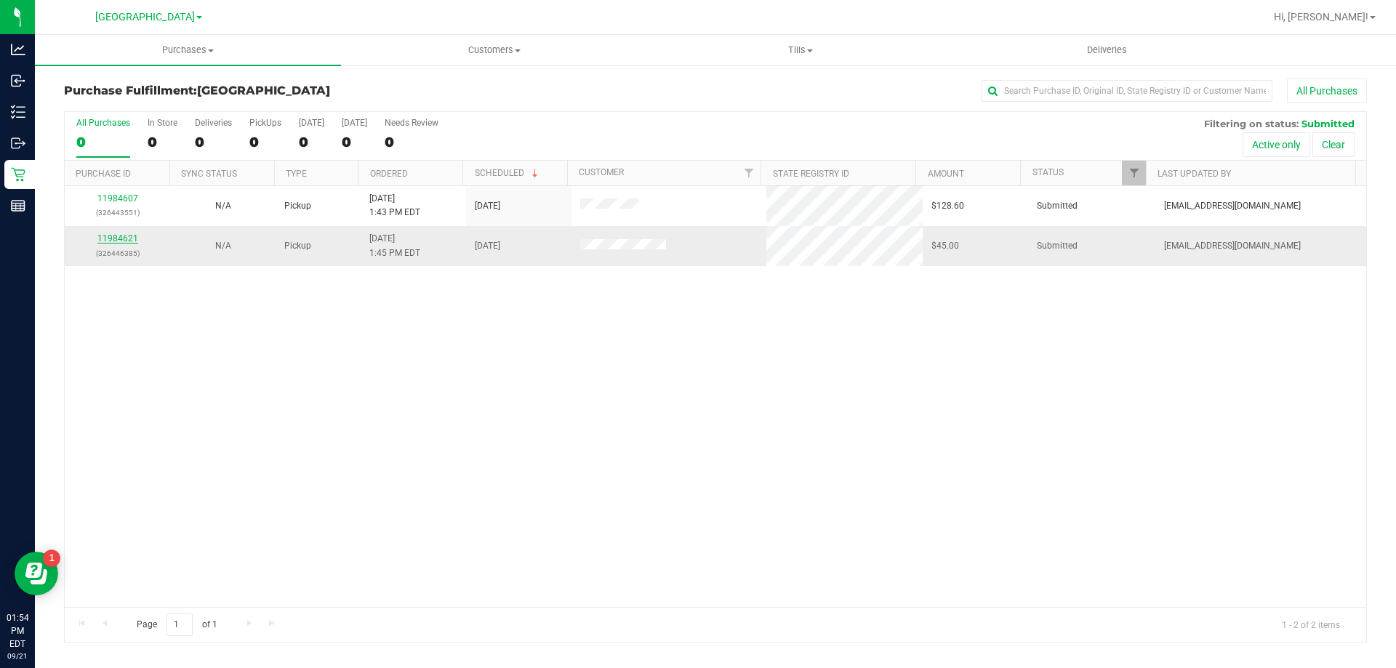
click at [114, 236] on link "11984621" at bounding box center [117, 238] width 41 height 10
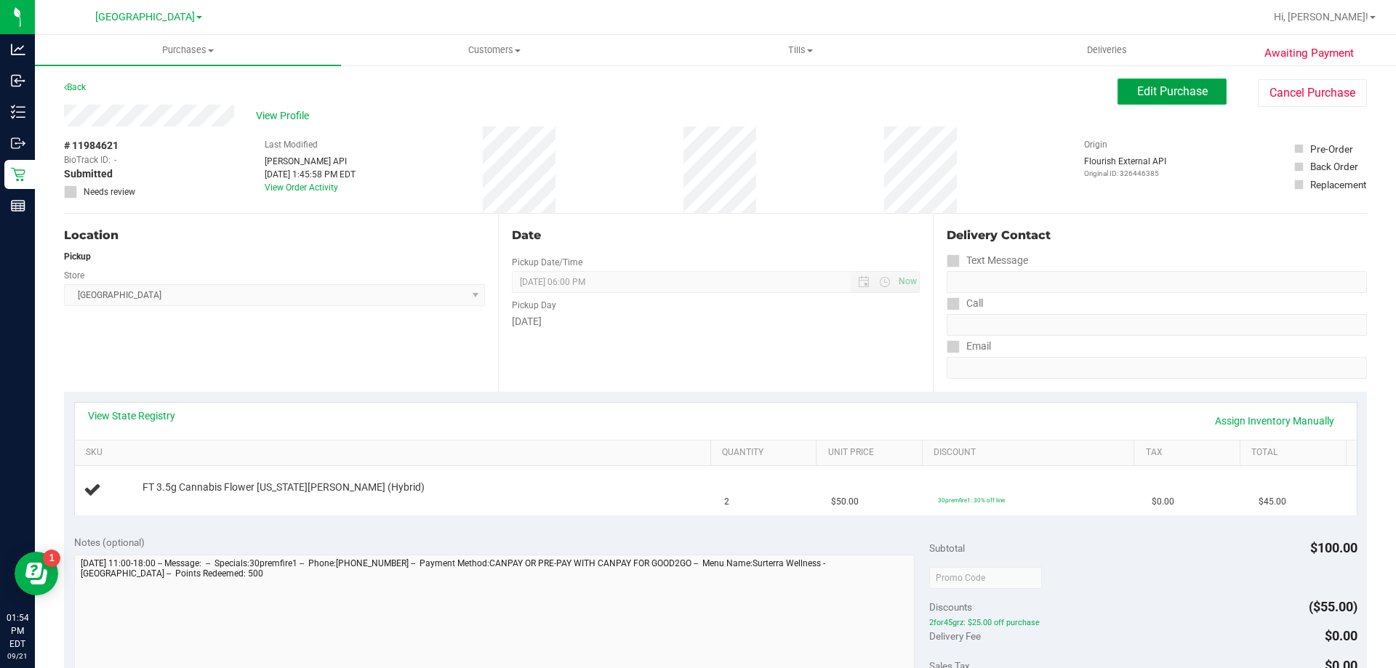
click at [1140, 98] on button "Edit Purchase" at bounding box center [1171, 92] width 109 height 26
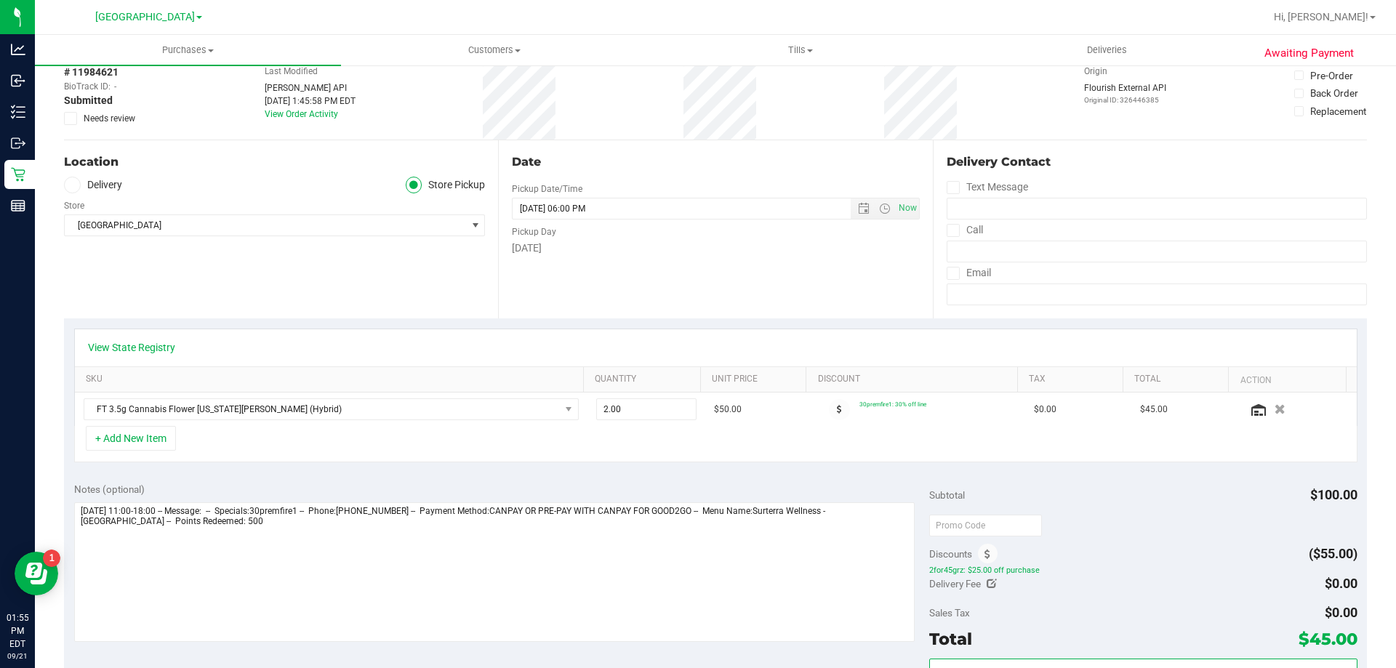
scroll to position [218, 0]
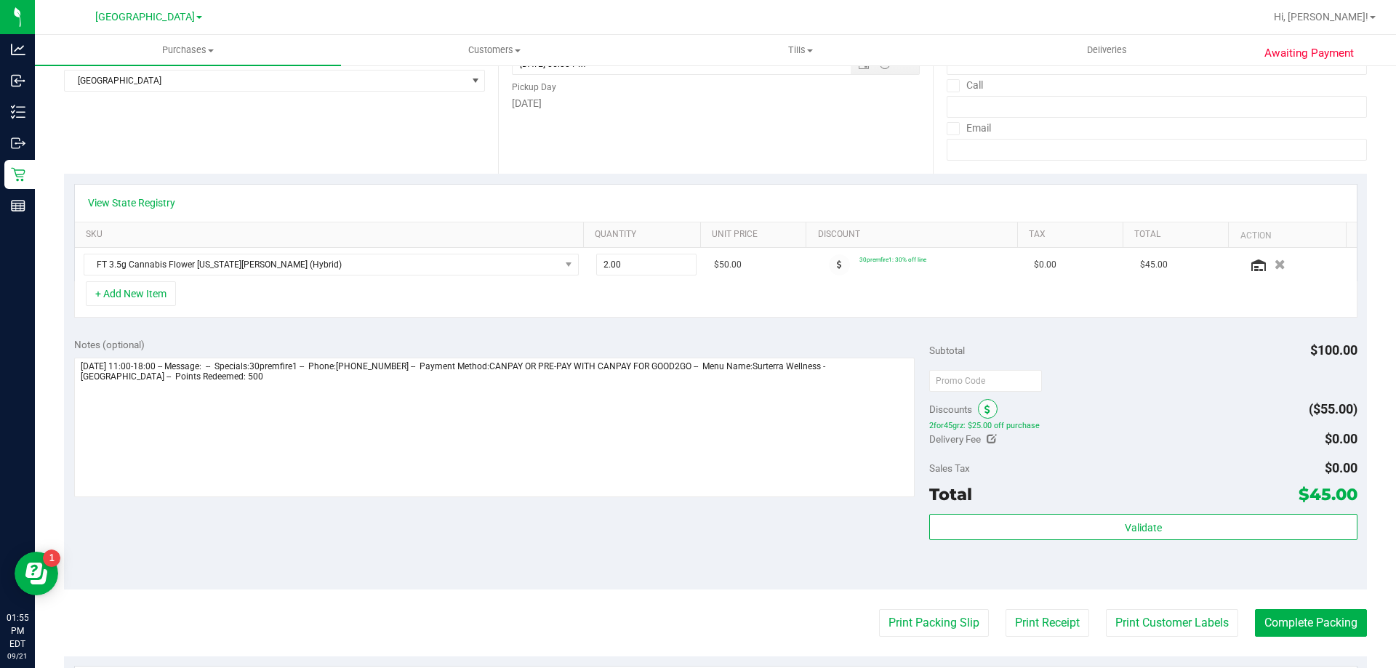
click at [987, 409] on span at bounding box center [988, 409] width 20 height 20
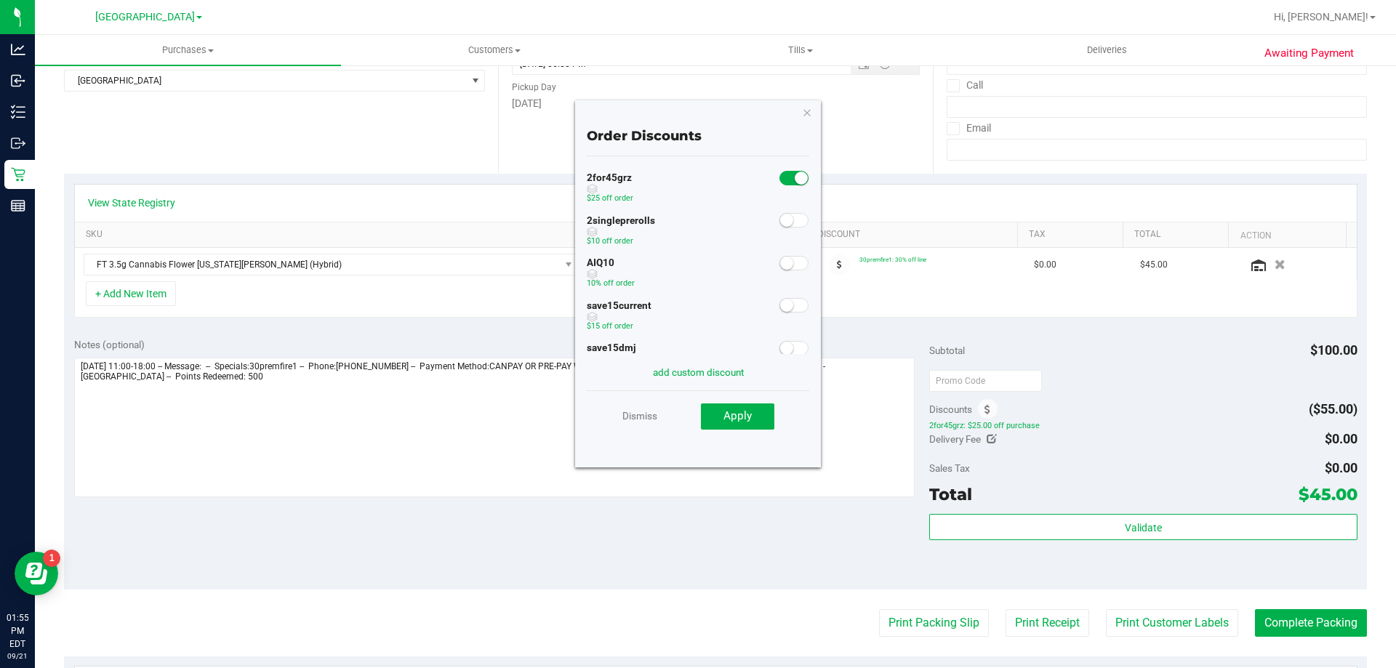
click at [784, 267] on span at bounding box center [793, 263] width 29 height 15
click at [753, 420] on button "Apply" at bounding box center [737, 416] width 73 height 26
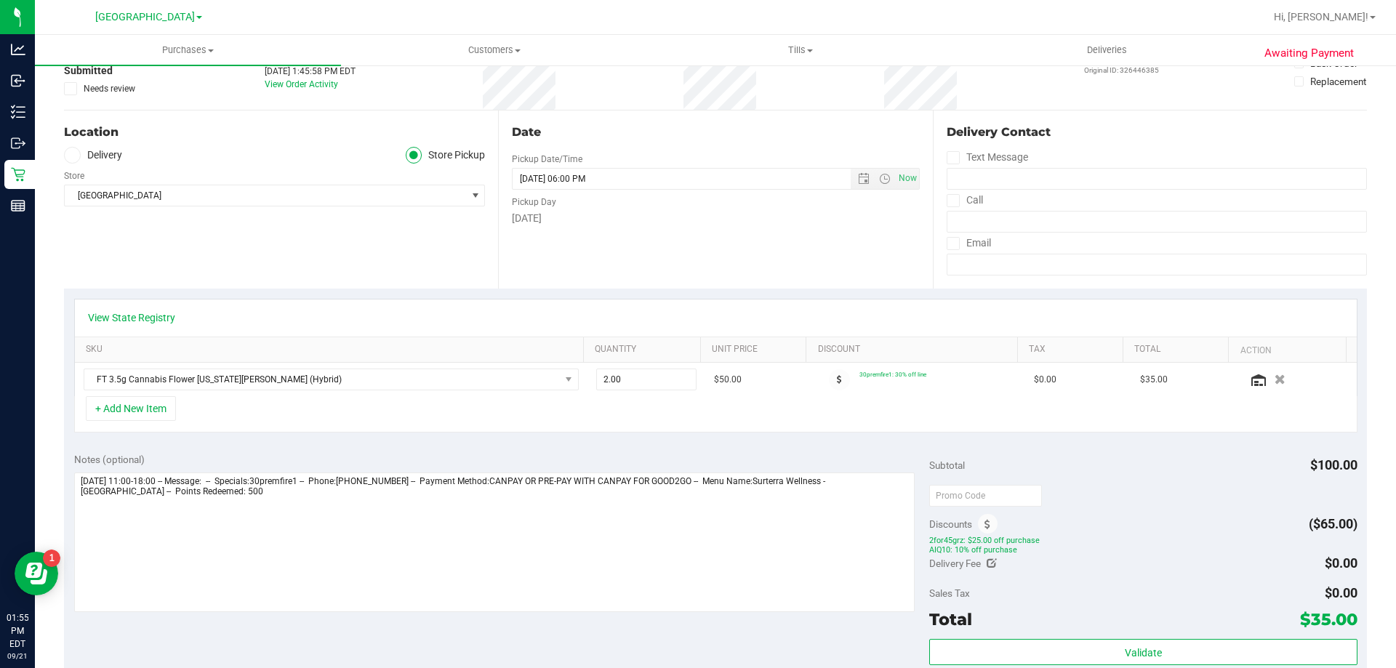
scroll to position [0, 0]
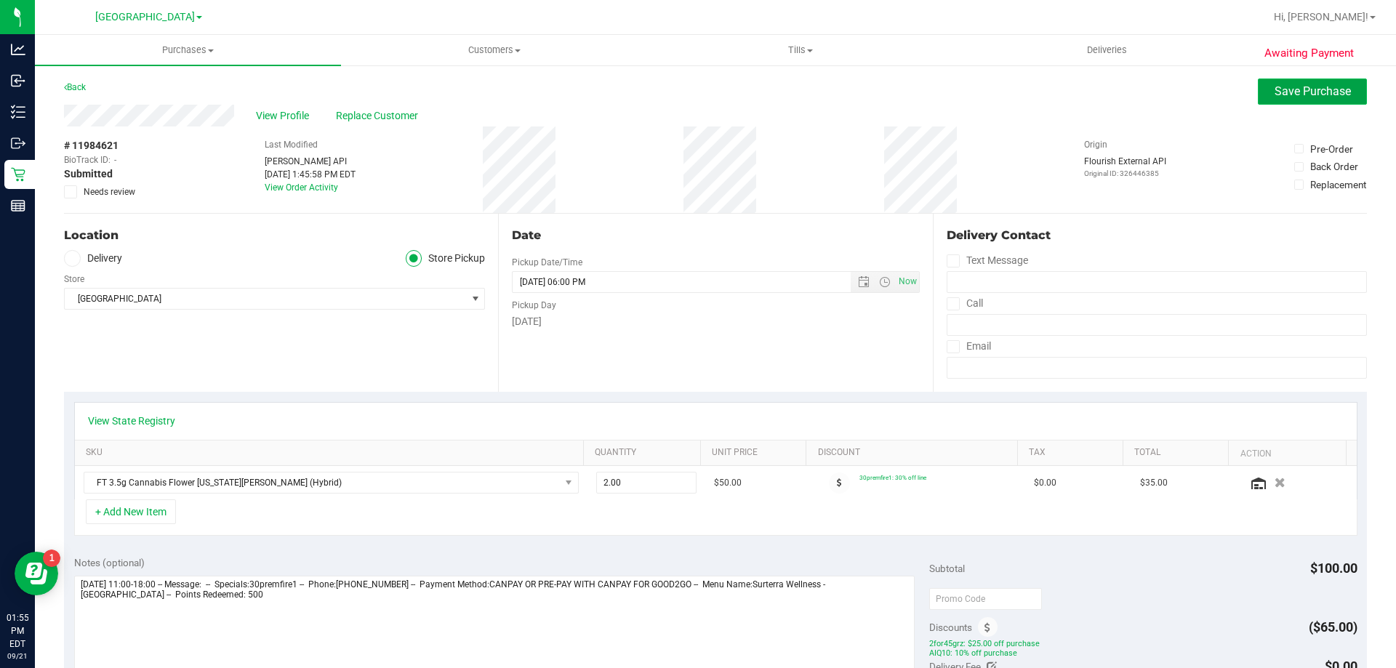
drag, startPoint x: 1313, startPoint y: 93, endPoint x: 1292, endPoint y: 100, distance: 21.4
click at [1313, 92] on span "Save Purchase" at bounding box center [1312, 91] width 76 height 14
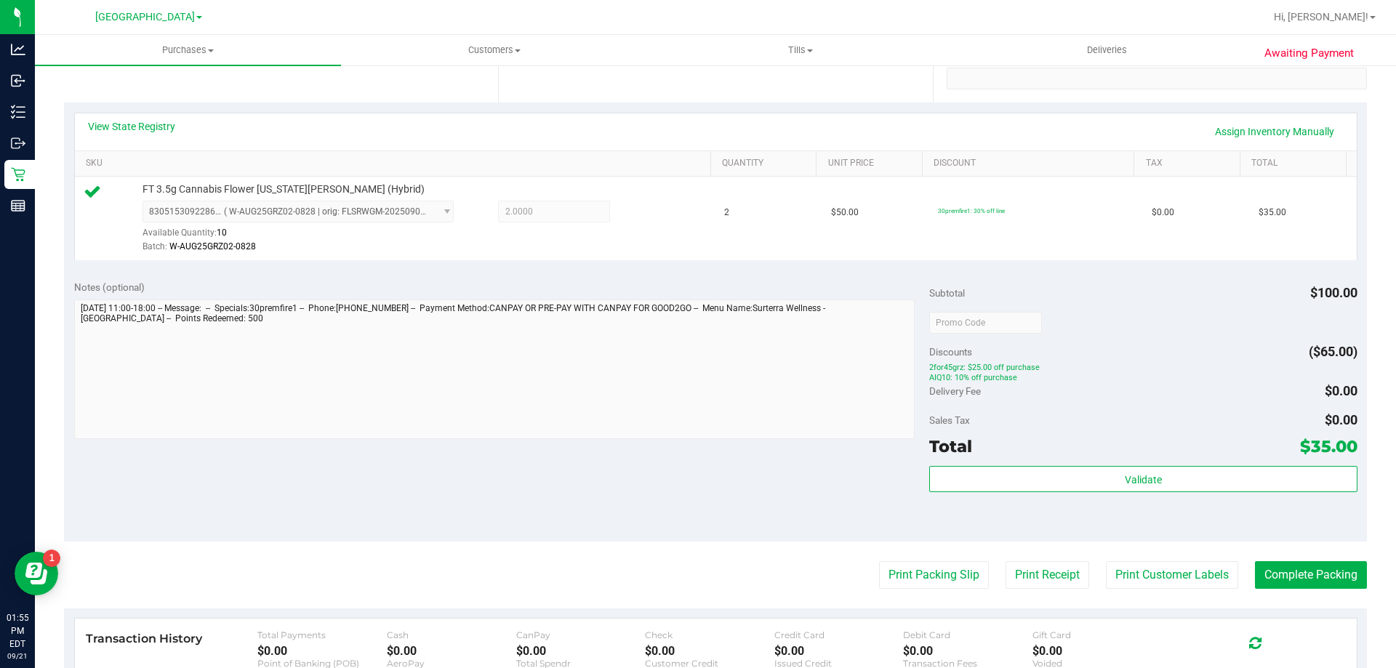
scroll to position [291, 0]
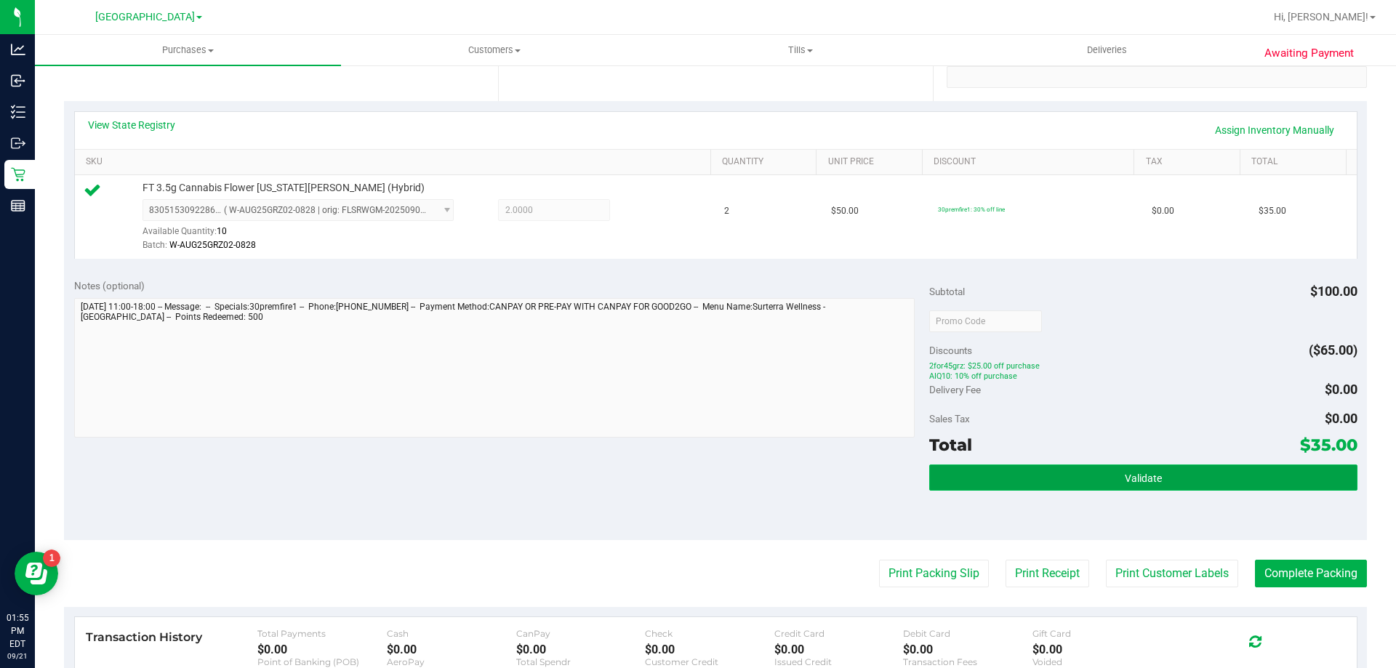
click at [1046, 480] on button "Validate" at bounding box center [1142, 477] width 427 height 26
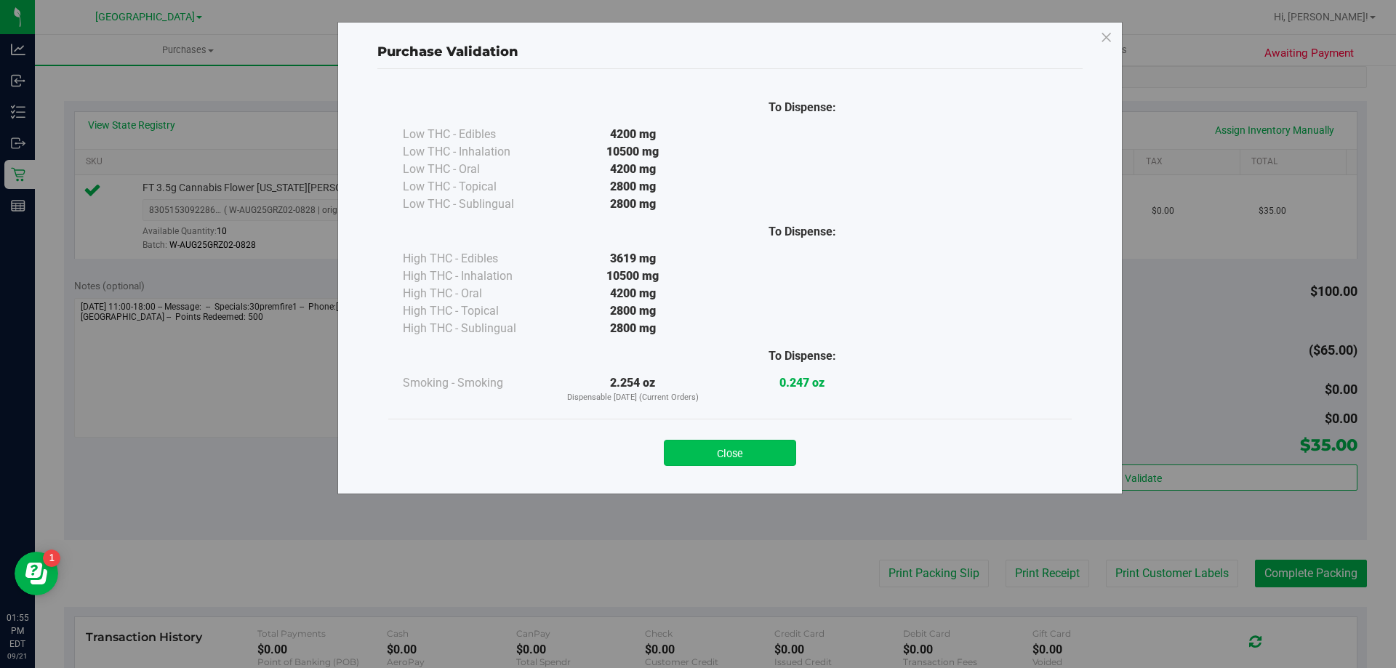
click at [755, 463] on button "Close" at bounding box center [730, 453] width 132 height 26
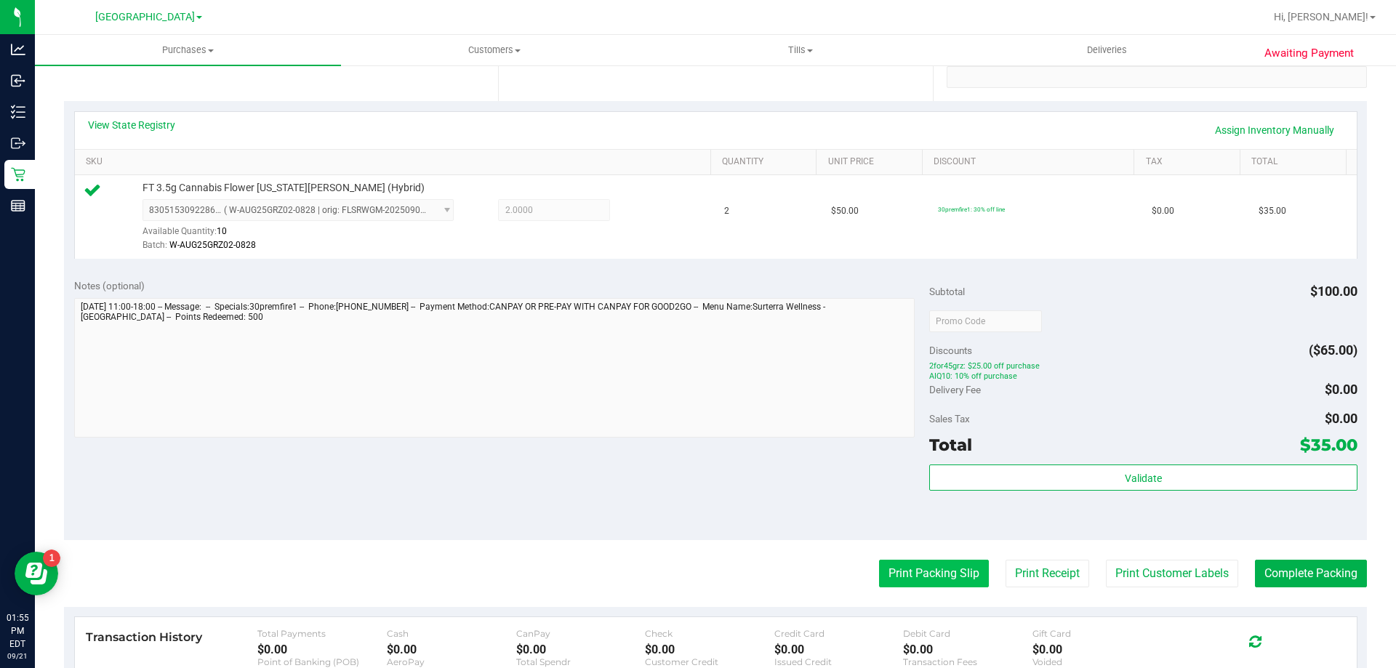
click at [933, 570] on button "Print Packing Slip" at bounding box center [934, 574] width 110 height 28
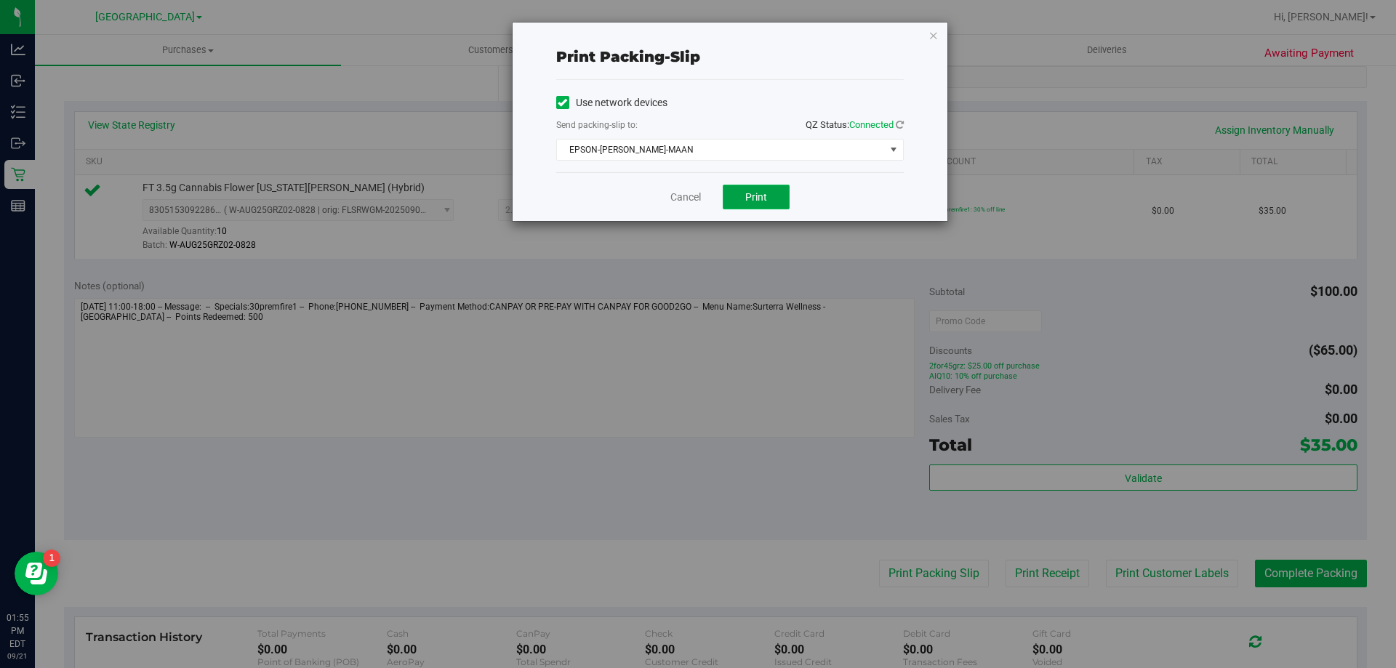
click at [754, 206] on button "Print" at bounding box center [756, 197] width 67 height 25
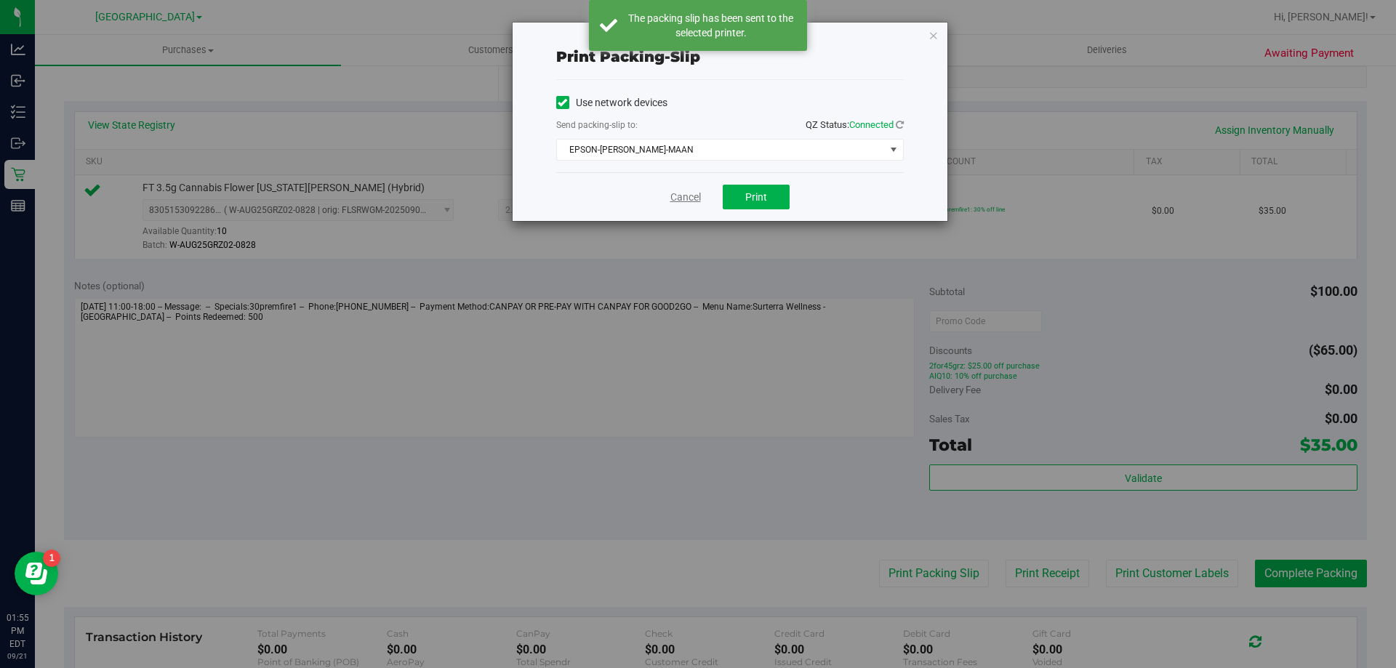
click at [677, 201] on link "Cancel" at bounding box center [685, 197] width 31 height 15
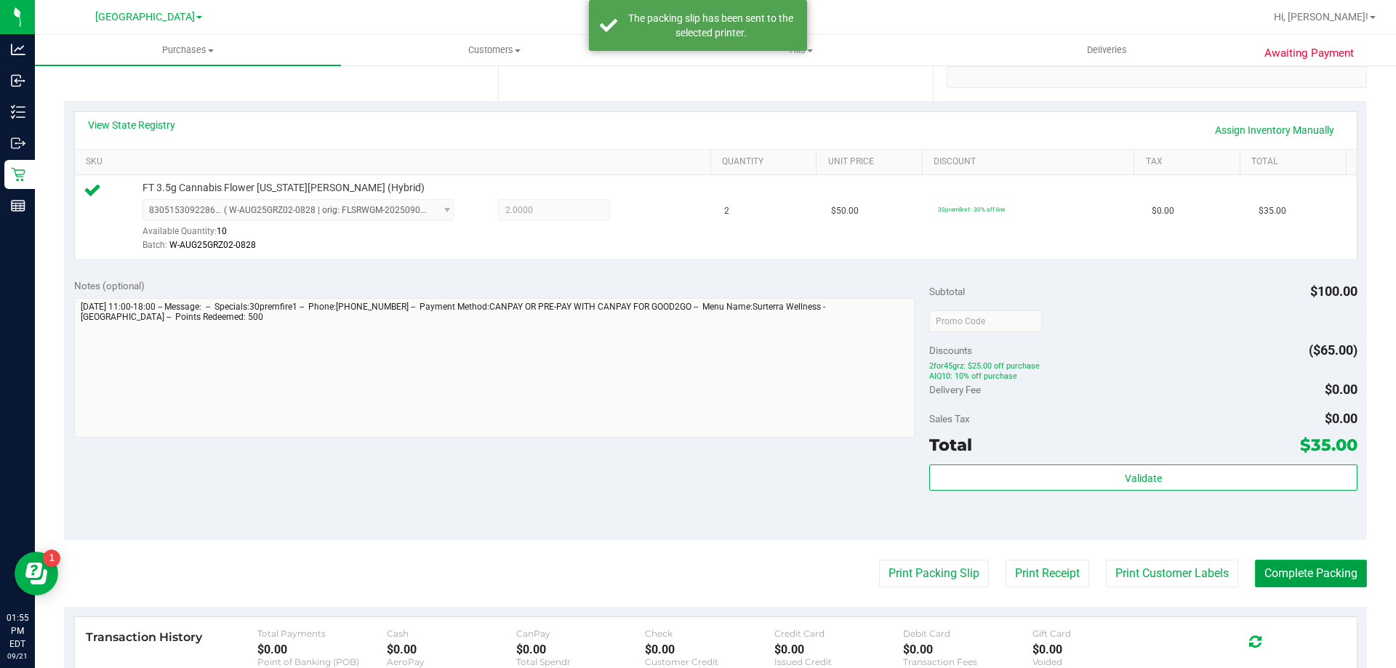
click at [1297, 579] on button "Complete Packing" at bounding box center [1311, 574] width 112 height 28
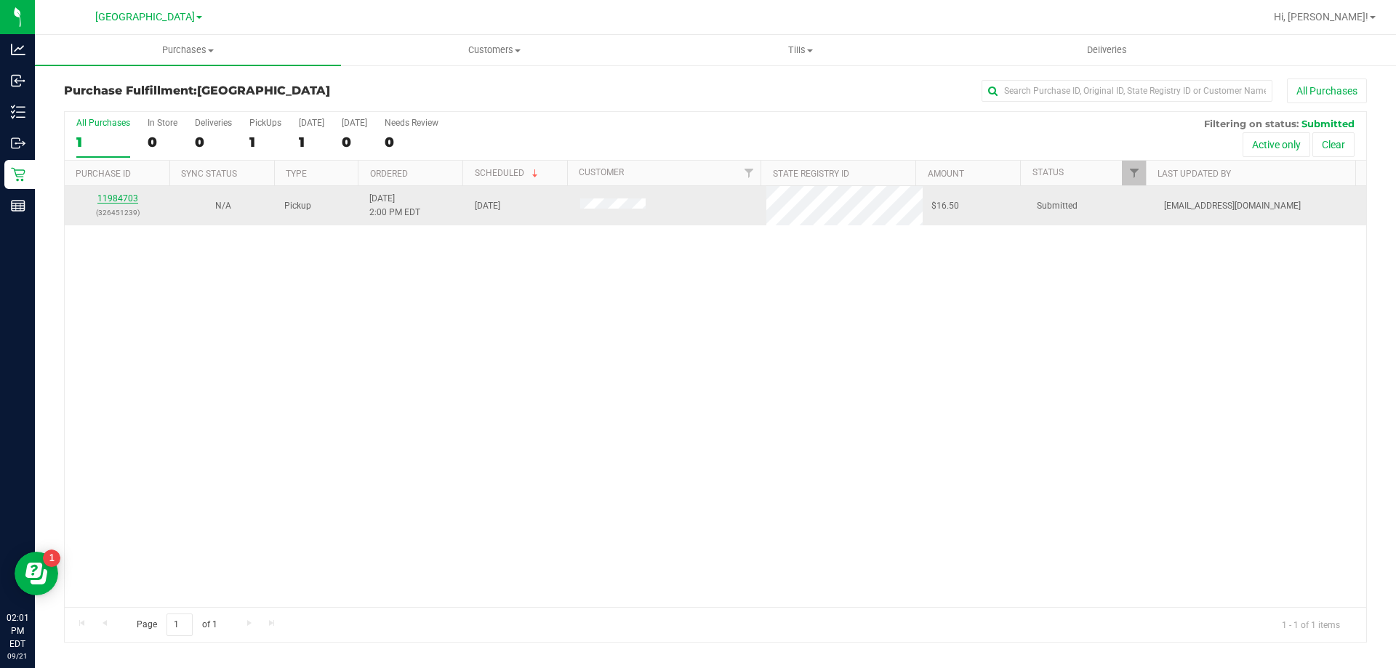
click at [112, 201] on link "11984703" at bounding box center [117, 198] width 41 height 10
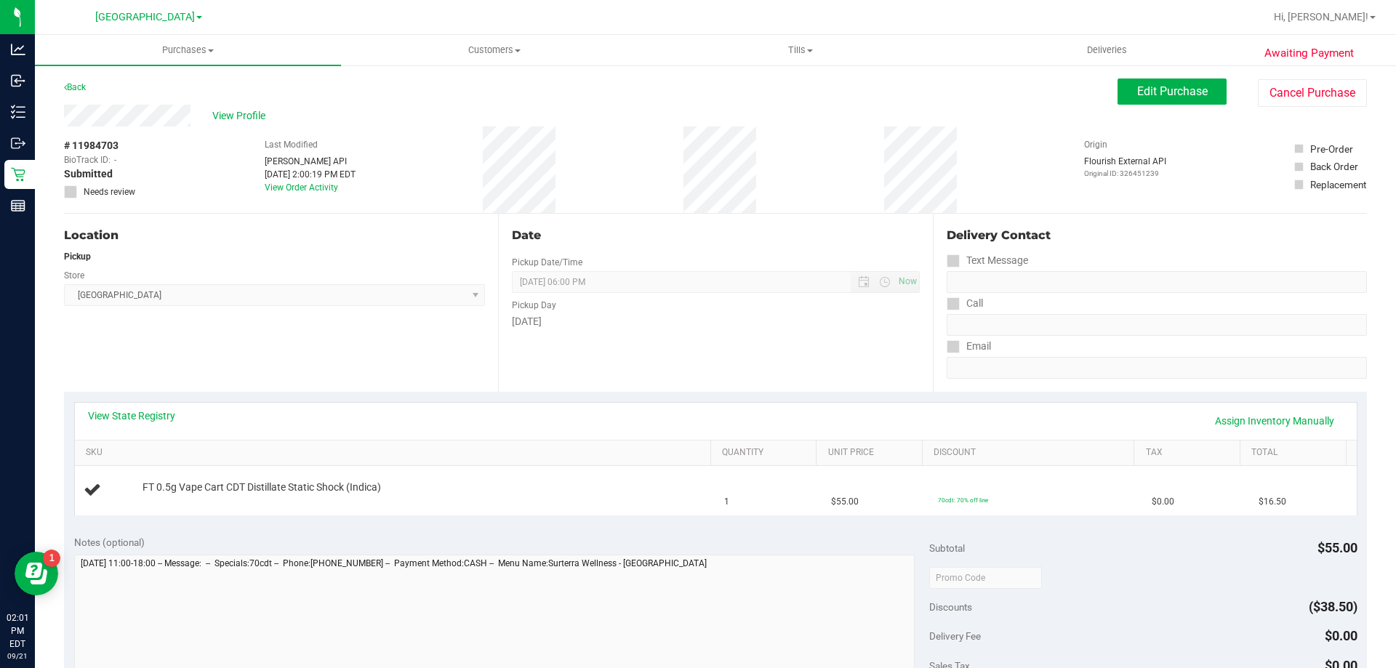
click at [484, 420] on div "View State Registry Assign Inventory Manually" at bounding box center [715, 421] width 1255 height 25
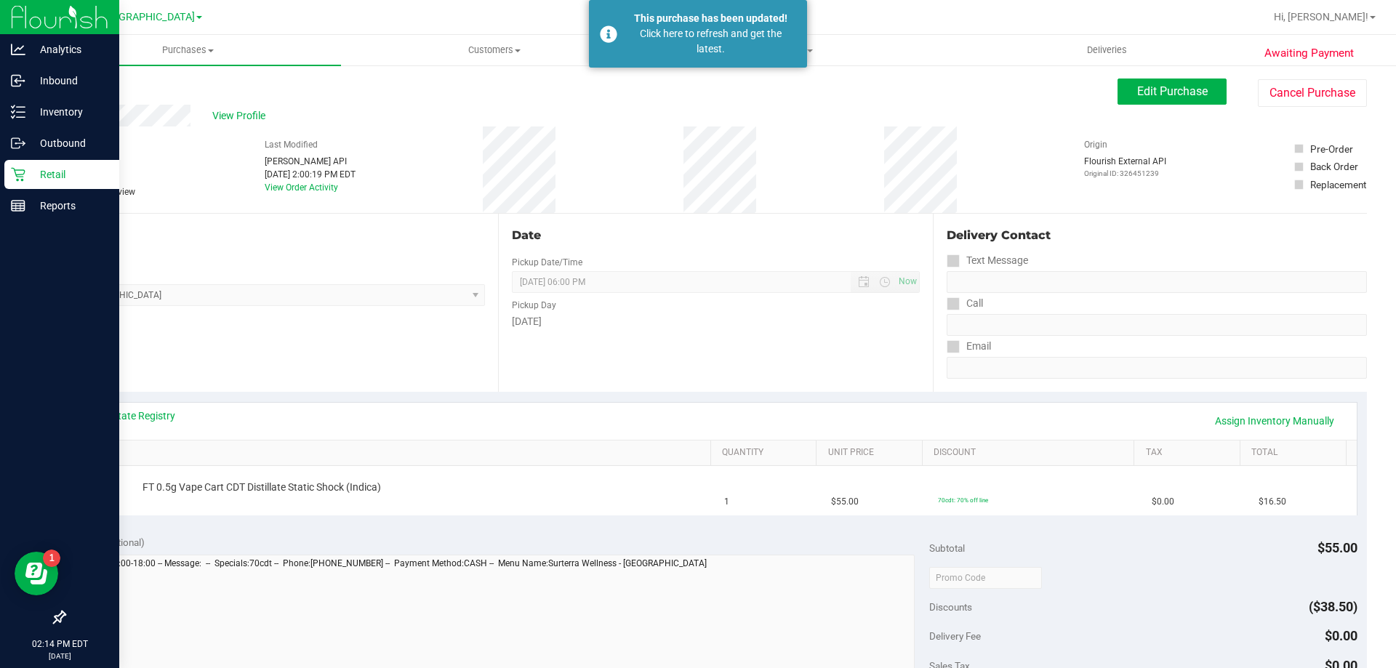
click at [47, 178] on p "Retail" at bounding box center [68, 174] width 87 height 17
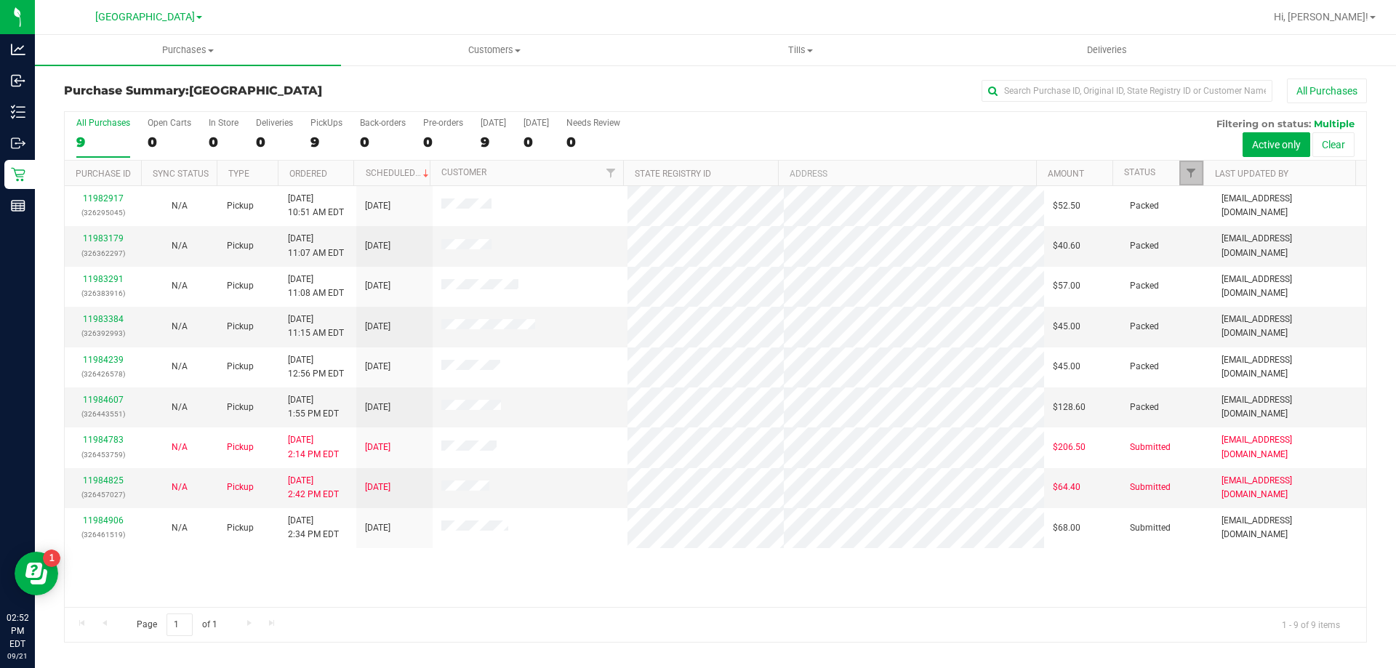
click at [1183, 169] on link "Filter" at bounding box center [1191, 173] width 24 height 25
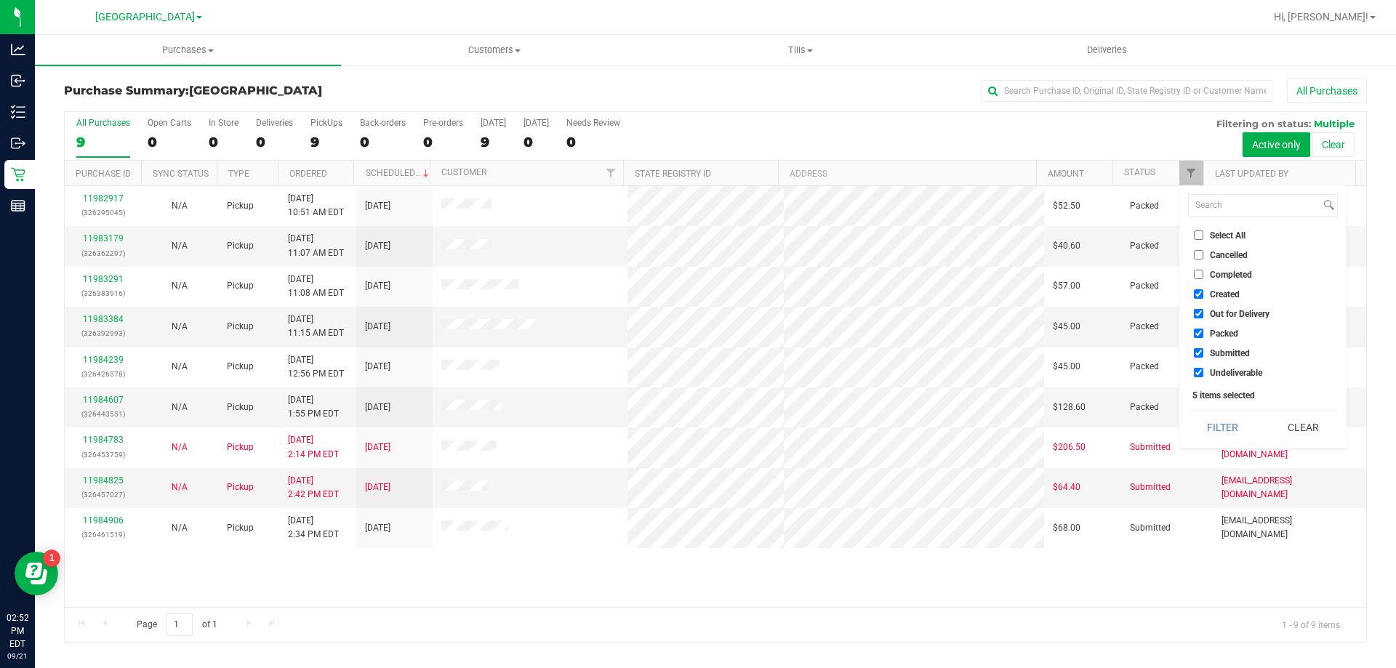
click at [1212, 293] on span "Created" at bounding box center [1225, 294] width 30 height 9
click at [1203, 293] on input "Created" at bounding box center [1198, 293] width 9 height 9
checkbox input "false"
click at [1223, 313] on span "Out for Delivery" at bounding box center [1240, 314] width 60 height 9
click at [1203, 313] on input "Out for Delivery" at bounding box center [1198, 313] width 9 height 9
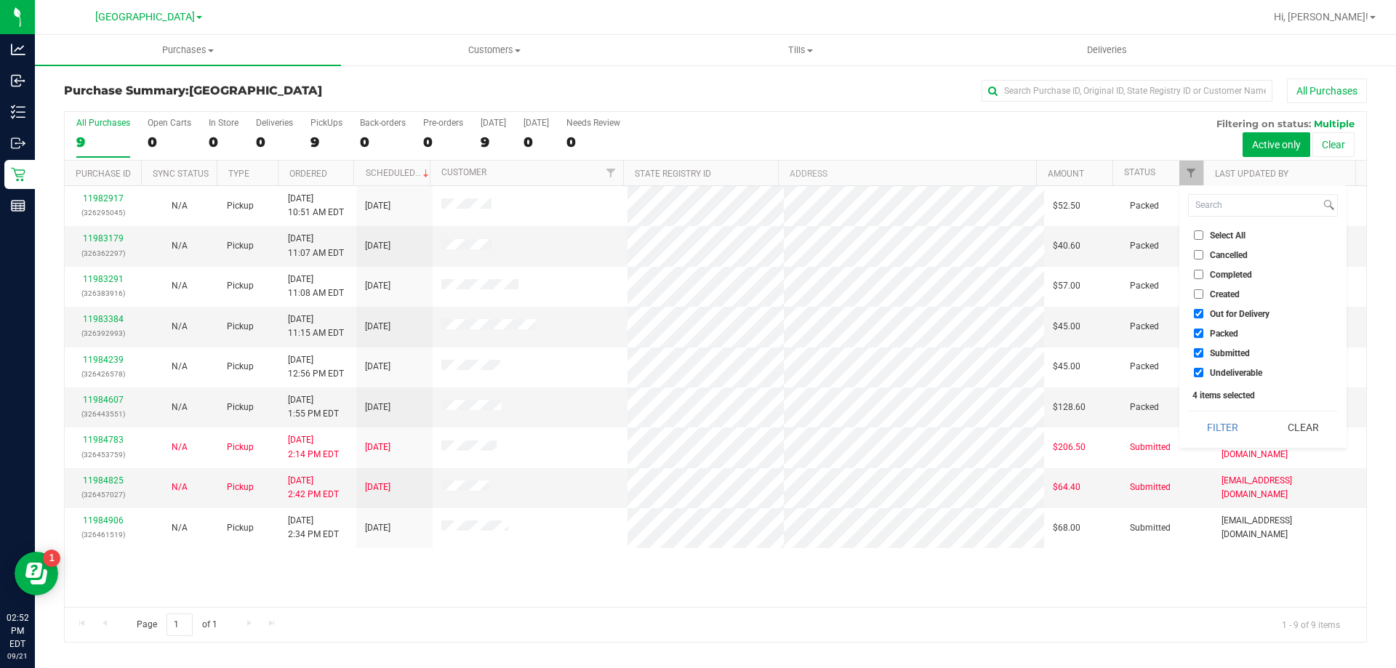
checkbox input "false"
click at [1220, 329] on span "Packed" at bounding box center [1224, 333] width 28 height 9
click at [1203, 329] on input "Packed" at bounding box center [1198, 333] width 9 height 9
checkbox input "false"
click at [1231, 365] on li "Undeliverable" at bounding box center [1263, 372] width 150 height 15
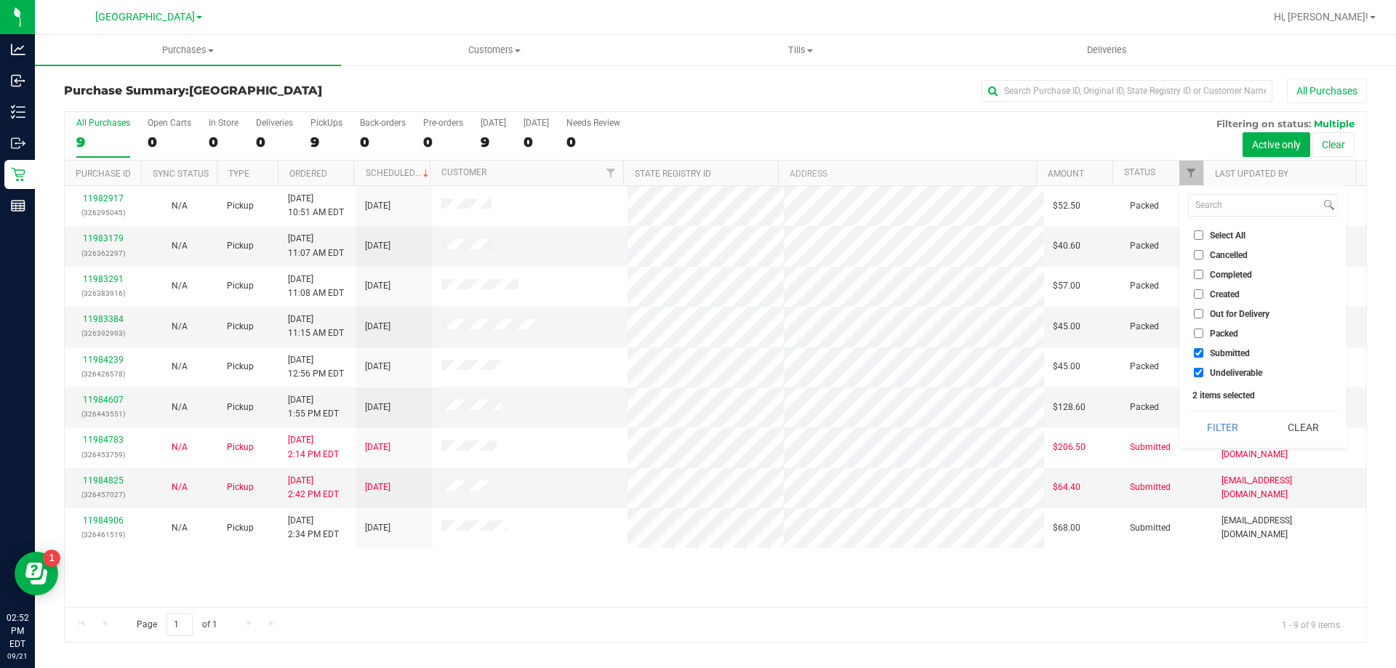
click at [1229, 374] on span "Undeliverable" at bounding box center [1236, 373] width 52 height 9
click at [1203, 374] on input "Undeliverable" at bounding box center [1198, 372] width 9 height 9
checkbox input "false"
click at [1229, 429] on button "Filter" at bounding box center [1223, 427] width 70 height 32
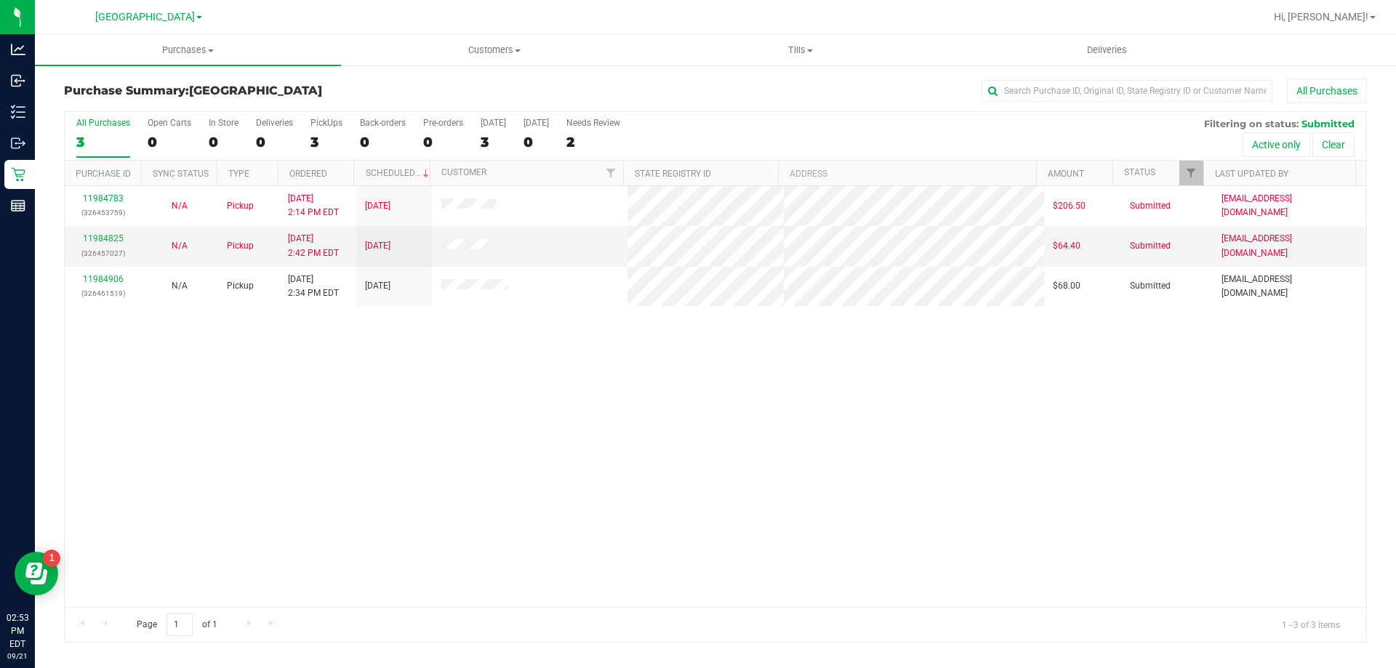
click at [436, 384] on div "11984783 (326453759) N/A Pickup [DATE] 2:14 PM EDT 9/21/2025 $206.50 Submitted …" at bounding box center [715, 396] width 1301 height 421
click at [94, 241] on link "11984825" at bounding box center [103, 238] width 41 height 10
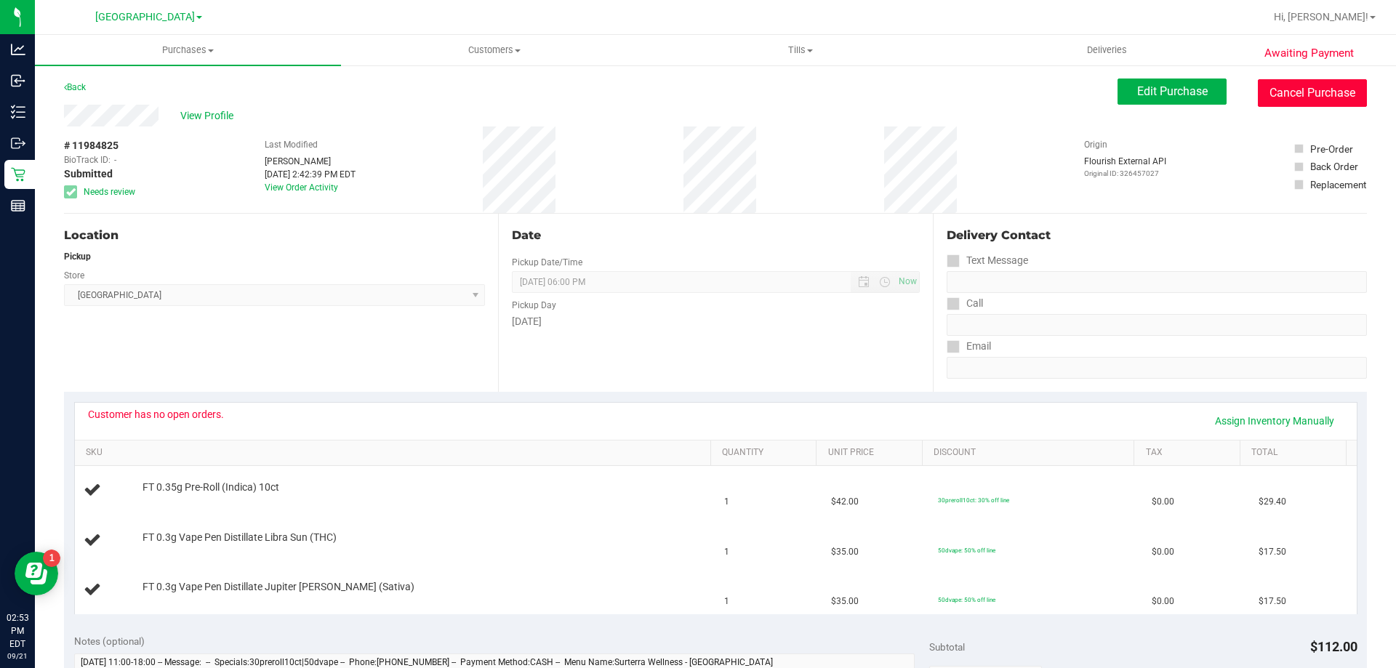
click at [1279, 81] on button "Cancel Purchase" at bounding box center [1312, 93] width 109 height 28
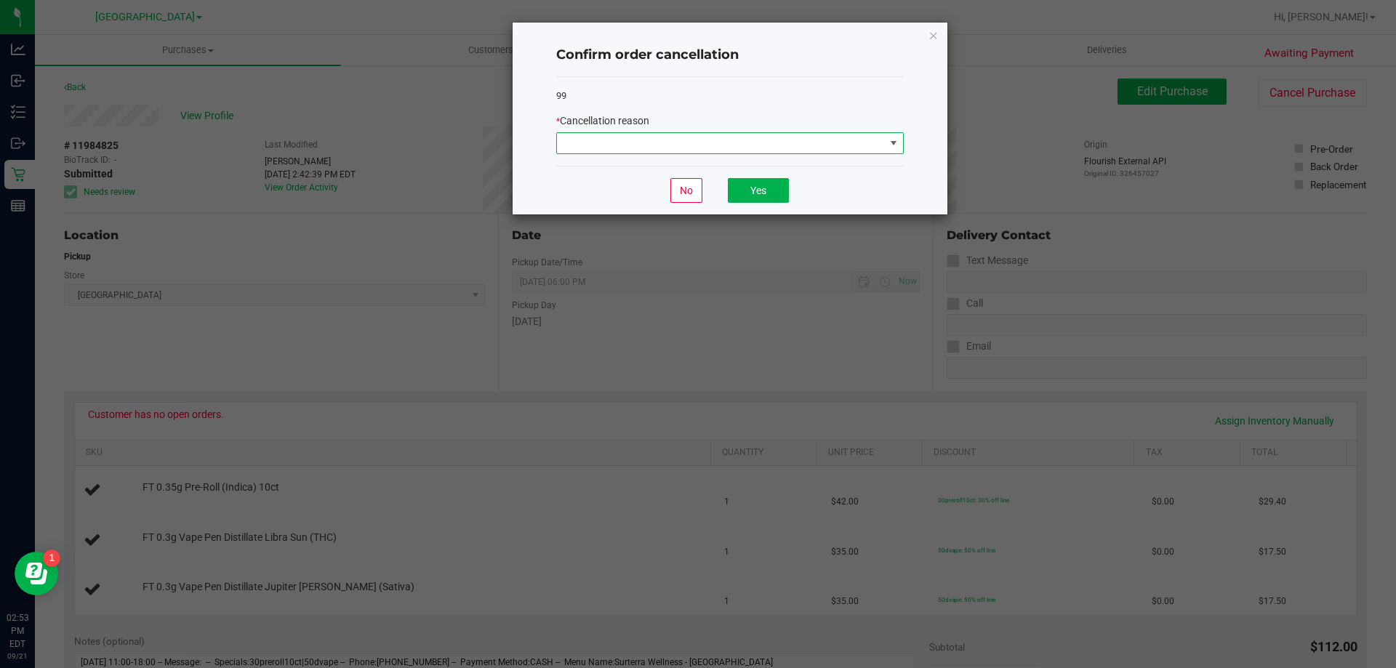
click at [787, 154] on span at bounding box center [729, 143] width 347 height 22
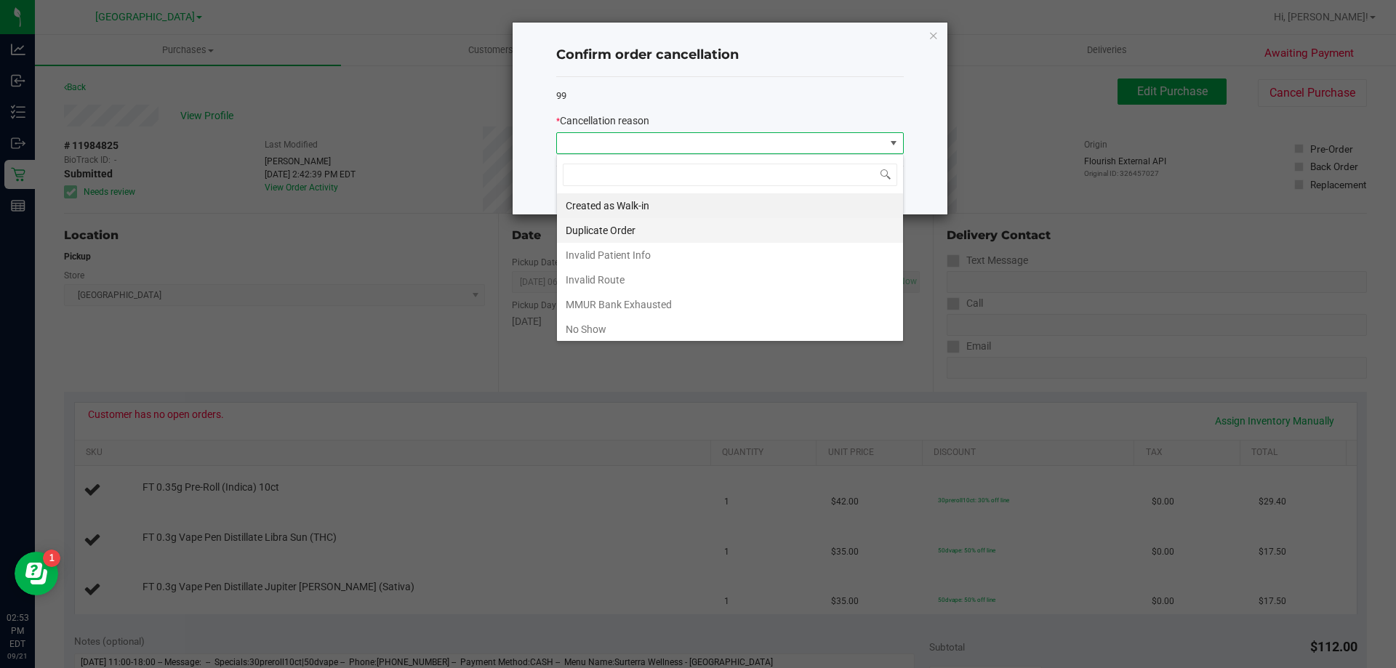
scroll to position [22, 347]
click at [664, 300] on li "MMUR Bank Exhausted" at bounding box center [730, 304] width 346 height 25
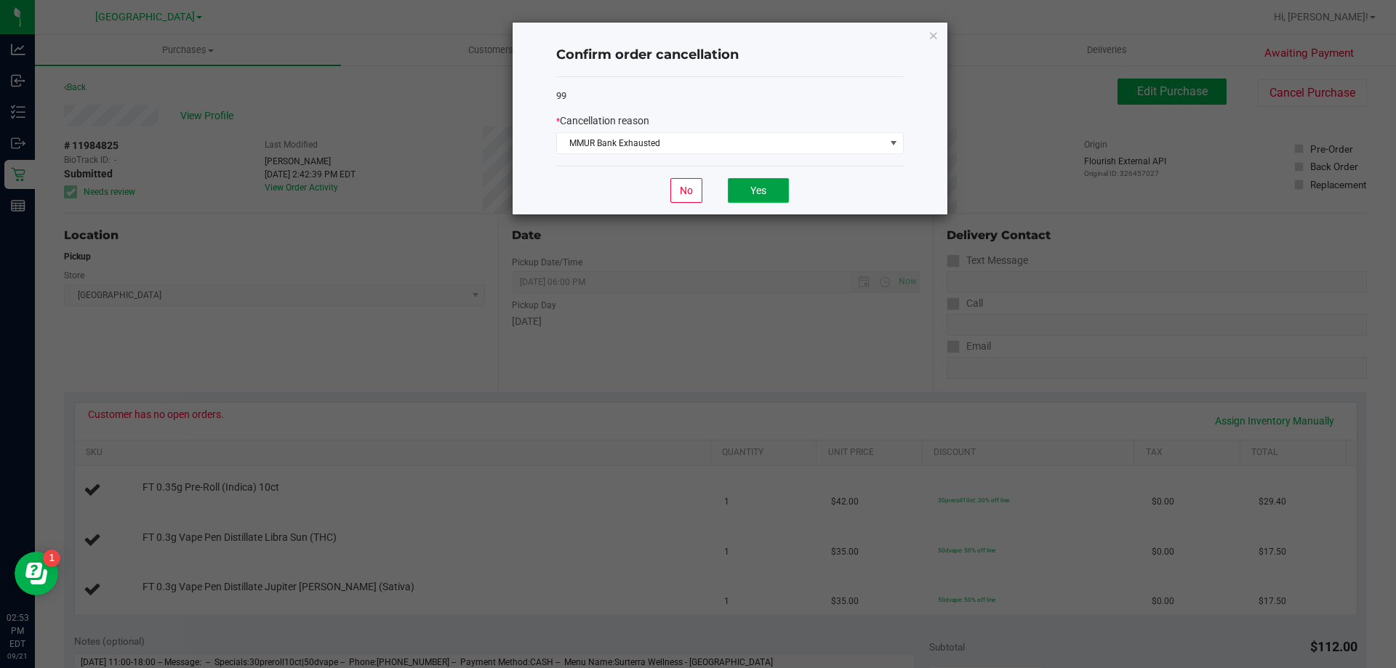
click at [747, 187] on button "Yes" at bounding box center [758, 190] width 61 height 25
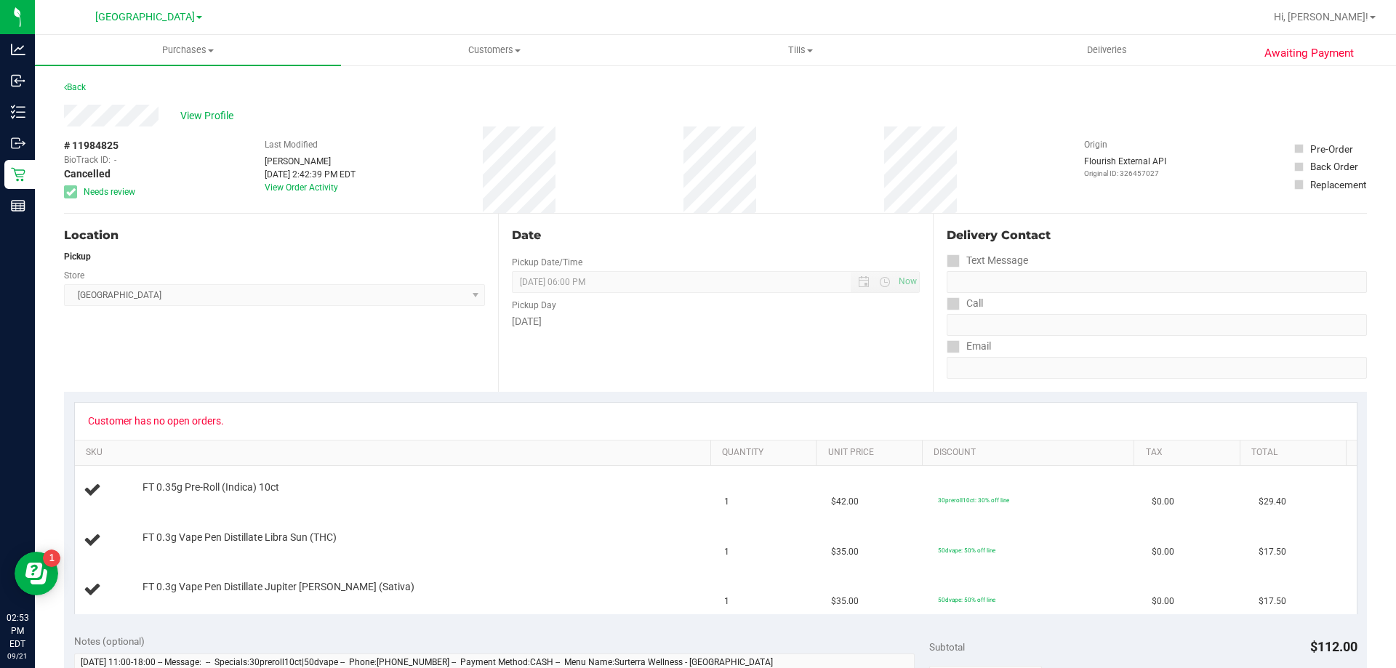
click at [249, 231] on div "Location" at bounding box center [274, 235] width 421 height 17
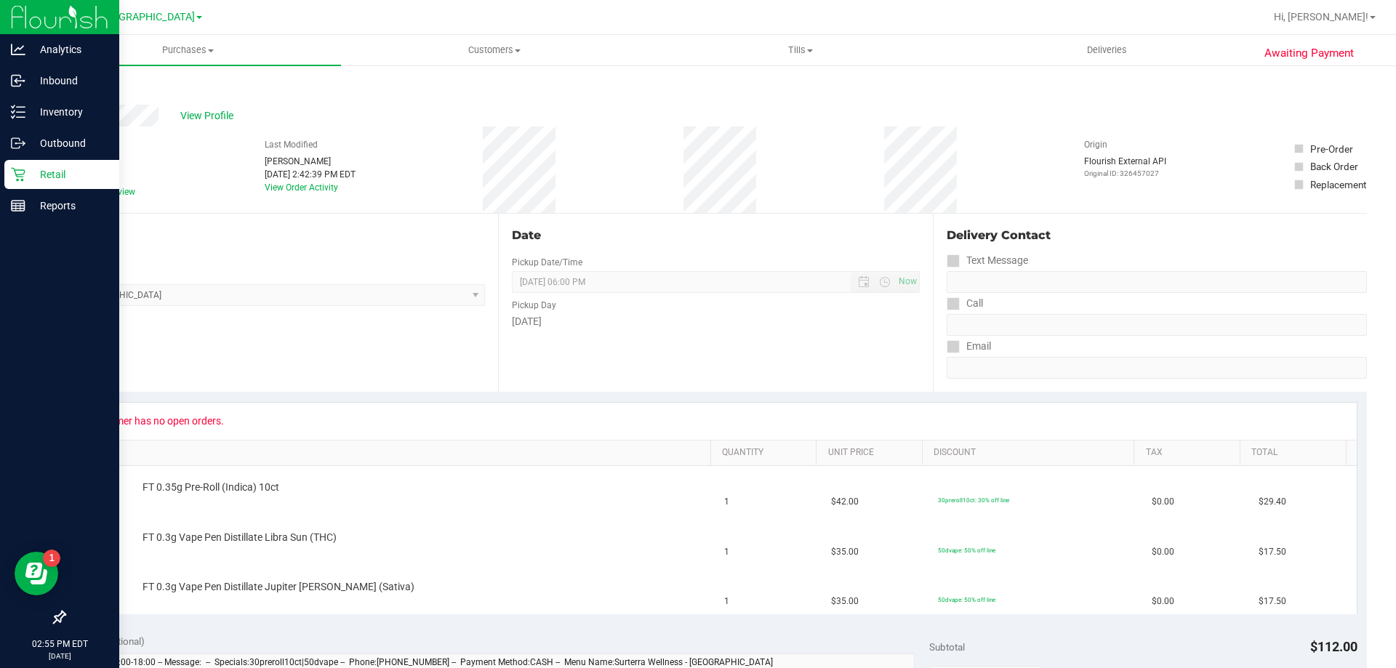
click at [33, 183] on div "Retail" at bounding box center [61, 174] width 115 height 29
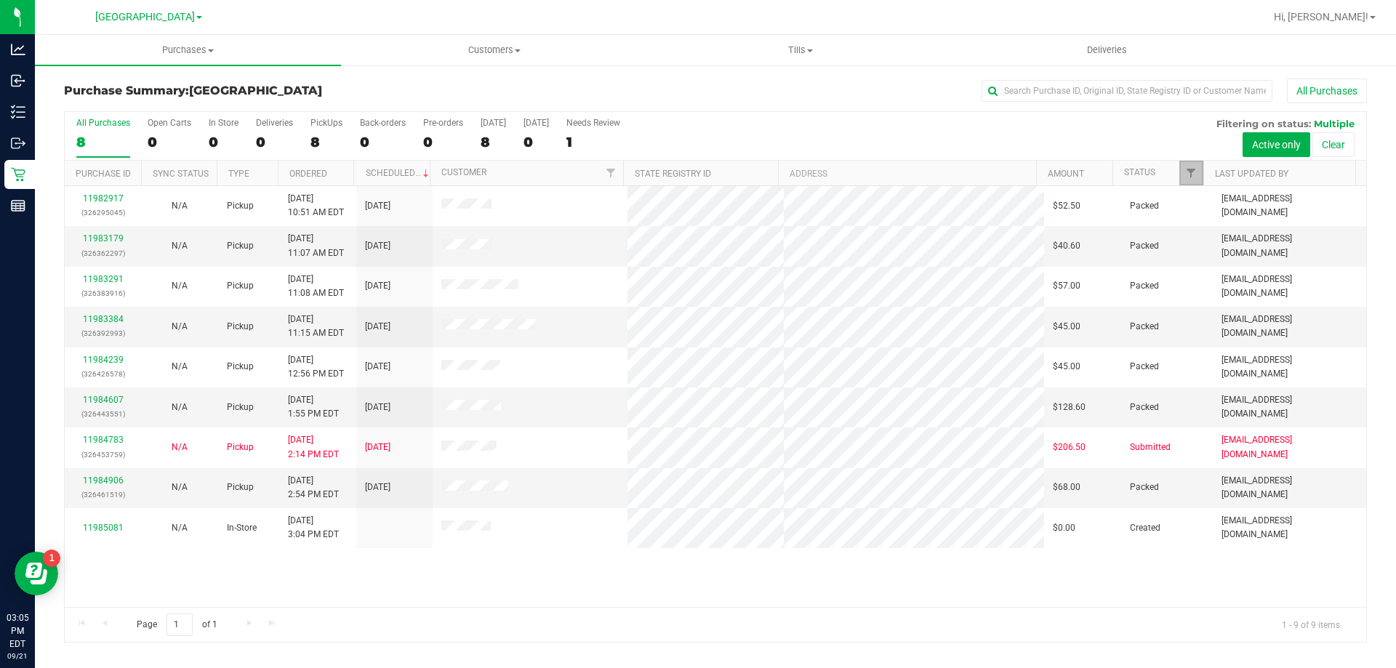
click at [1199, 164] on link "Filter" at bounding box center [1191, 173] width 24 height 25
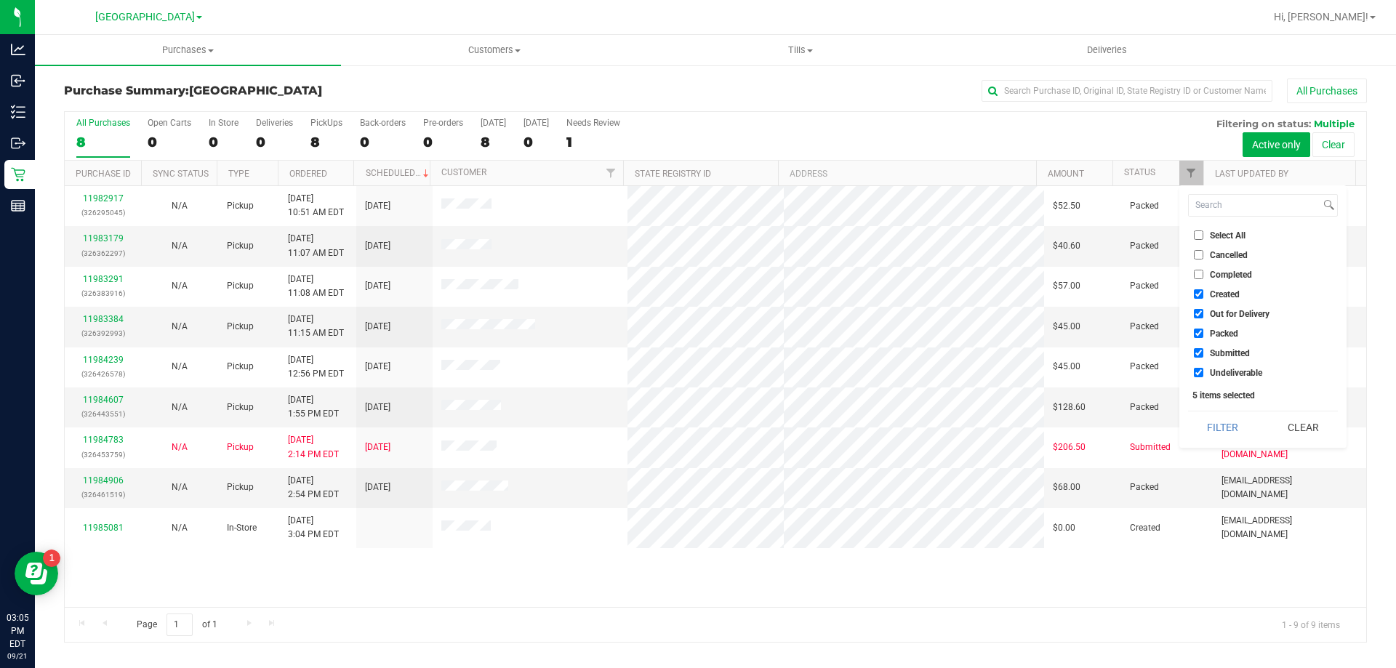
click at [1228, 294] on span "Created" at bounding box center [1225, 294] width 30 height 9
click at [1203, 294] on input "Created" at bounding box center [1198, 293] width 9 height 9
checkbox input "false"
click at [1229, 316] on span "Out for Delivery" at bounding box center [1240, 314] width 60 height 9
click at [1203, 316] on input "Out for Delivery" at bounding box center [1198, 313] width 9 height 9
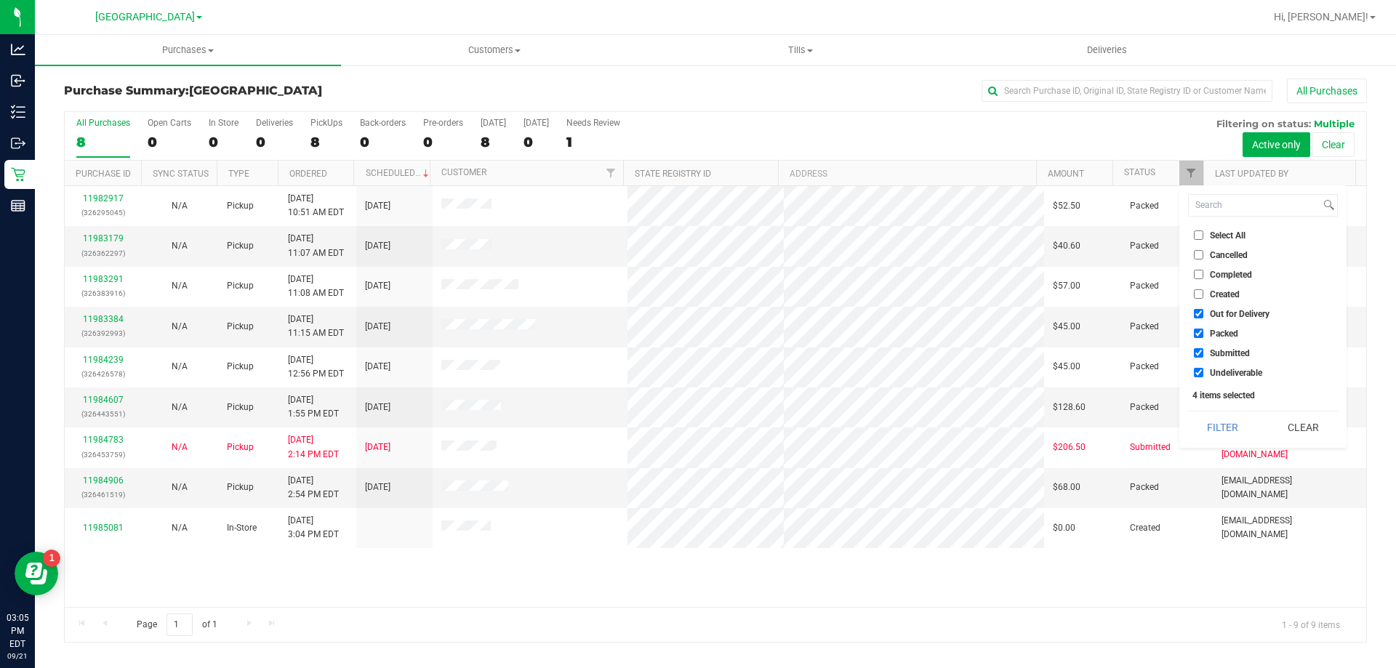
checkbox input "false"
click at [1228, 330] on span "Packed" at bounding box center [1224, 333] width 28 height 9
click at [1203, 330] on input "Packed" at bounding box center [1198, 333] width 9 height 9
checkbox input "false"
click at [1226, 366] on li "Undeliverable" at bounding box center [1263, 372] width 150 height 15
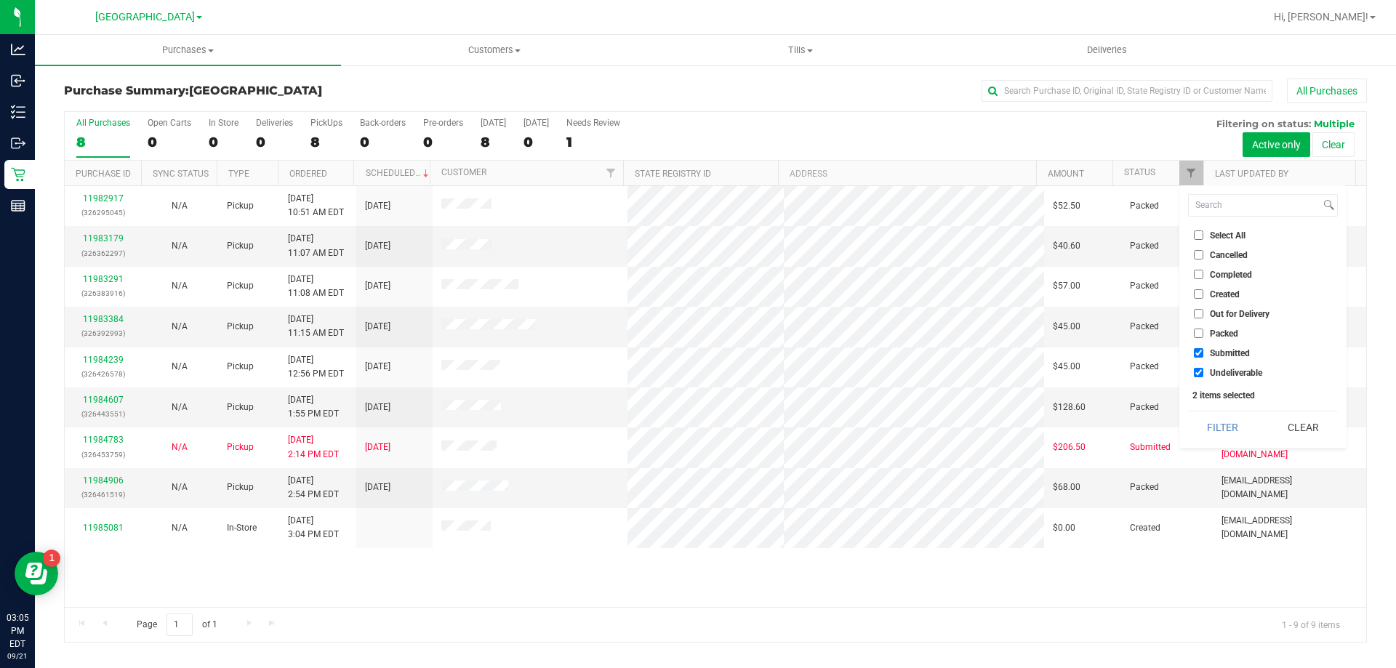
click at [1230, 369] on span "Undeliverable" at bounding box center [1236, 373] width 52 height 9
click at [1203, 368] on input "Undeliverable" at bounding box center [1198, 372] width 9 height 9
checkbox input "false"
click at [1232, 430] on button "Filter" at bounding box center [1223, 427] width 70 height 32
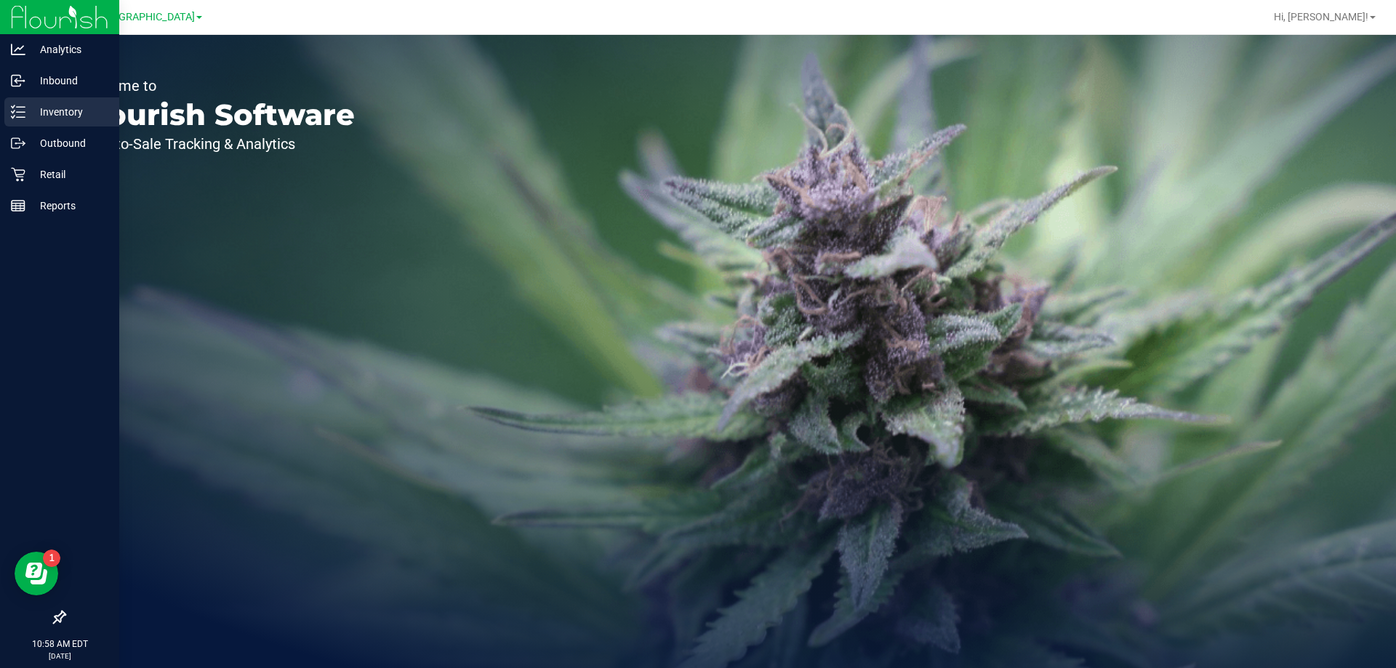
click at [22, 110] on icon at bounding box center [18, 112] width 15 height 15
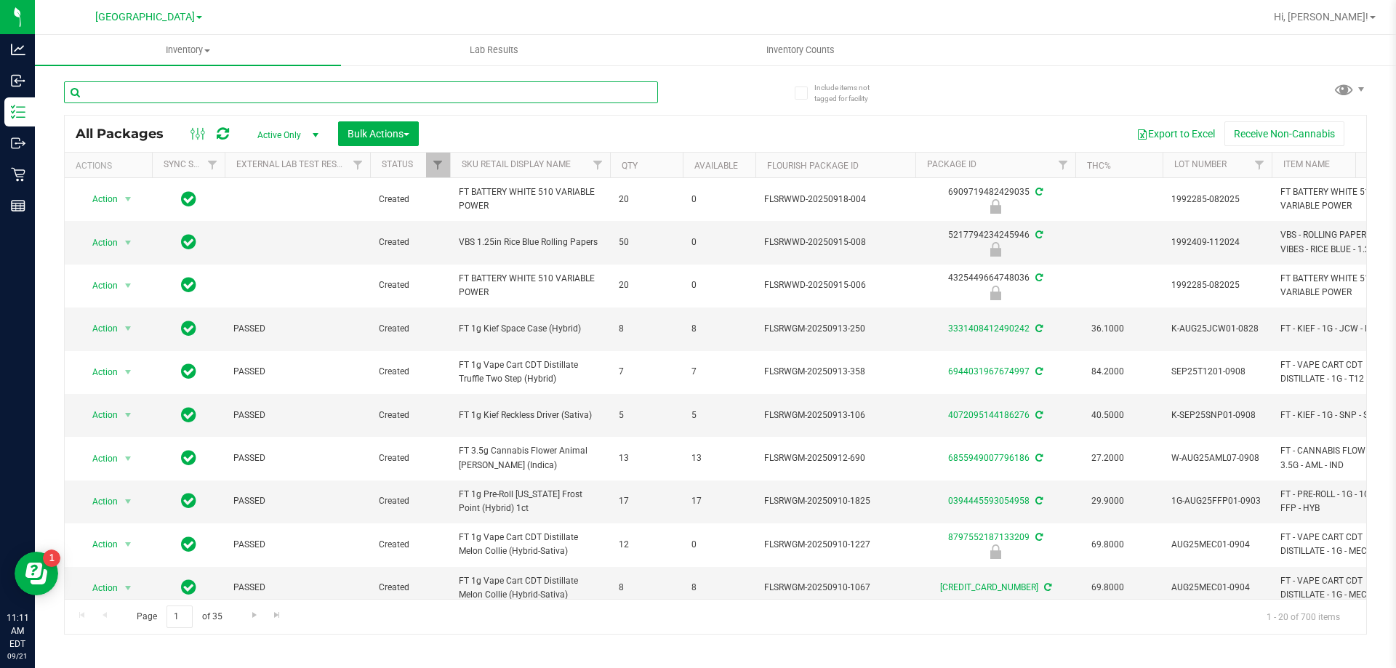
click at [249, 90] on input "text" at bounding box center [361, 92] width 594 height 22
type input "5ct"
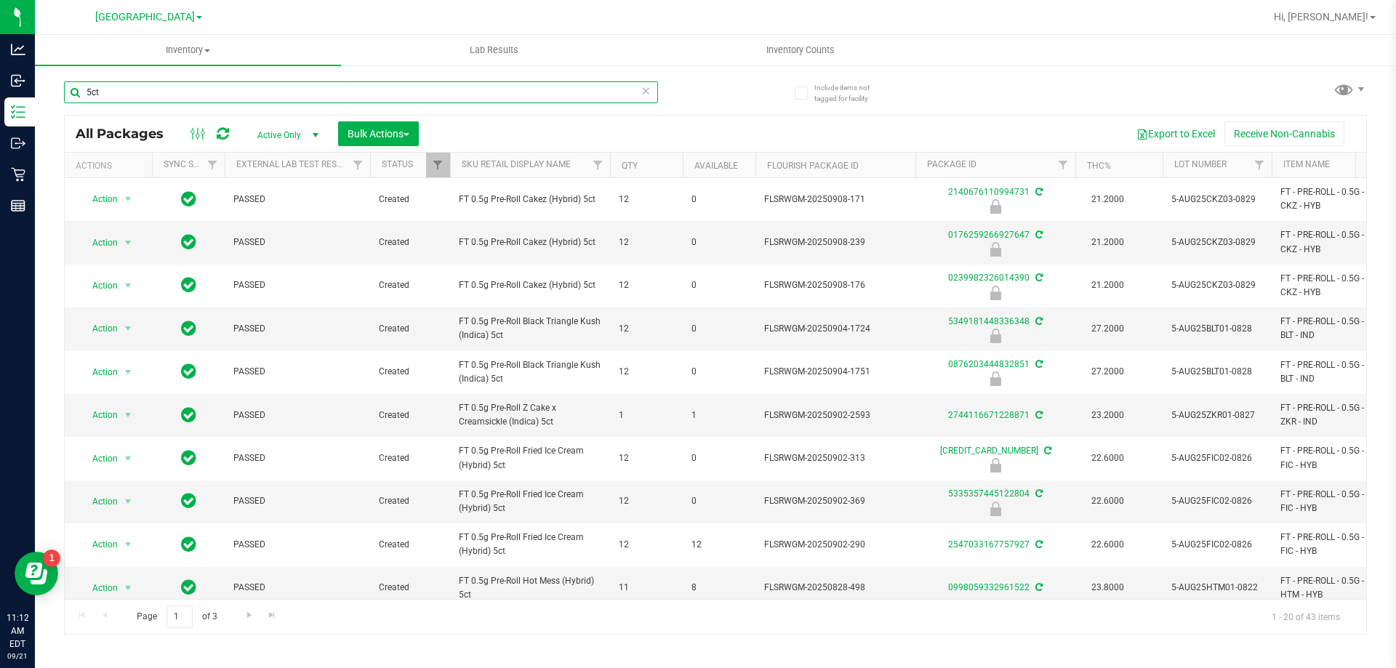
click at [247, 92] on input "5ct" at bounding box center [361, 92] width 594 height 22
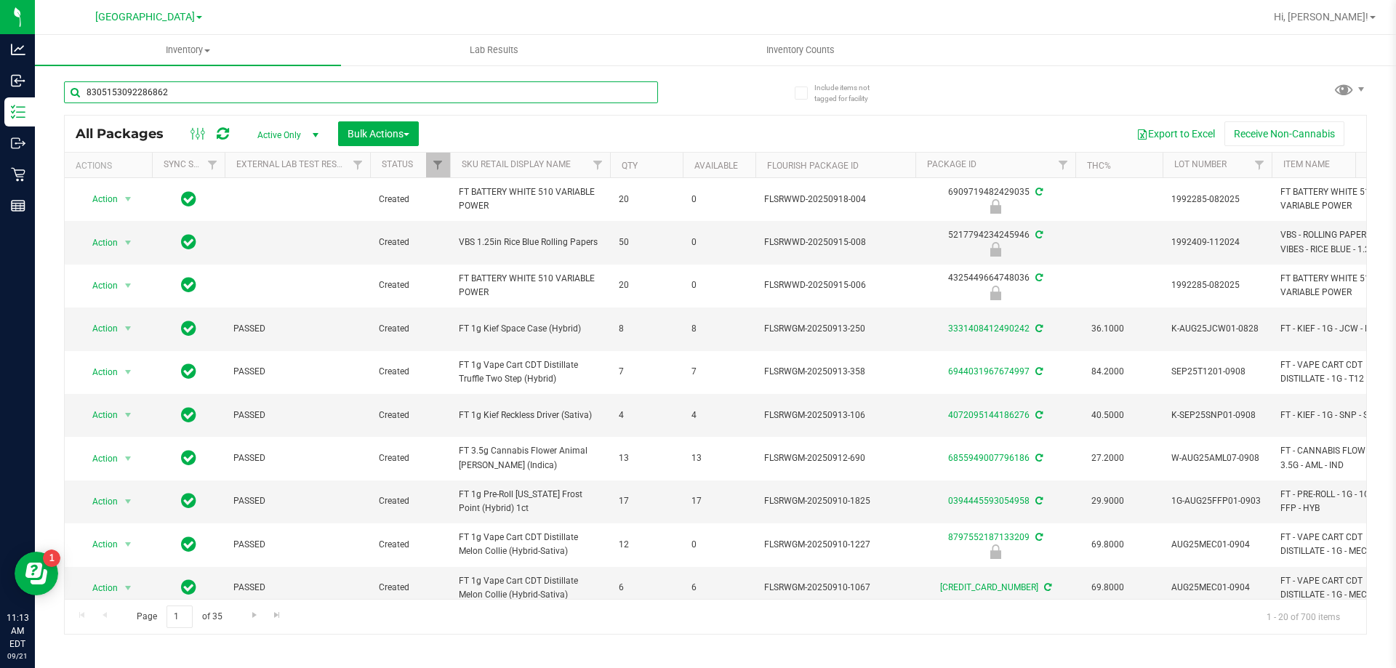
type input "8305153092286862"
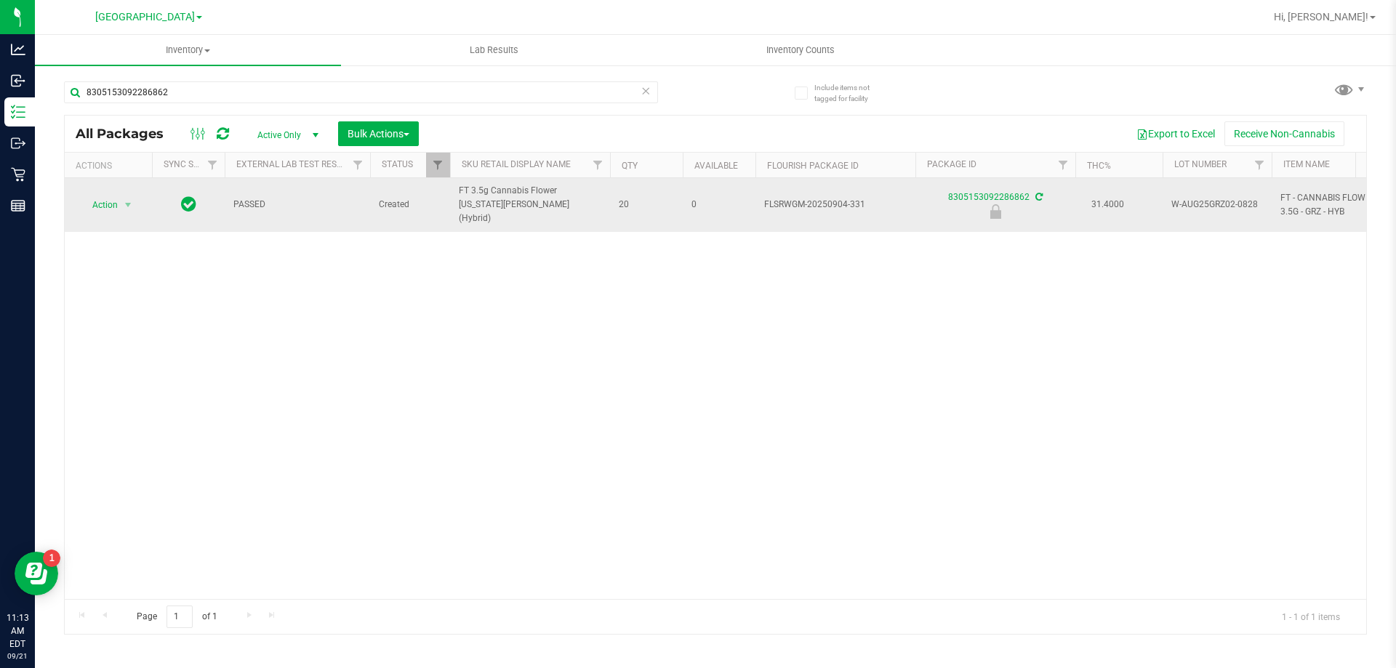
click at [123, 209] on span "select" at bounding box center [128, 205] width 18 height 20
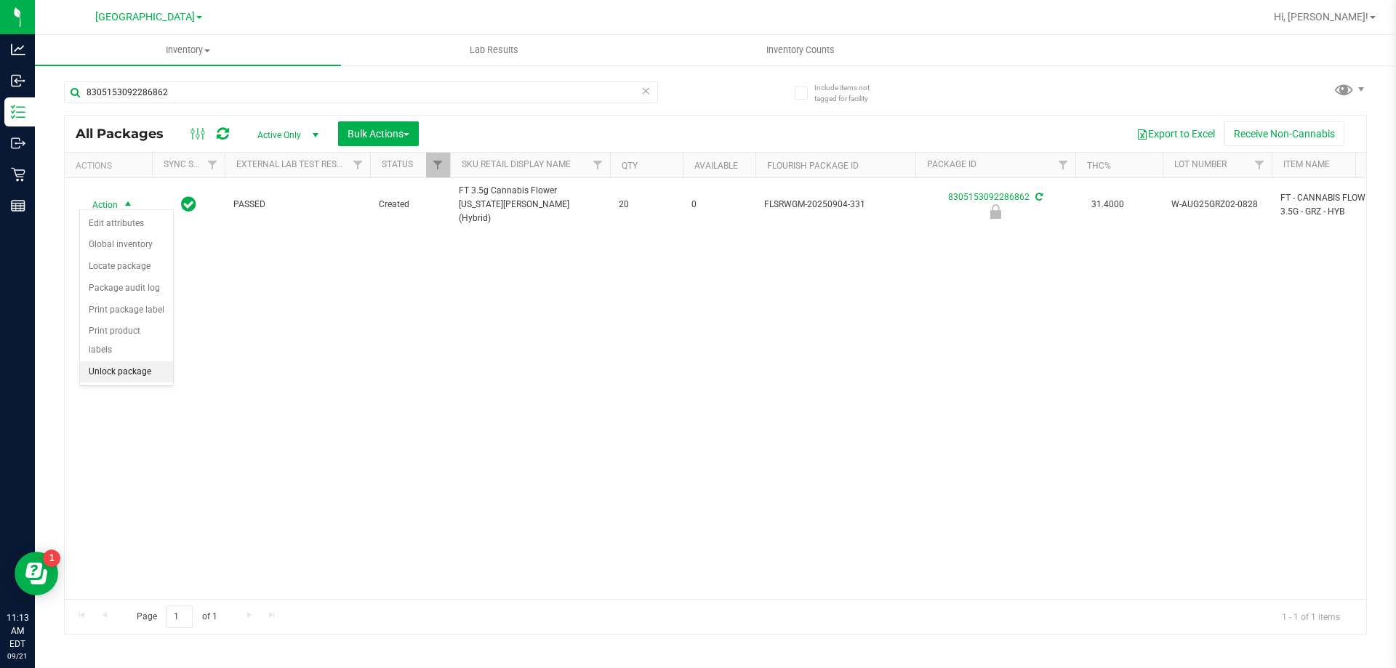
click at [126, 361] on li "Unlock package" at bounding box center [126, 372] width 93 height 22
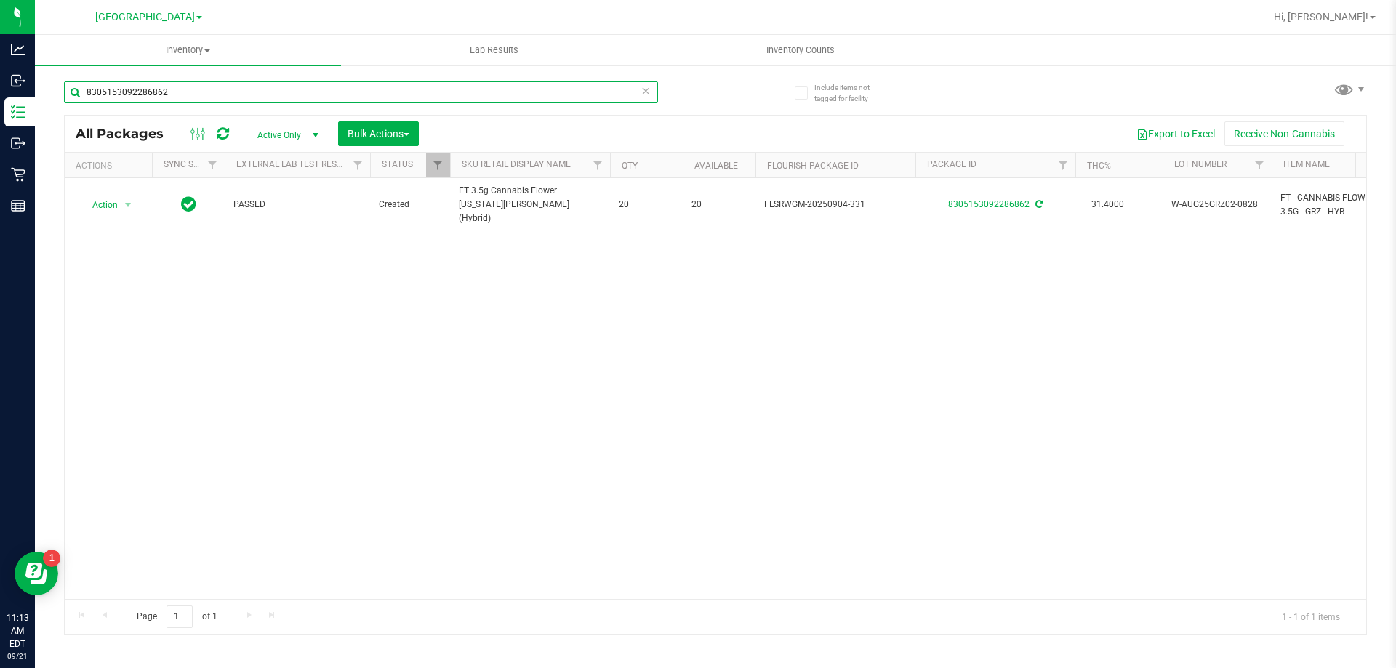
click at [202, 97] on input "8305153092286862" at bounding box center [361, 92] width 594 height 22
click at [202, 96] on input "8305153092286862" at bounding box center [361, 92] width 594 height 22
type input "7999880280186479"
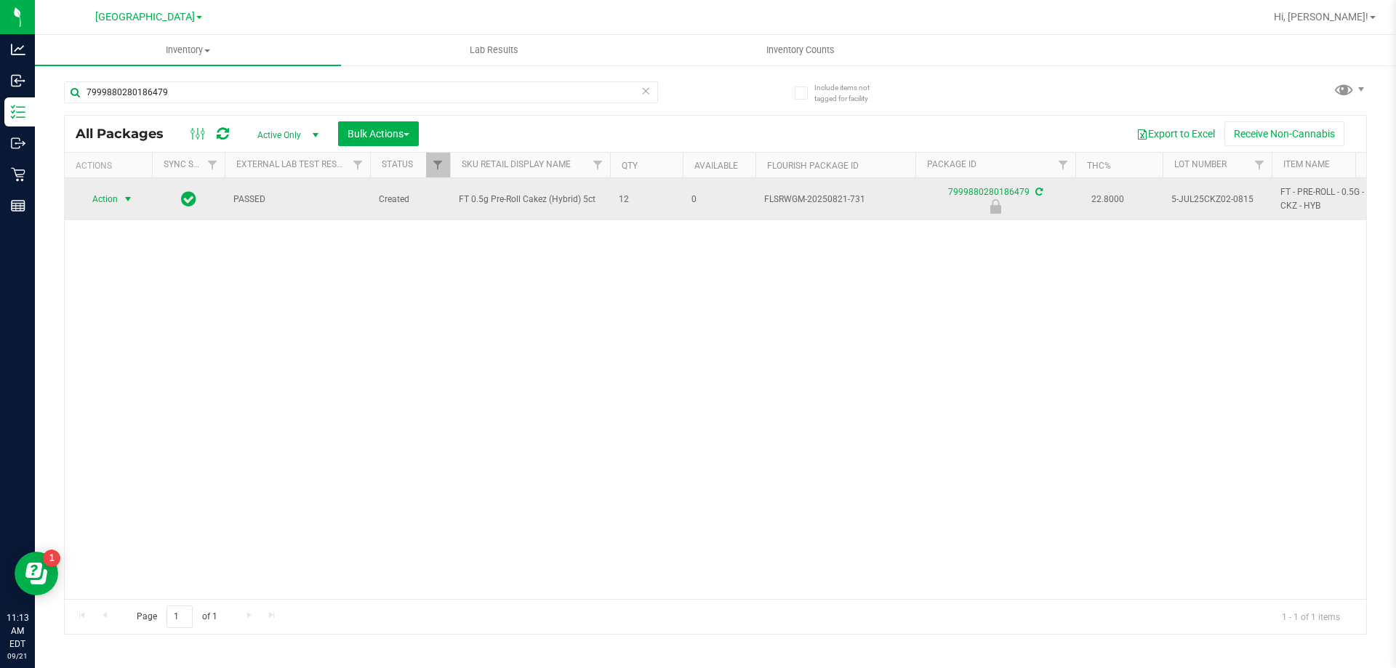
click at [102, 201] on span "Action" at bounding box center [98, 199] width 39 height 20
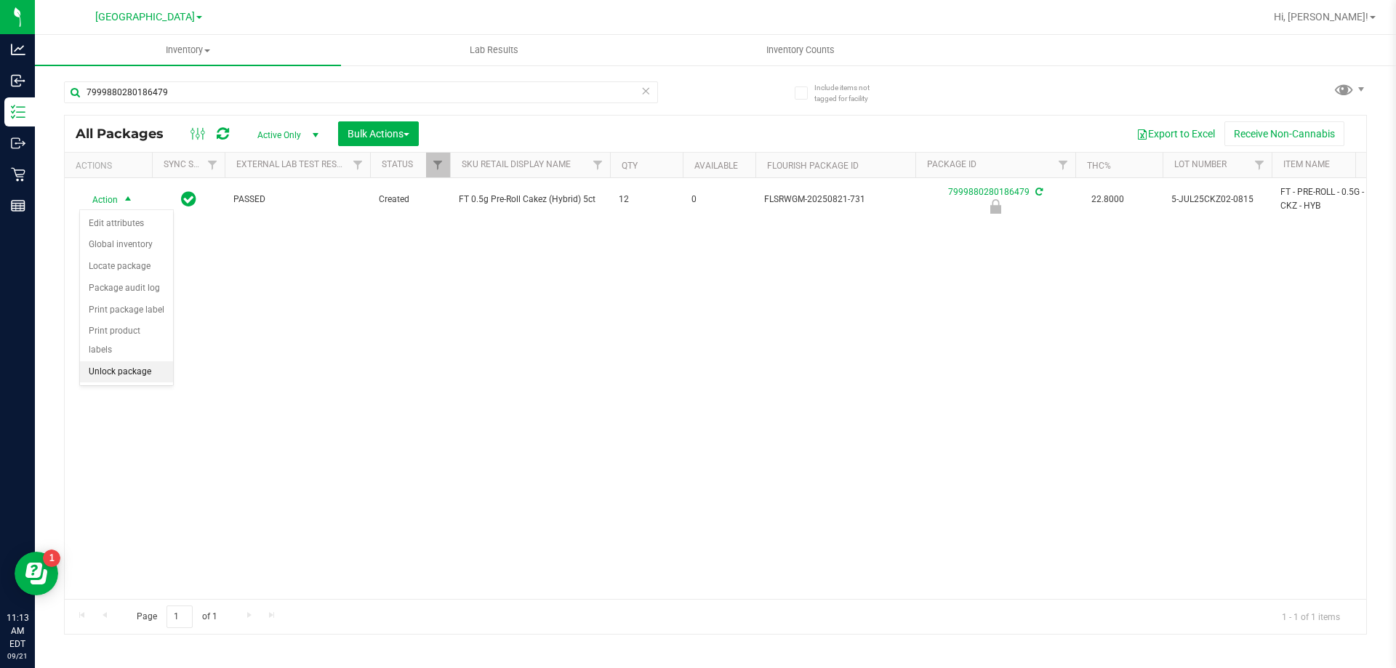
click at [159, 361] on li "Unlock package" at bounding box center [126, 372] width 93 height 22
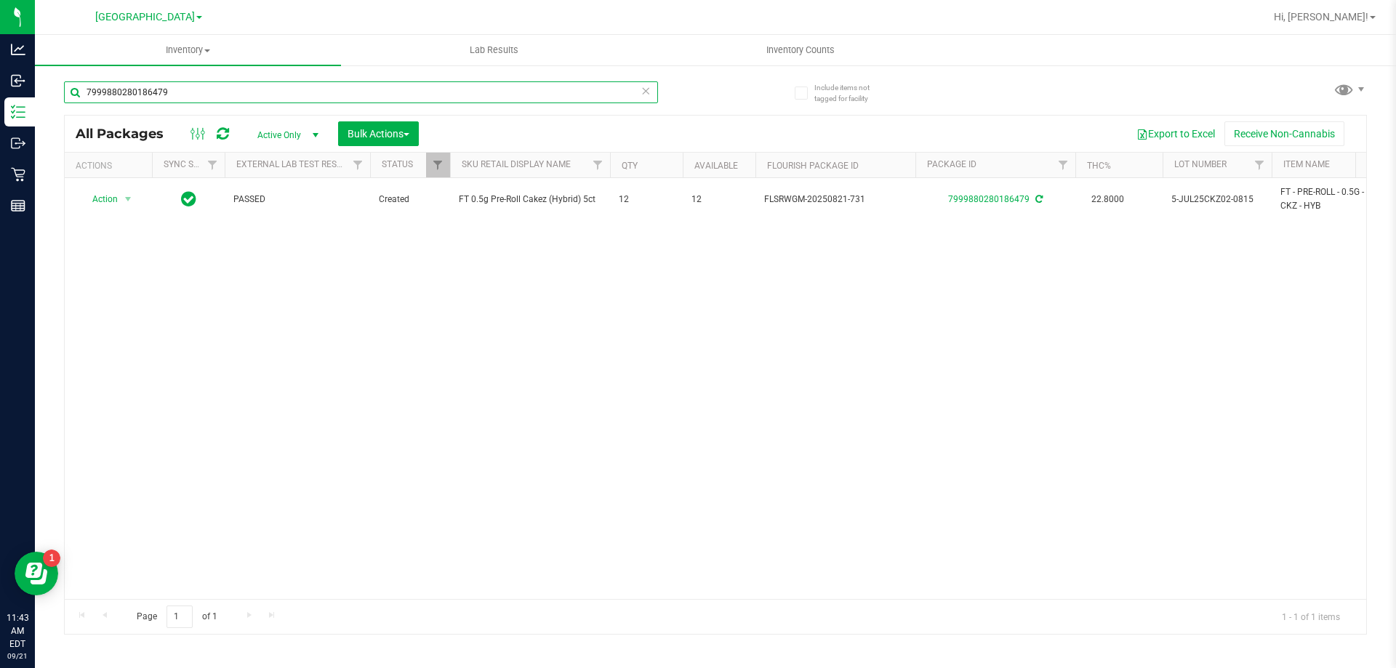
click at [267, 87] on input "7999880280186479" at bounding box center [361, 92] width 594 height 22
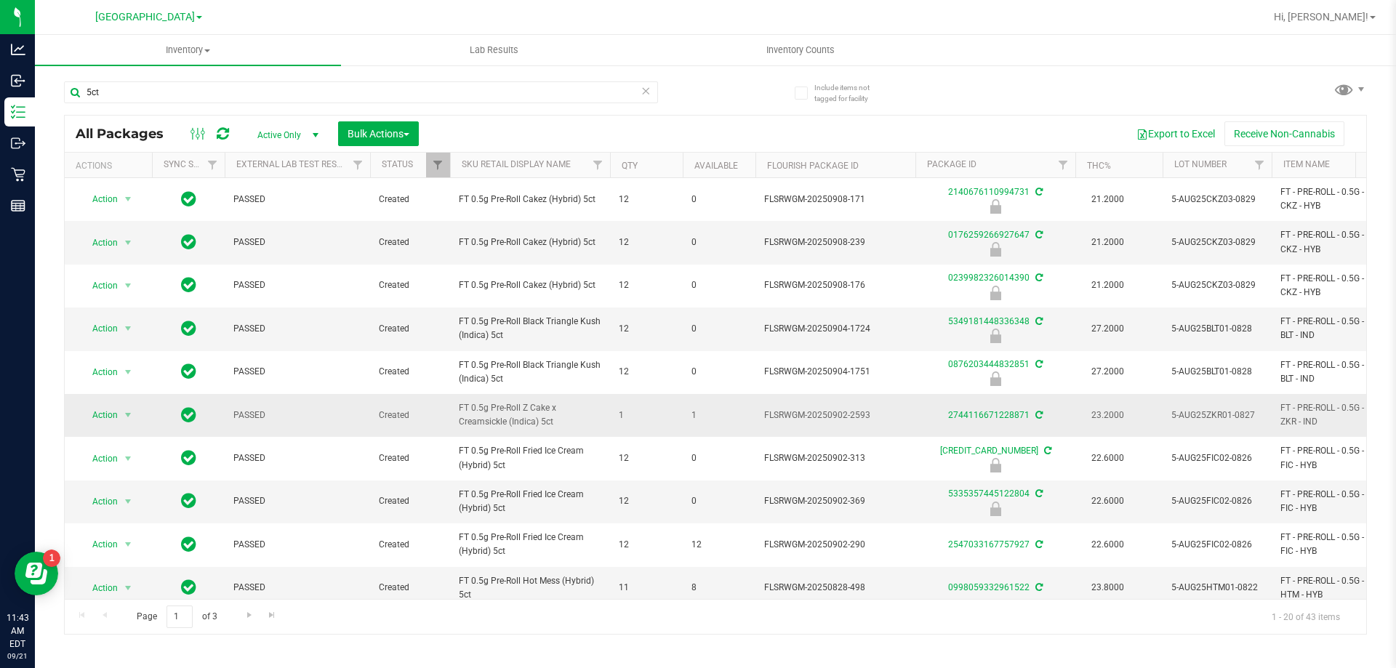
drag, startPoint x: 555, startPoint y: 422, endPoint x: 440, endPoint y: 410, distance: 116.2
click at [253, 90] on input "5ct" at bounding box center [361, 92] width 594 height 22
click at [256, 90] on input "5ct" at bounding box center [361, 92] width 594 height 22
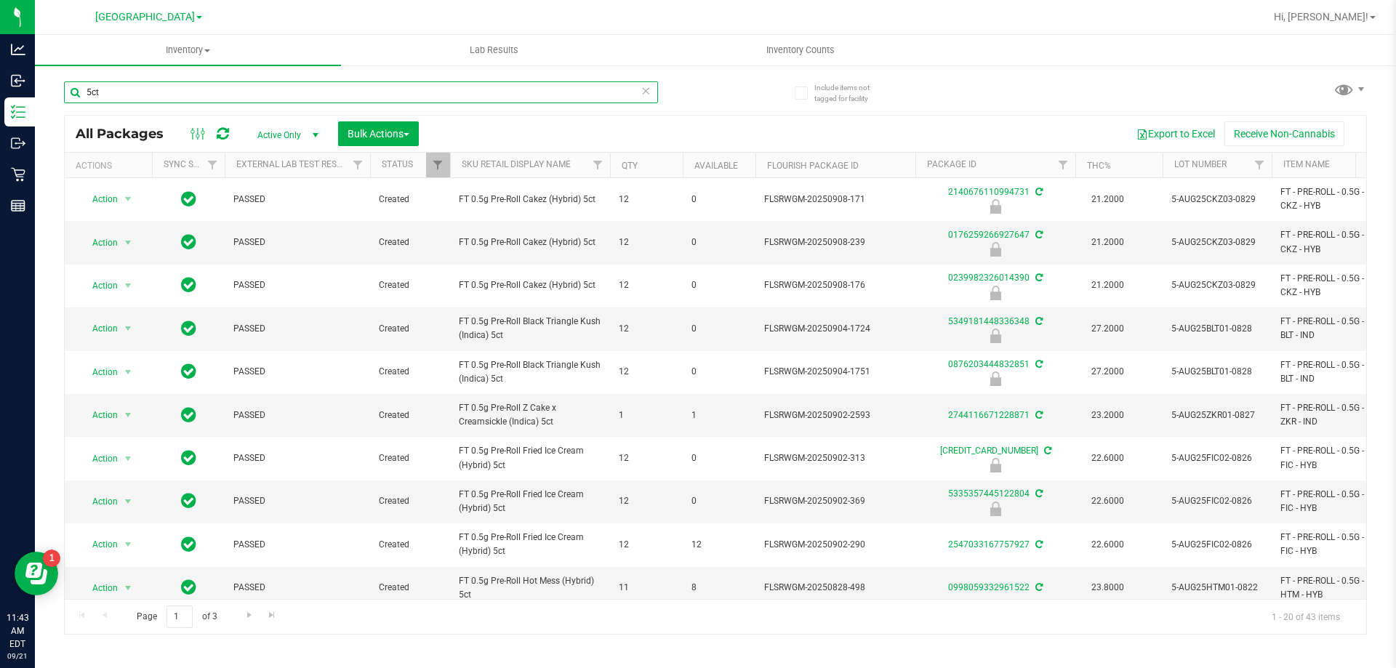
click at [256, 90] on input "5ct" at bounding box center [361, 92] width 594 height 22
paste input "FT 0.5g Pre-Roll Z Cake x Creamsickle (Indica)"
click at [96, 93] on input "FT 0.5g Pre-Roll Z Cake x Creamsickle (Indica) 5ct" at bounding box center [361, 92] width 594 height 22
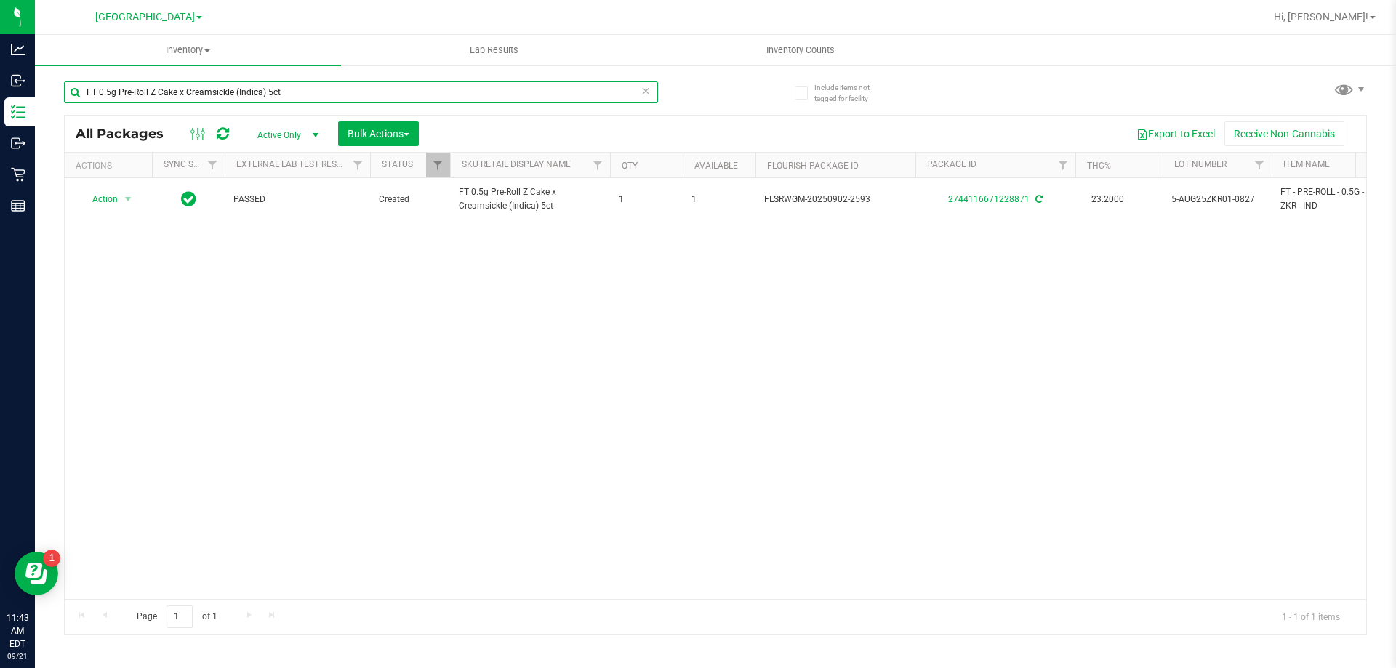
type input "FT 0.5g Pre-Roll Z Cake x Creamsickle (Indica) 5ct"
